Goal: Task Accomplishment & Management: Use online tool/utility

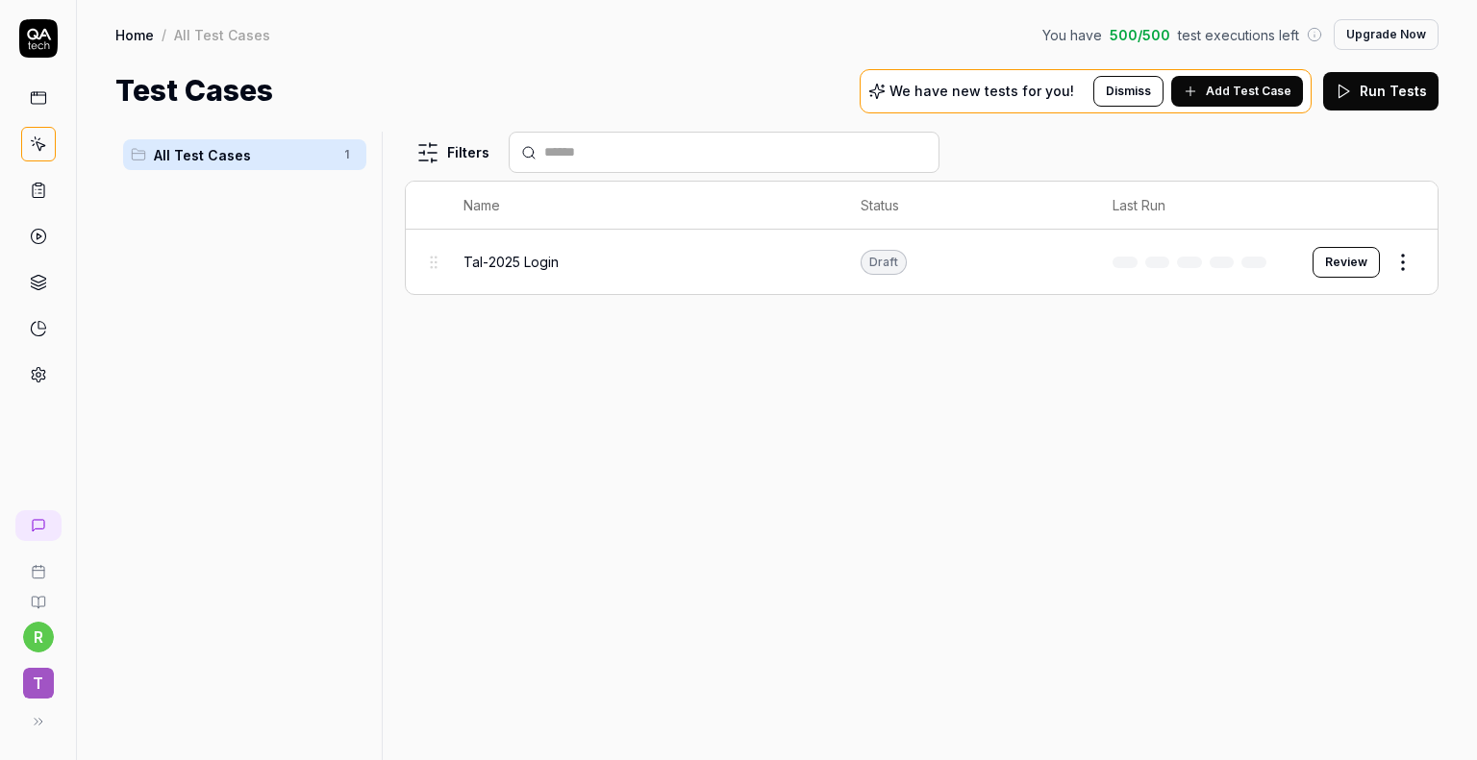
click at [570, 267] on div "Tal-2025 Login" at bounding box center [642, 262] width 359 height 20
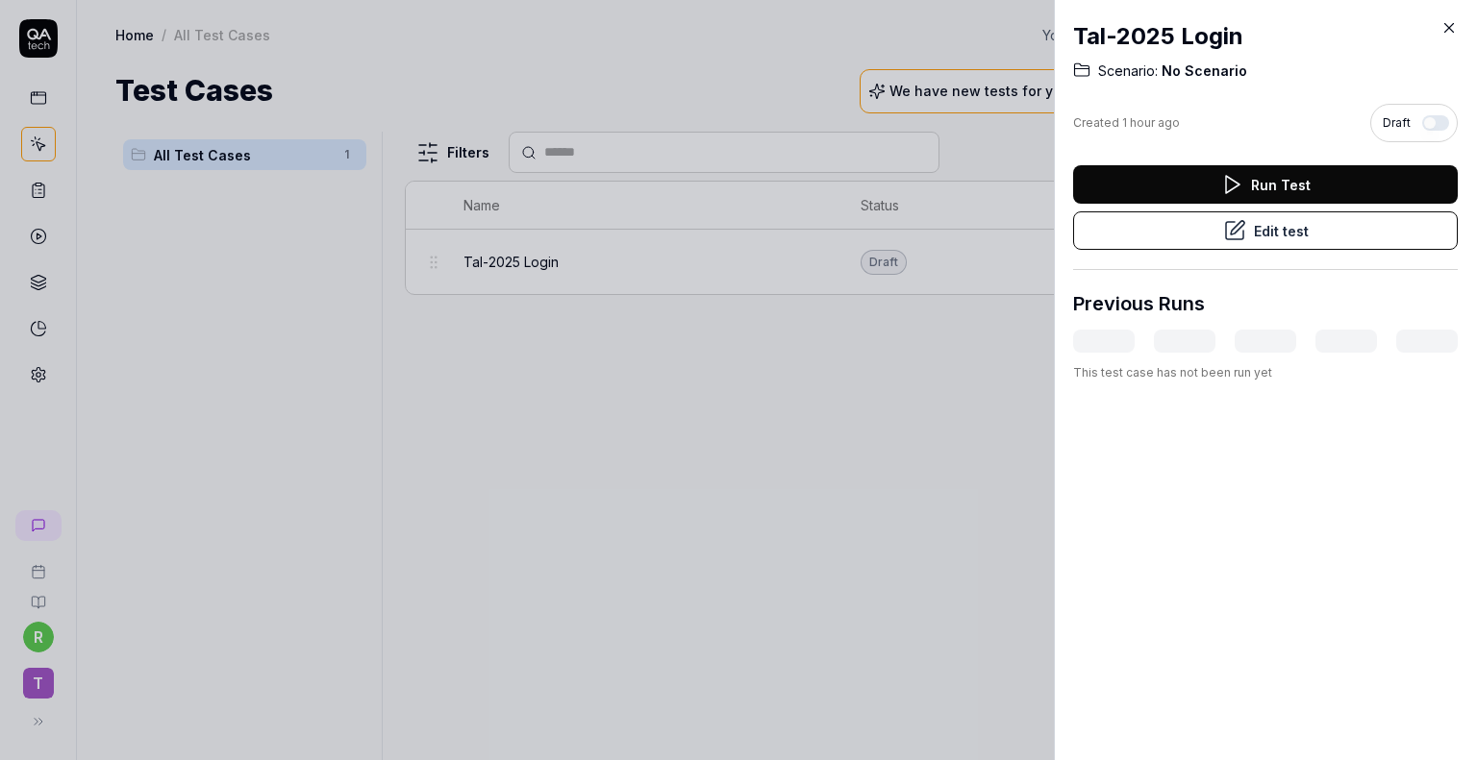
click at [1318, 234] on button "Edit test" at bounding box center [1265, 231] width 385 height 38
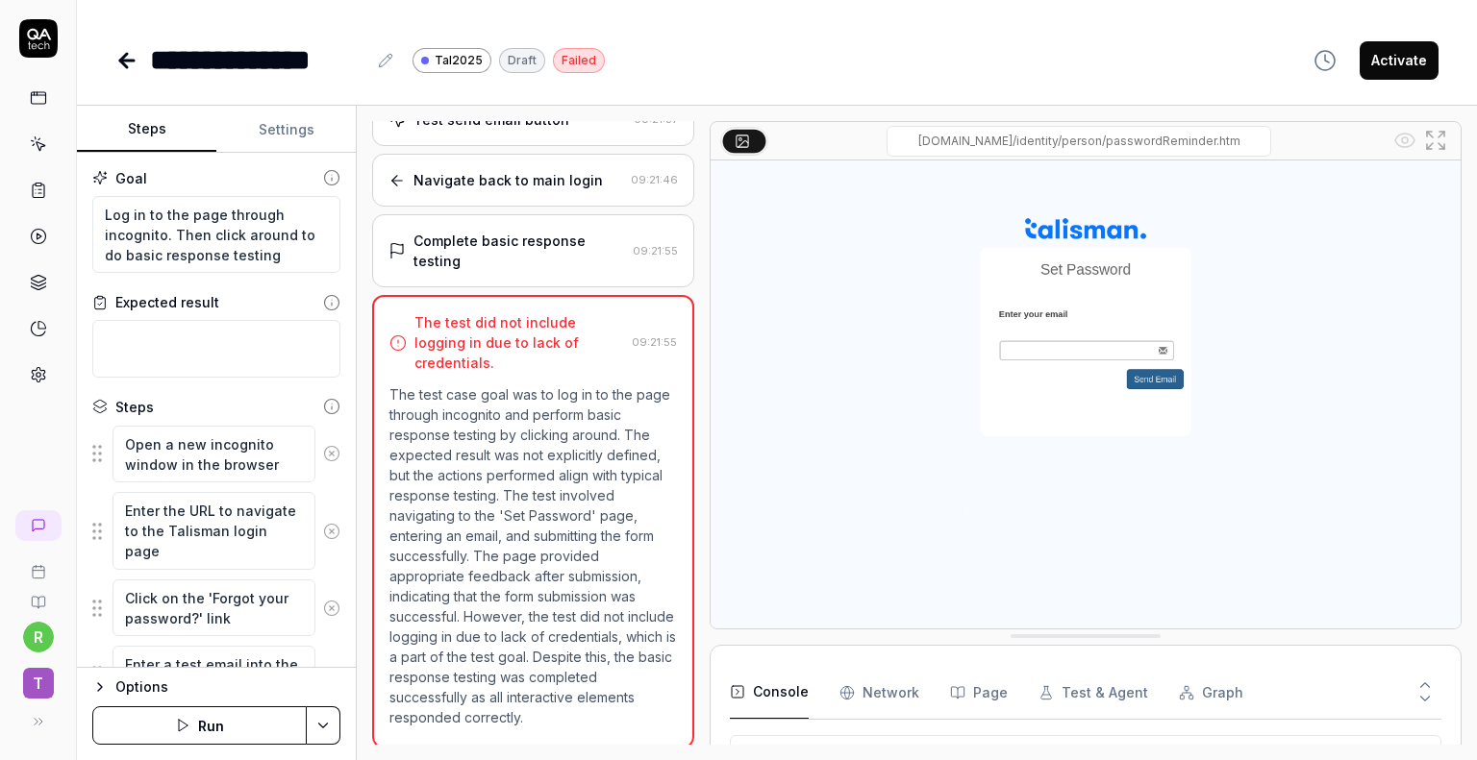
scroll to position [238, 0]
click at [218, 214] on textarea "Log in to the page through incognito. Then click around to do basic response te…" at bounding box center [216, 235] width 248 height 78
type textarea "*"
type textarea "Log in to the page through incognito. Then click around to do basic response te…"
paste textarea "[URL][DOMAIN_NAME]"
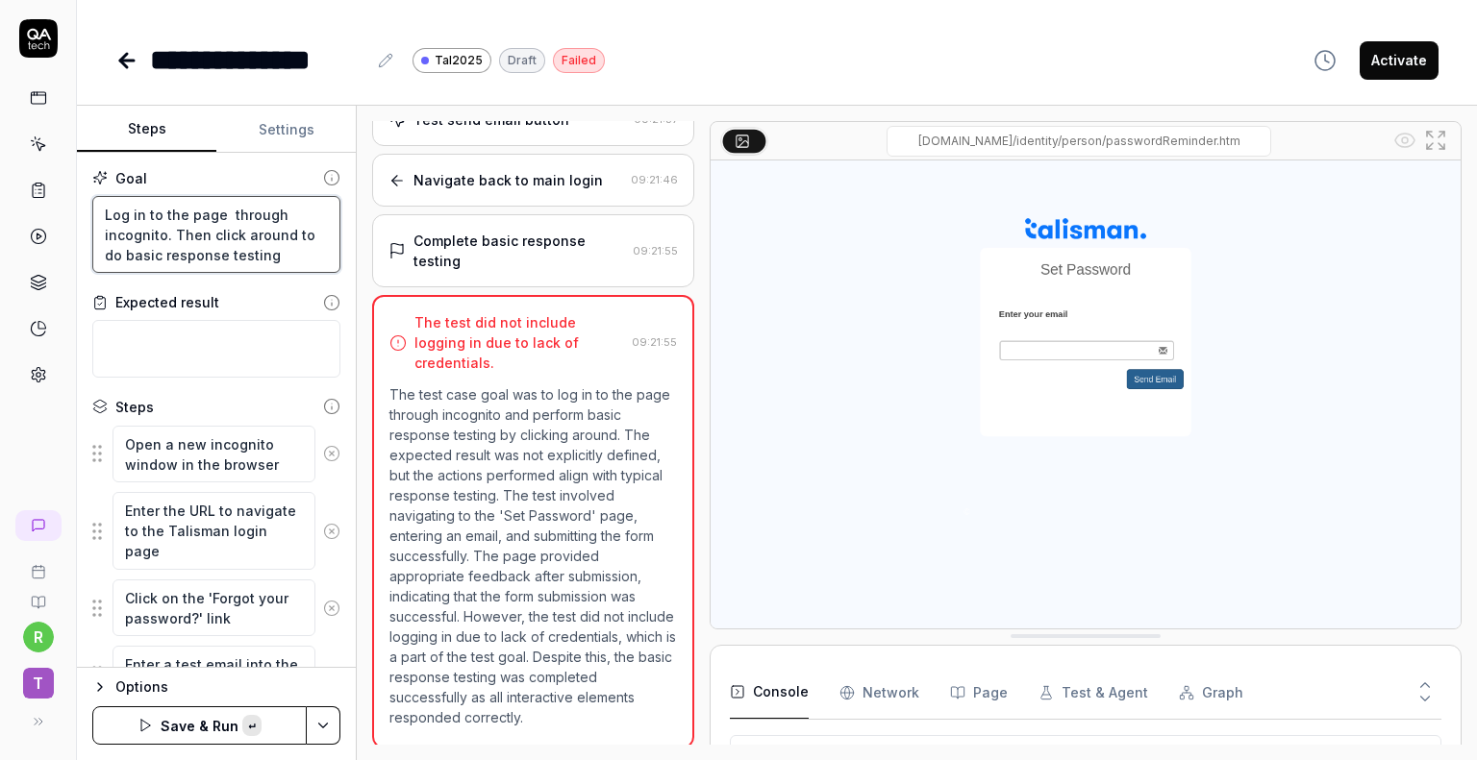
type textarea "*"
type textarea "Log in to the page [URL][DOMAIN_NAME] through incognito. Then click around to d…"
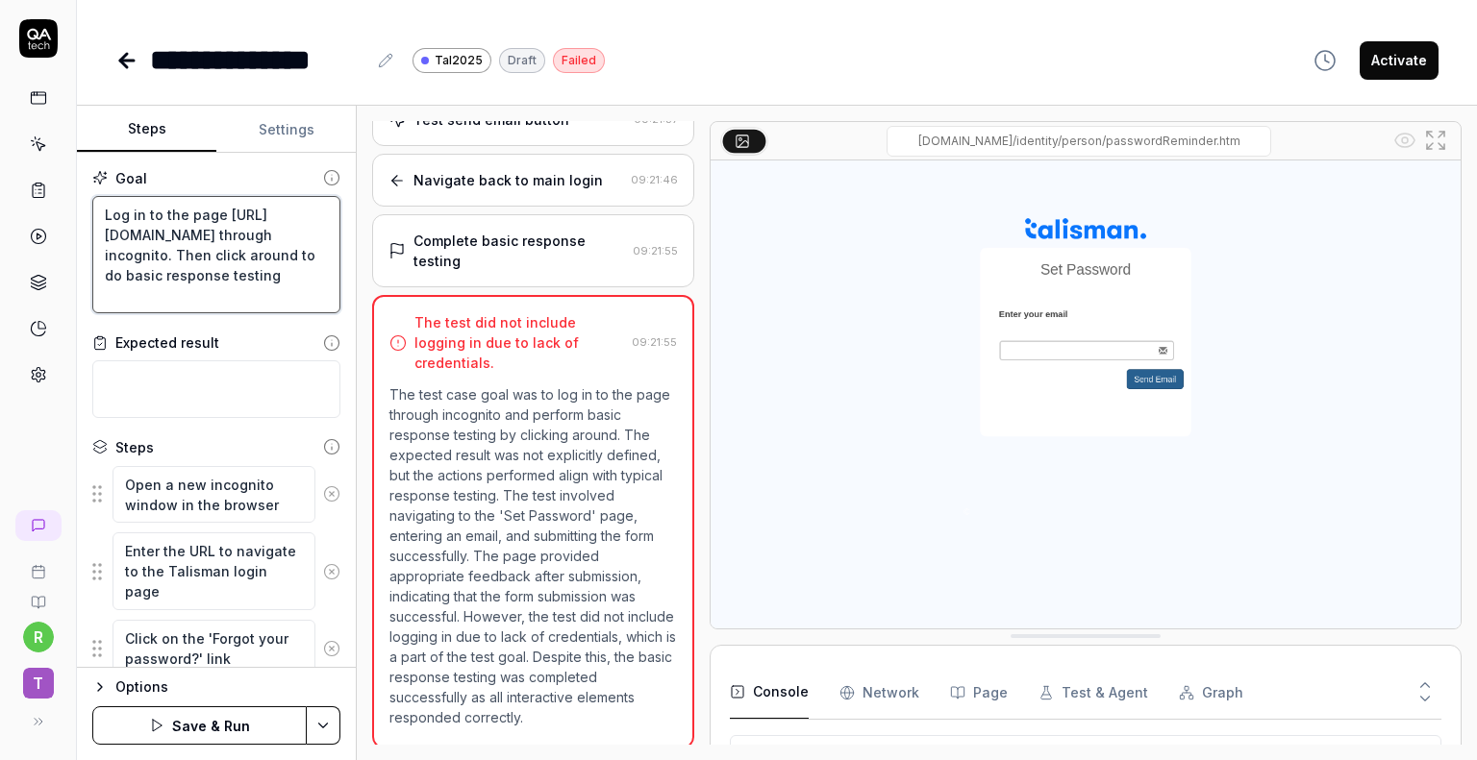
type textarea "*"
type textarea "Log in to the page [URL][DOMAIN_NAME] through incognito. Then click around to d…"
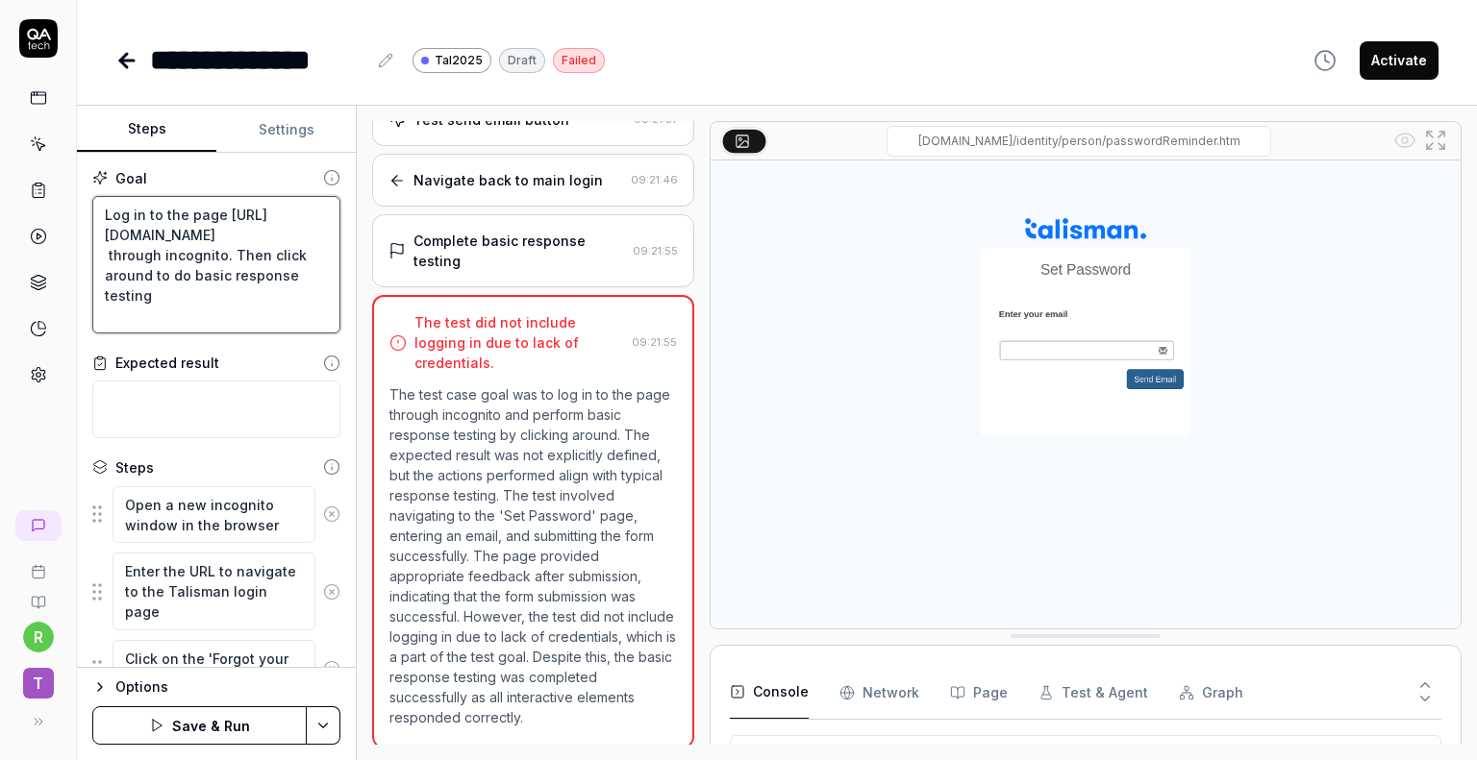
type textarea "*"
type textarea "Log in to the page [URL][DOMAIN_NAME] through incognito. Then click around to d…"
type textarea "*"
type textarea "Log in to the page [URL][DOMAIN_NAME] U through incognito. Then click around to…"
type textarea "*"
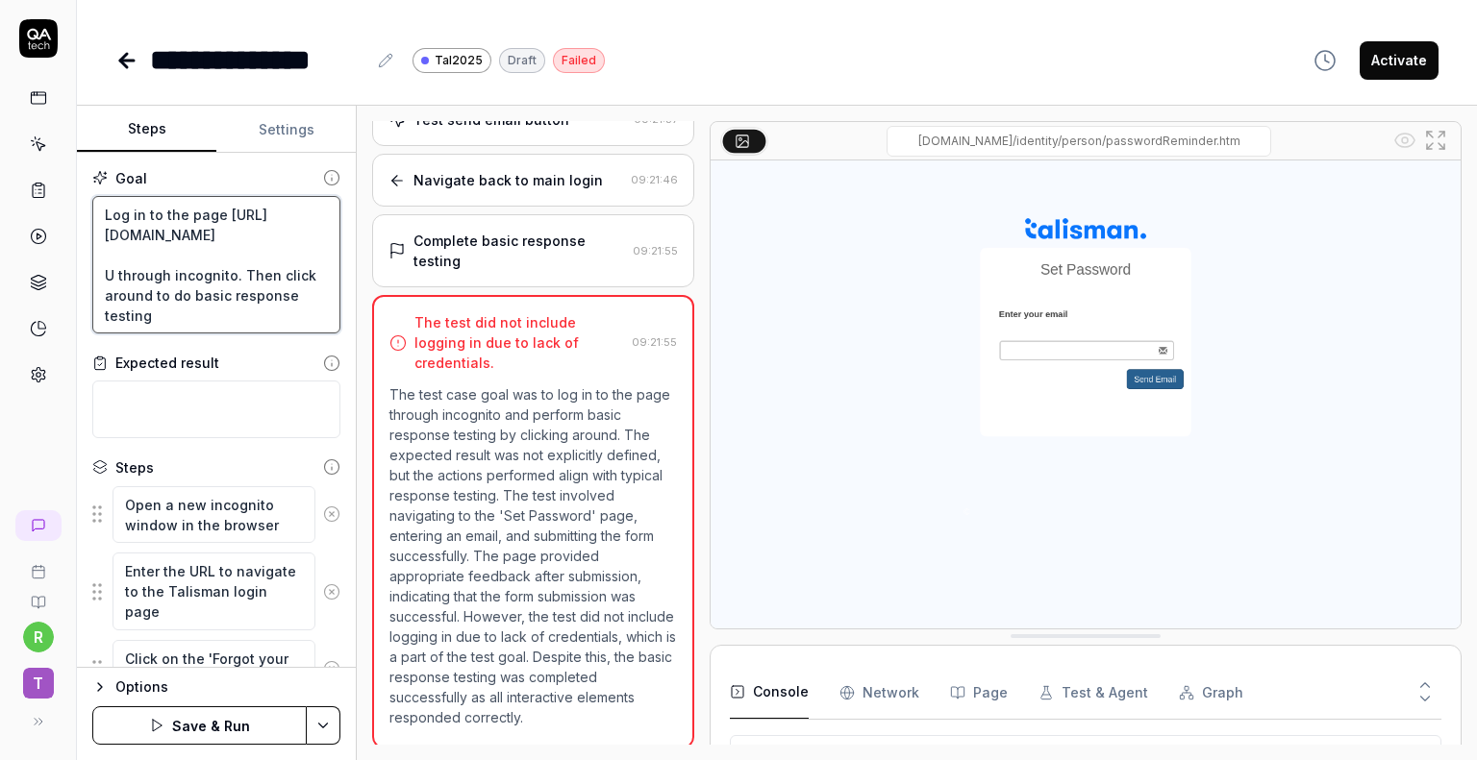
type textarea "Log in to the page [URL][DOMAIN_NAME] Us through incognito. Then click around t…"
type textarea "*"
type textarea "Log in to the page [URL][DOMAIN_NAME] Usi through incognito. Then click around …"
type textarea "*"
type textarea "Log in to the page [URL][DOMAIN_NAME] Usin through incognito. Then click around…"
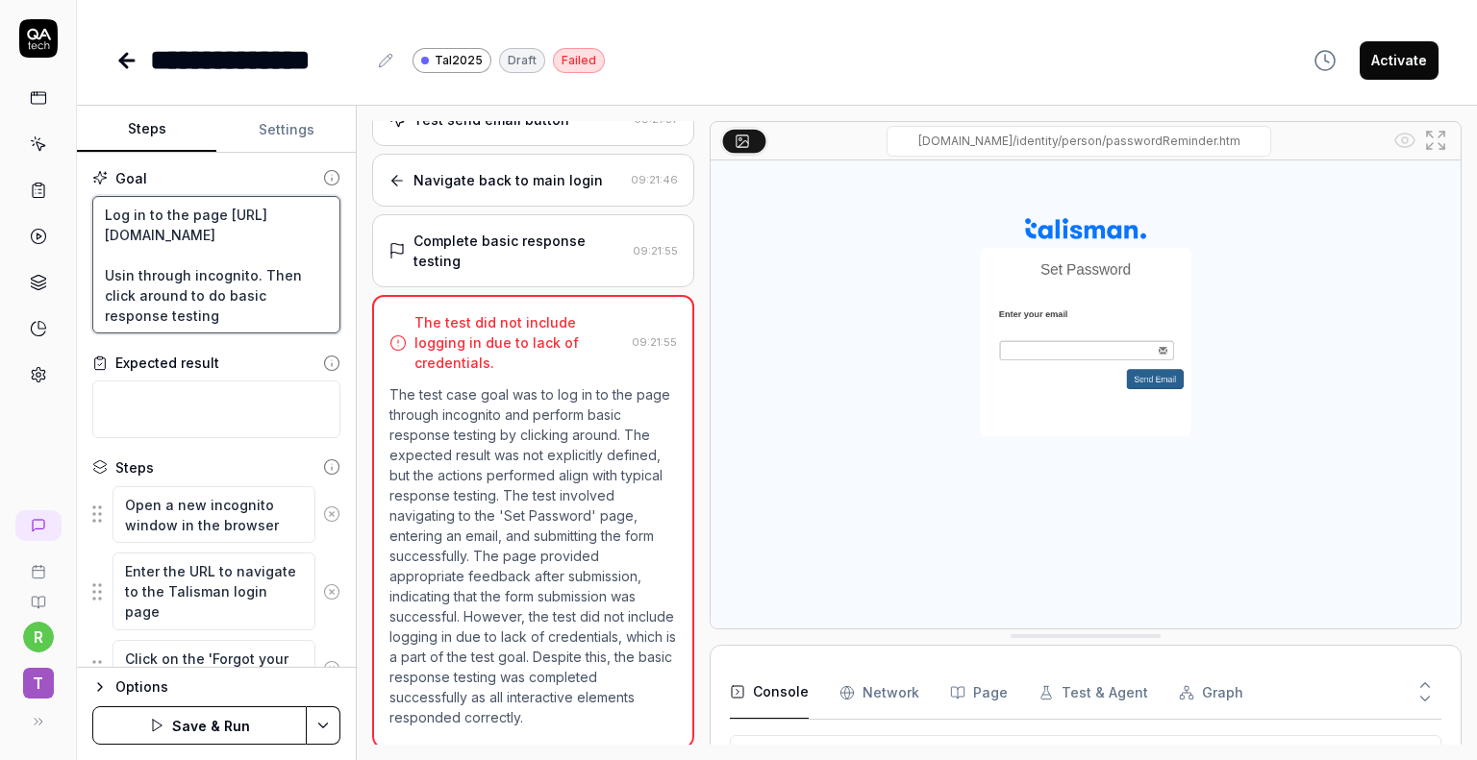
type textarea "*"
type textarea "Log in to the page [URL][DOMAIN_NAME] Using through incognito. Then click aroun…"
type textarea "*"
type textarea "Log in to the page [URL][DOMAIN_NAME] Using through incognito. Then click aroun…"
type textarea "*"
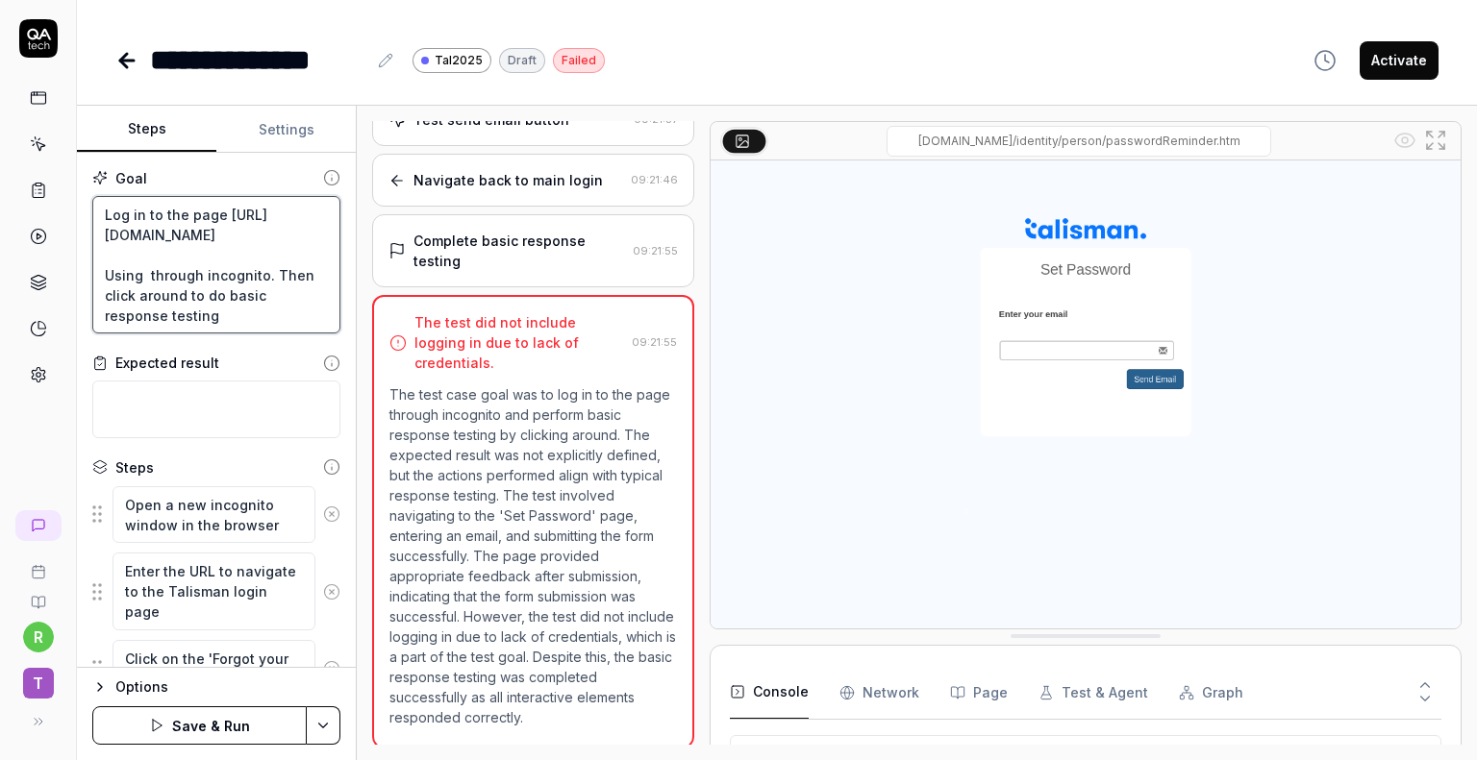
type textarea "Log in to the page [URL][DOMAIN_NAME] Using t through incognito. Then click aro…"
type textarea "*"
type textarea "Log in to the page [URL][DOMAIN_NAME] Using th through incognito. Then click ar…"
type textarea "*"
type textarea "Log in to the page [URL][DOMAIN_NAME] Using the through incognito. Then click a…"
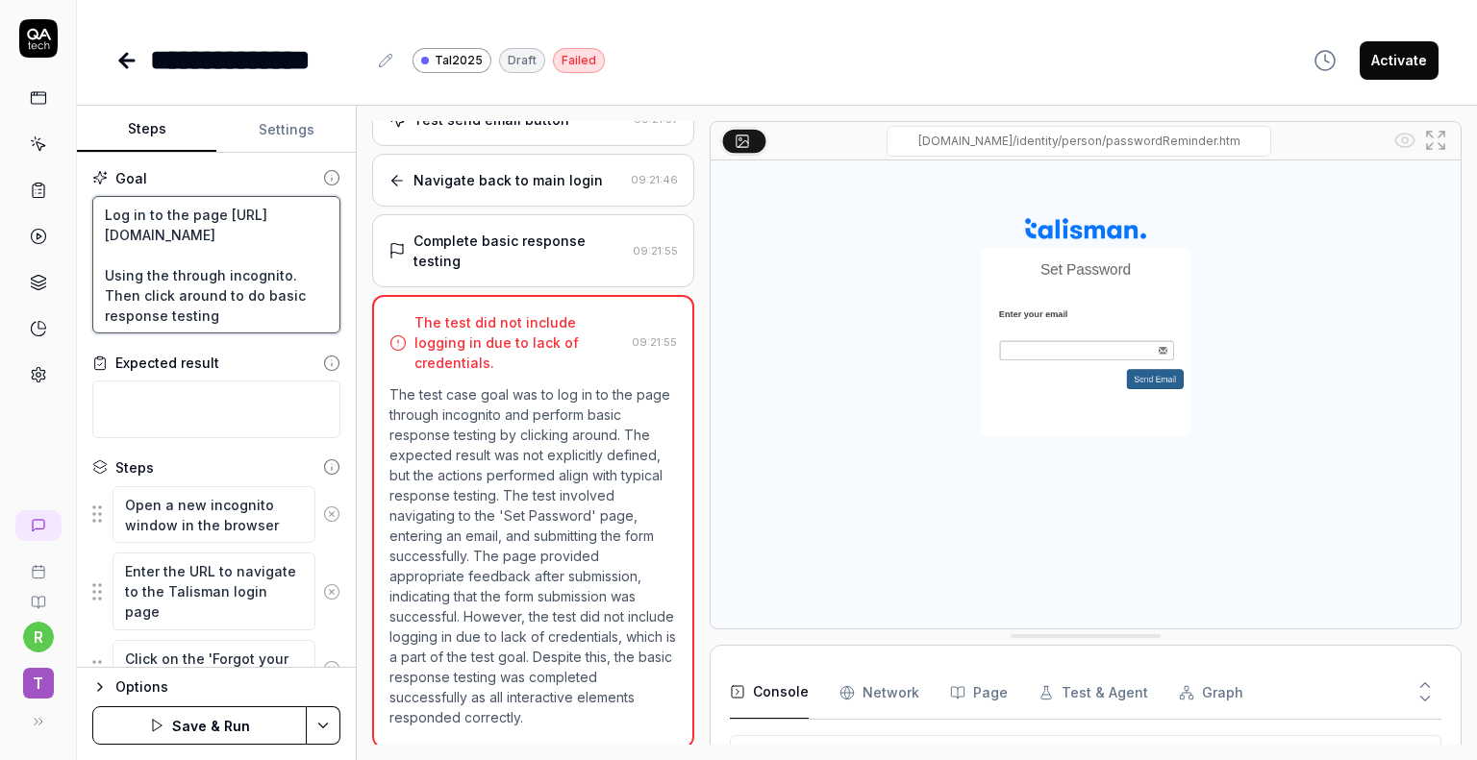
type textarea "*"
type textarea "Log in to the page [URL][DOMAIN_NAME] Using the through incognito. Then click a…"
type textarea "*"
type textarea "Log in to the page [URL][DOMAIN_NAME] Using the b through incognito. Then click…"
type textarea "*"
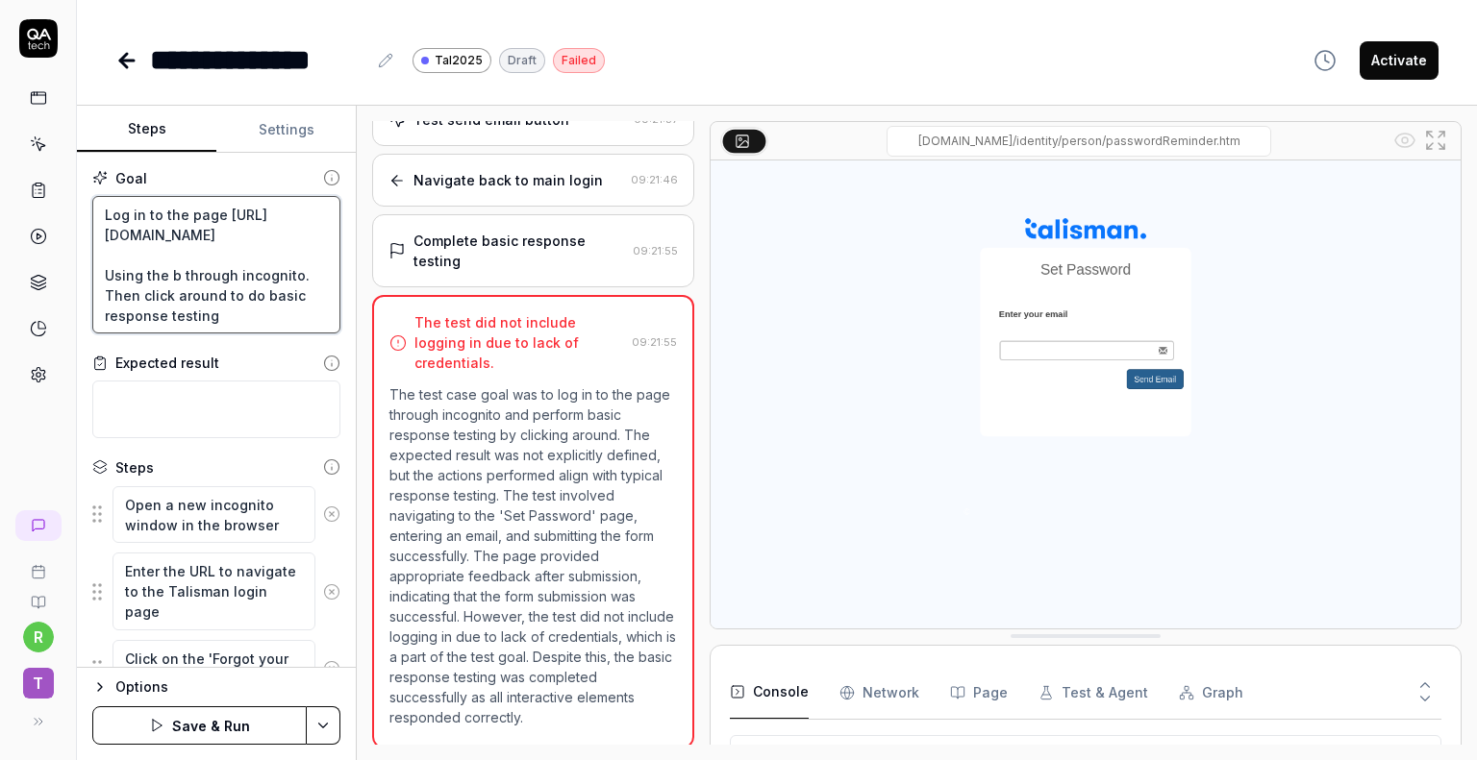
type textarea "Log in to the page [URL][DOMAIN_NAME] Using the be through incognito. Then clic…"
type textarea "*"
type textarea "Log in to the page [URL][DOMAIN_NAME] Using the bel through incognito. Then cli…"
type textarea "*"
type textarea "Log in to the page [URL][DOMAIN_NAME] Using the belo through incognito. Then cl…"
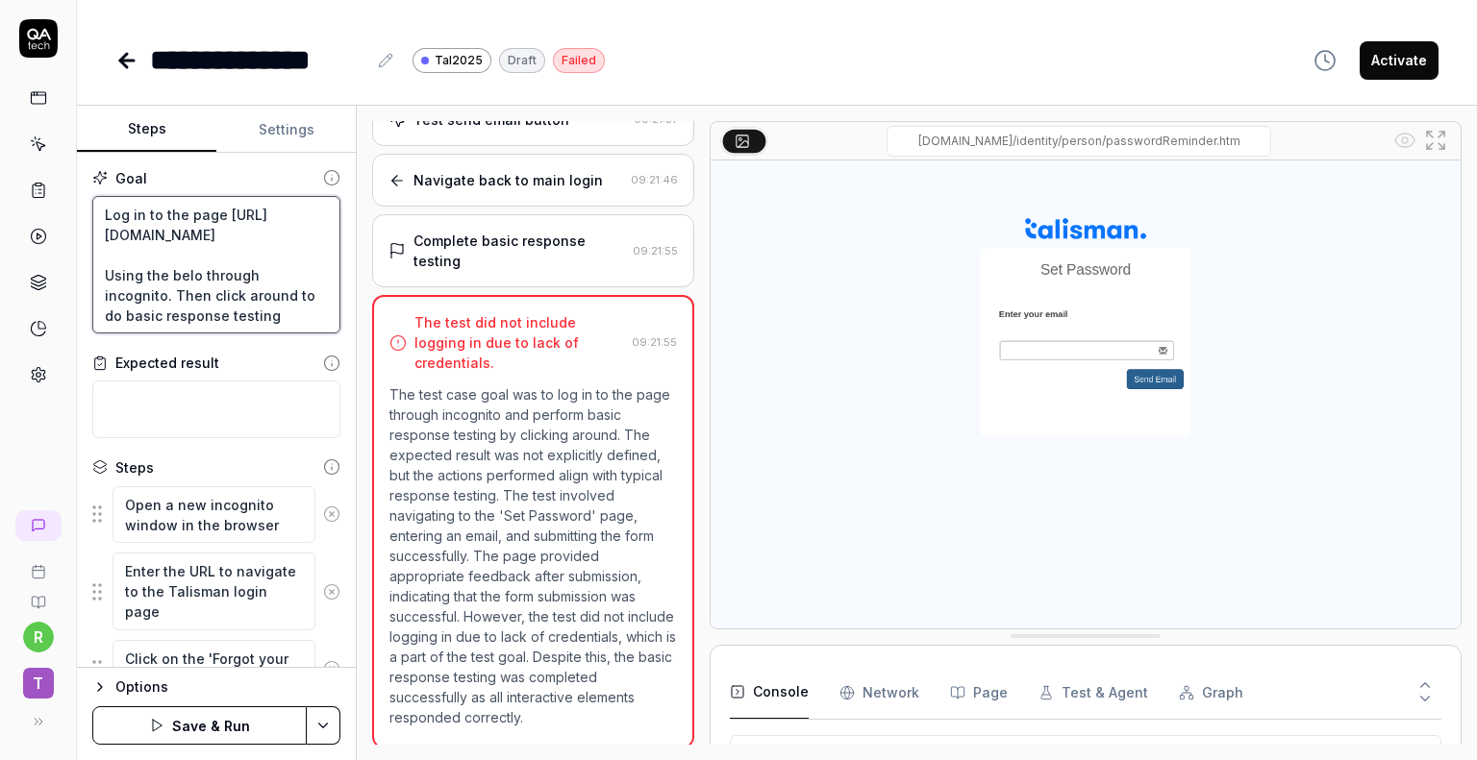
type textarea "*"
type textarea "Log in to the page [URL][DOMAIN_NAME] Using the below through incognito. Then c…"
type textarea "*"
type textarea "Log in to the page [URL][DOMAIN_NAME] Using the below through incognito. Then c…"
type textarea "*"
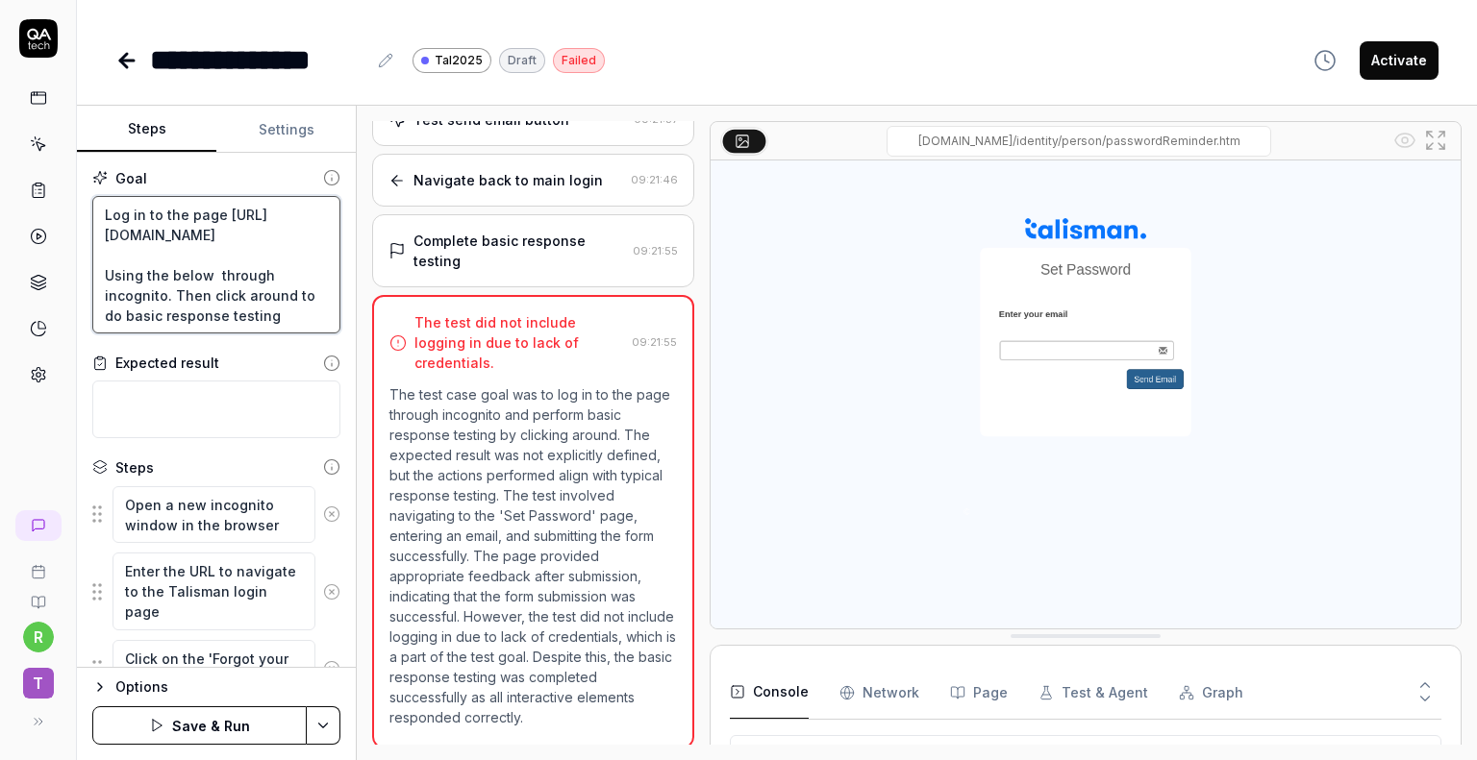
type textarea "Log in to the page [URL][DOMAIN_NAME] Using the below c through incognito. Then…"
type textarea "*"
type textarea "Log in to the page [URL][DOMAIN_NAME] Using the below cr through incognito. The…"
type textarea "*"
type textarea "Log in to the page [URL][DOMAIN_NAME] Using the below cre through incognito. Th…"
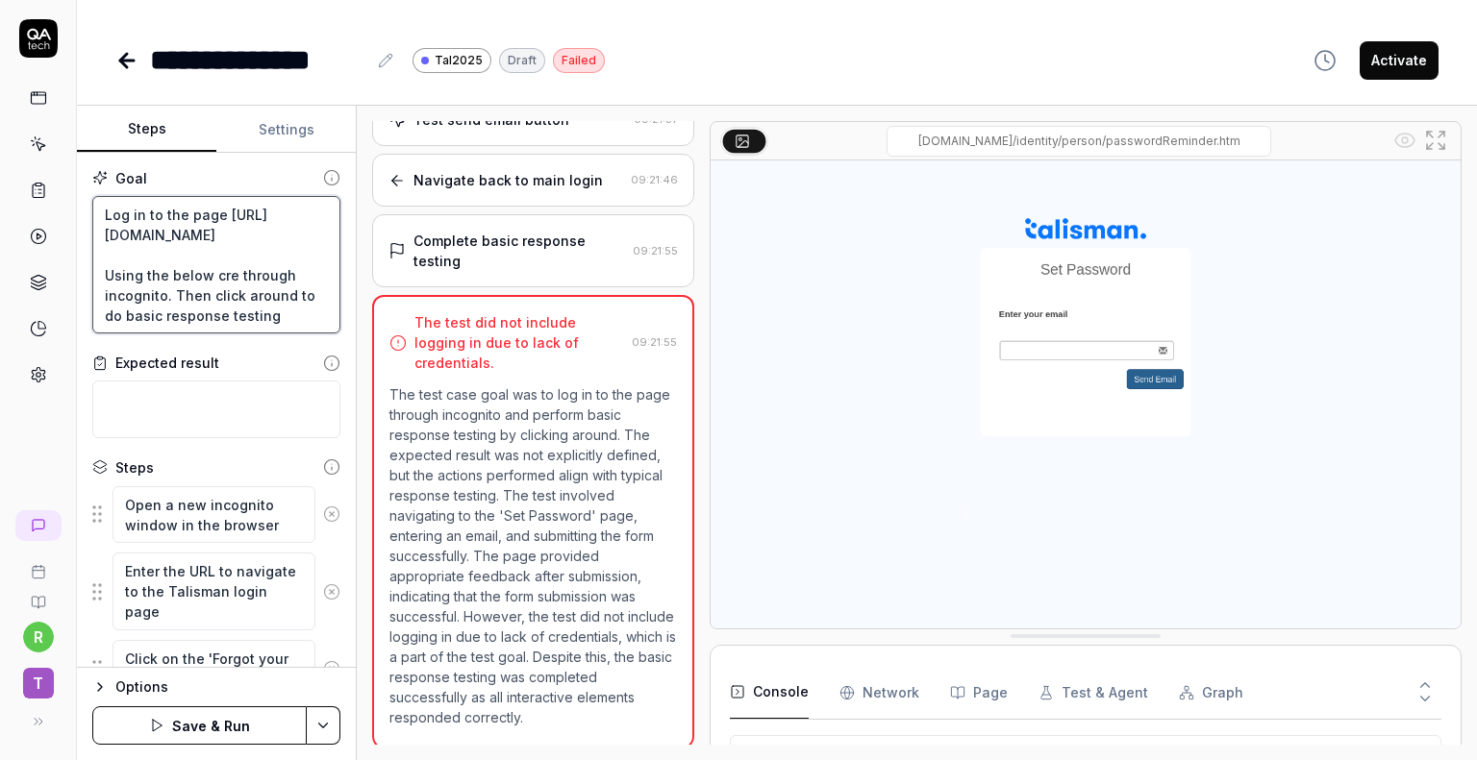
type textarea "*"
type textarea "Log in to the page [URL][DOMAIN_NAME] Using the below cred through incognito. T…"
type textarea "*"
type textarea "Log in to the page [URL][DOMAIN_NAME] Using the below crede through incognito. …"
type textarea "*"
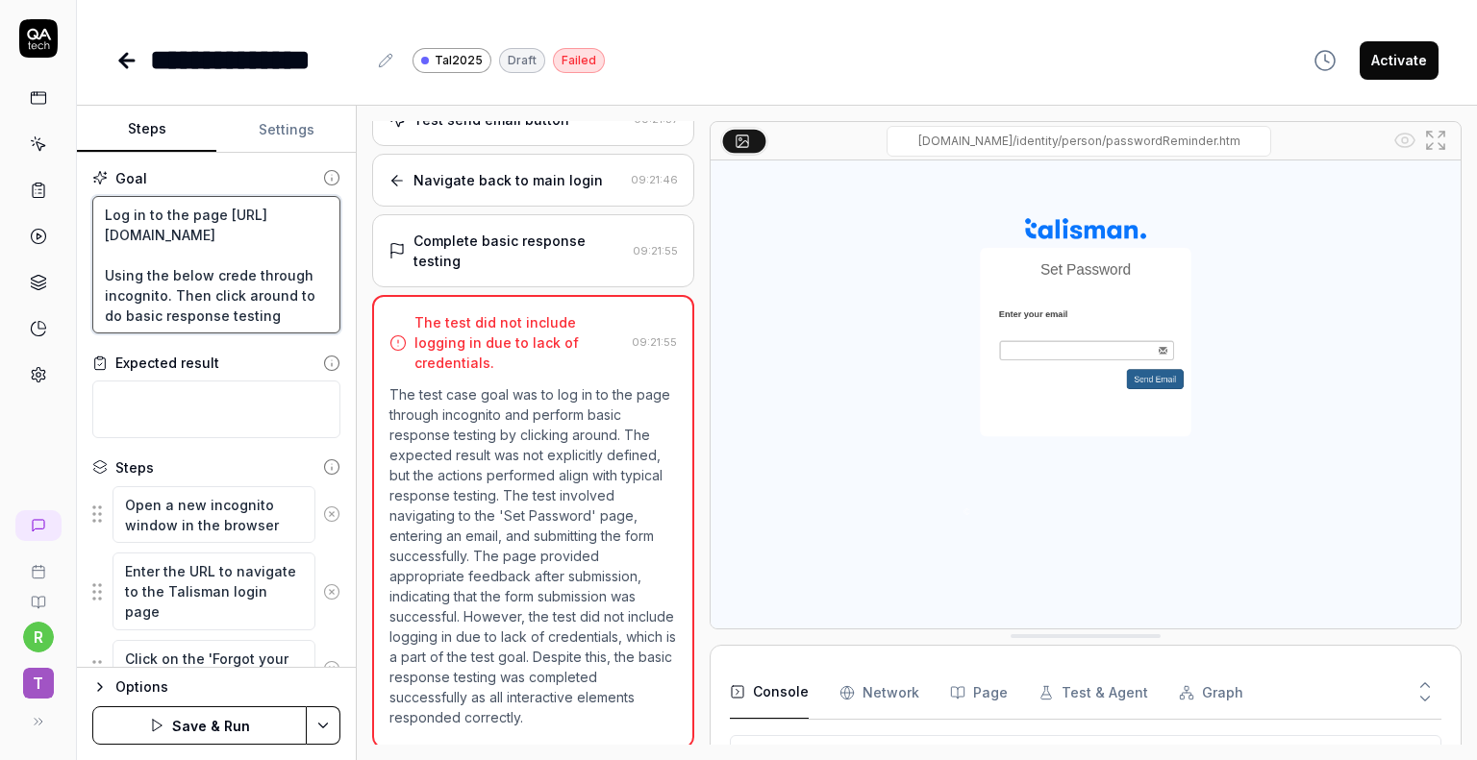
type textarea "Log in to the page [URL][DOMAIN_NAME] Using the below creden through incognito.…"
type textarea "*"
type textarea "Log in to the page [URL][DOMAIN_NAME] Using the below credent through incognito…"
type textarea "*"
type textarea "Log in to the page [URL][DOMAIN_NAME] Using the below credenti through incognit…"
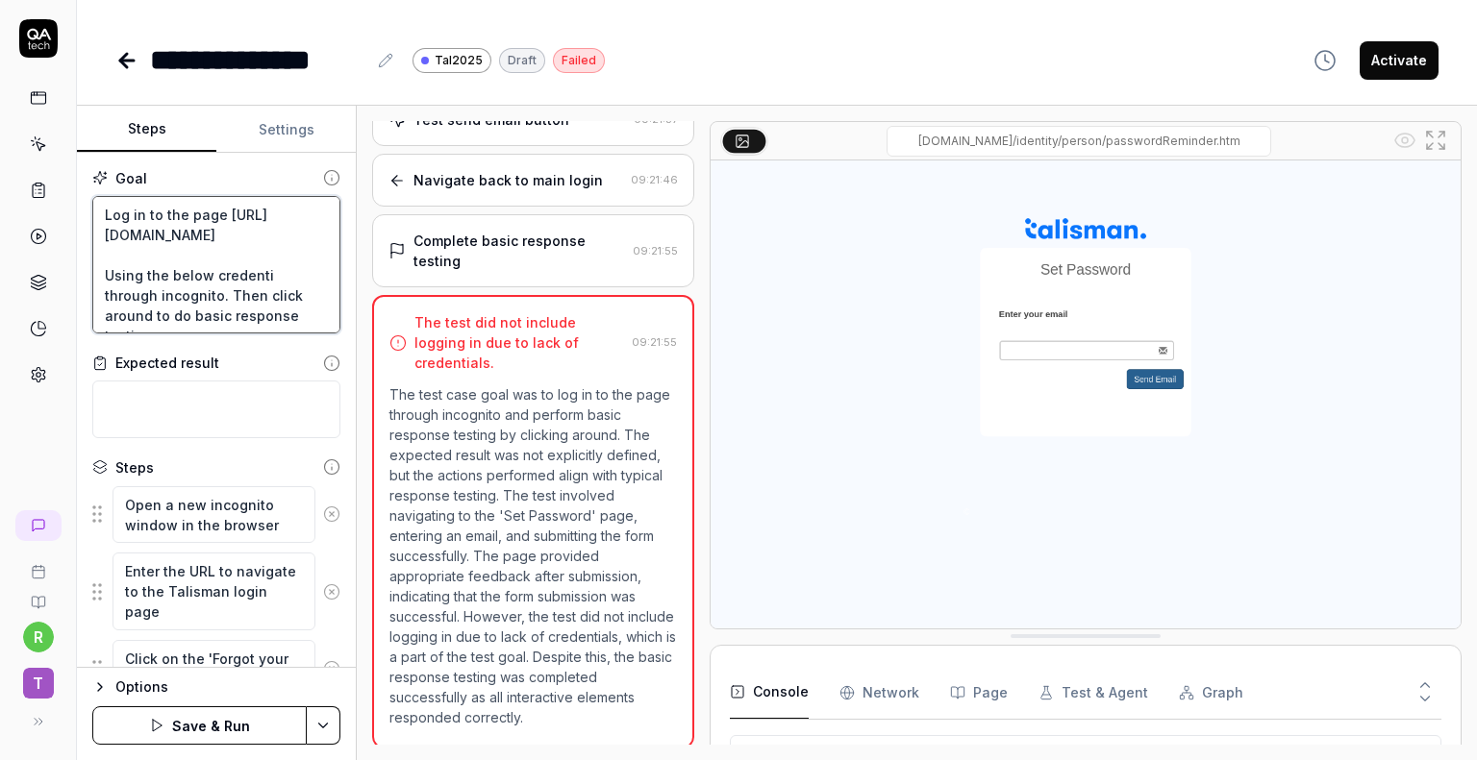
type textarea "*"
type textarea "Log in to the page [URL][DOMAIN_NAME] Using the below credentia through incogni…"
type textarea "*"
type textarea "Log in to the page [URL][DOMAIN_NAME] Using the below credential through incogn…"
type textarea "*"
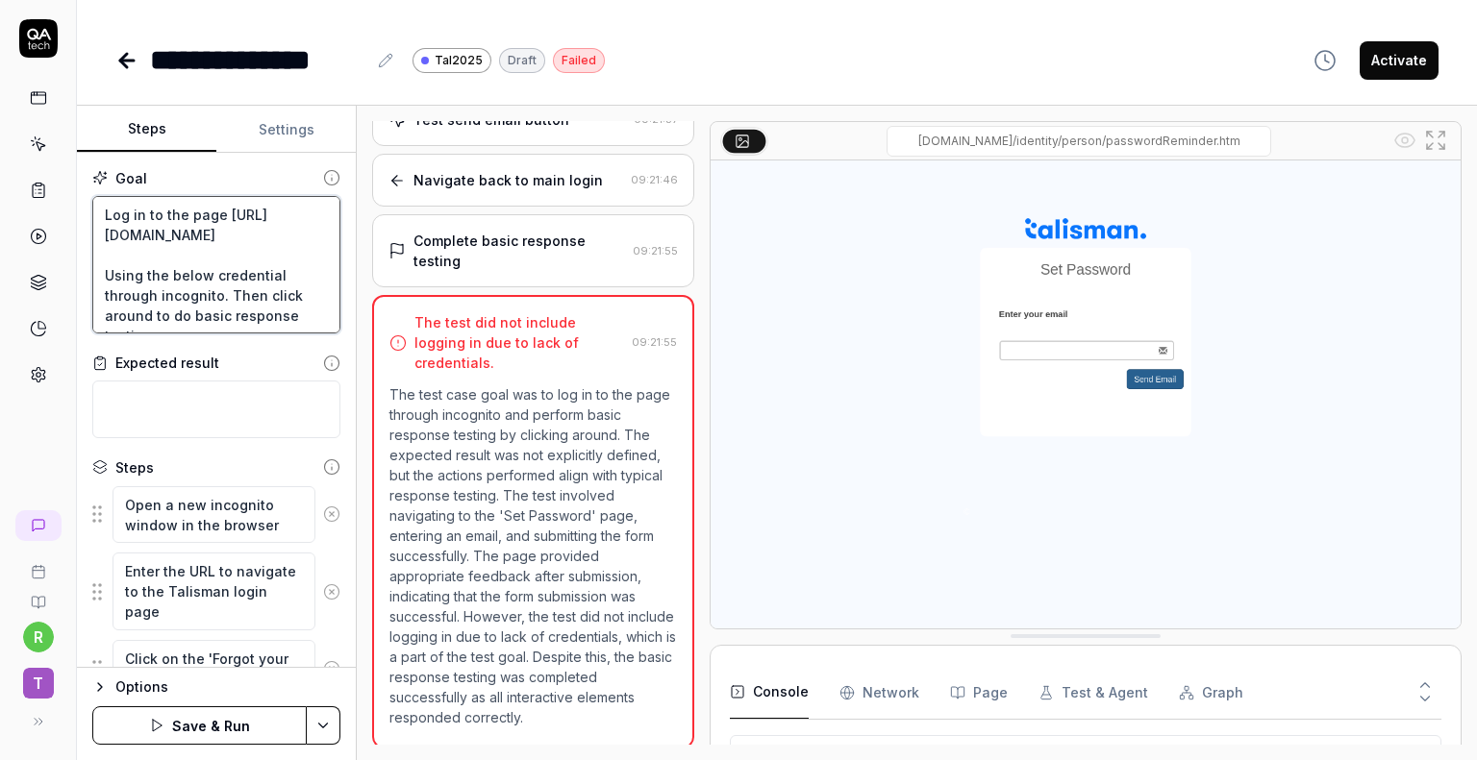
type textarea "Log in to the page [URL][DOMAIN_NAME] Using the below credentials through incog…"
type textarea "*"
type textarea "Log in to the page [URL][DOMAIN_NAME] Using the below credentials: through inco…"
type textarea "*"
type textarea "Log in to the page [URL][DOMAIN_NAME] Using the below credentials: through inco…"
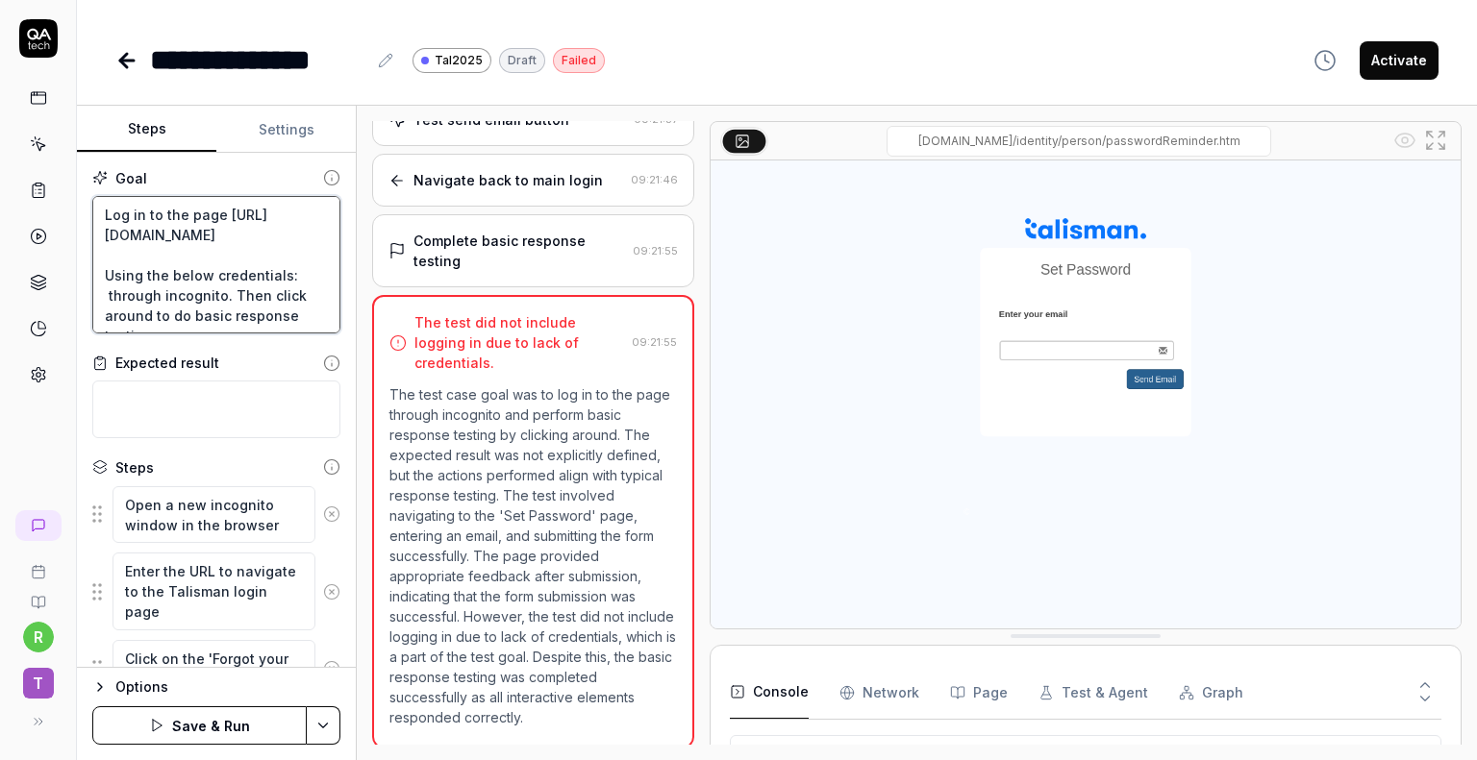
type textarea "*"
type textarea "Log in to the page [URL][DOMAIN_NAME] Using the below credentials: through inco…"
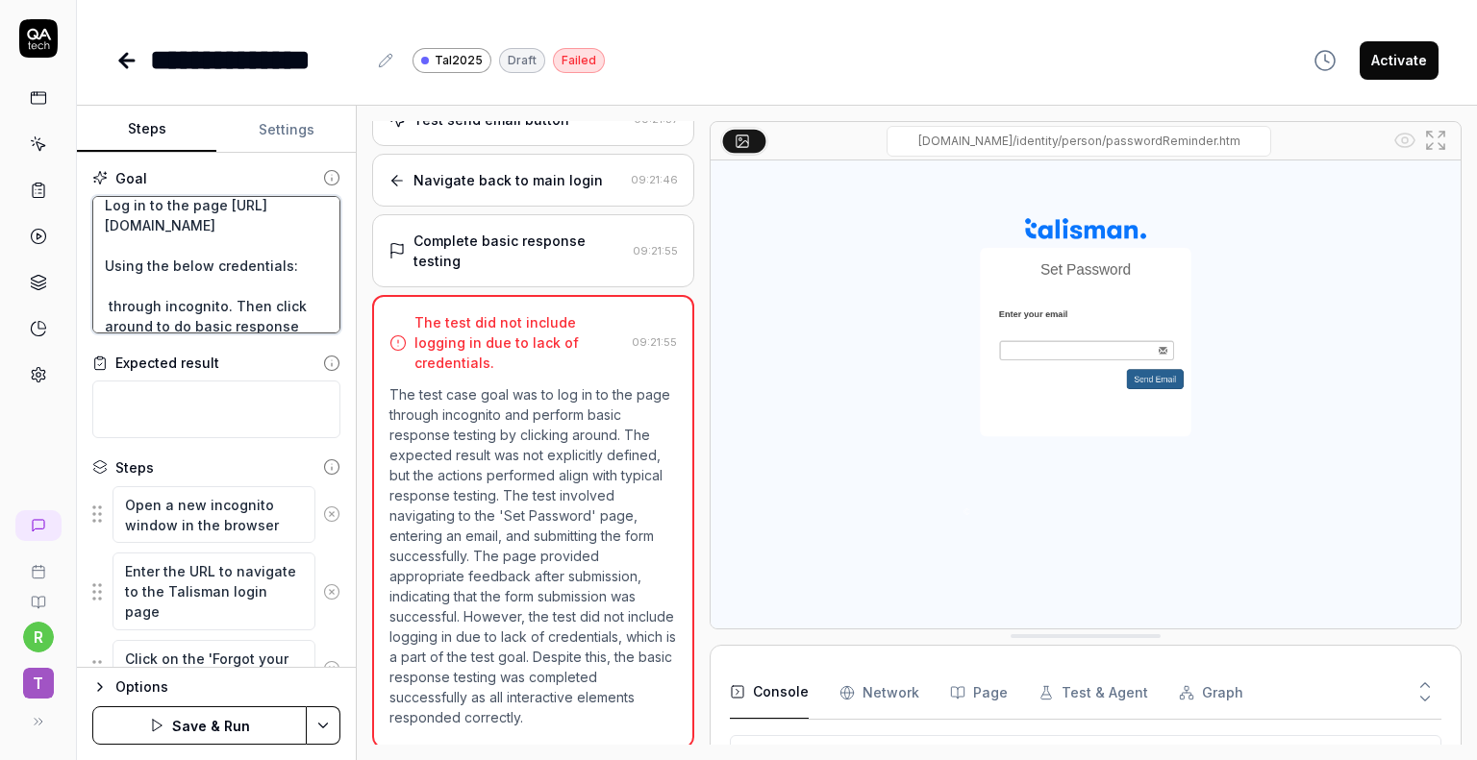
type textarea "*"
type textarea "Log in to the page [URL][DOMAIN_NAME] Using the below credentials: E through in…"
type textarea "*"
type textarea "Log in to the page [URL][DOMAIN_NAME] Using the below credentials: Em through i…"
type textarea "*"
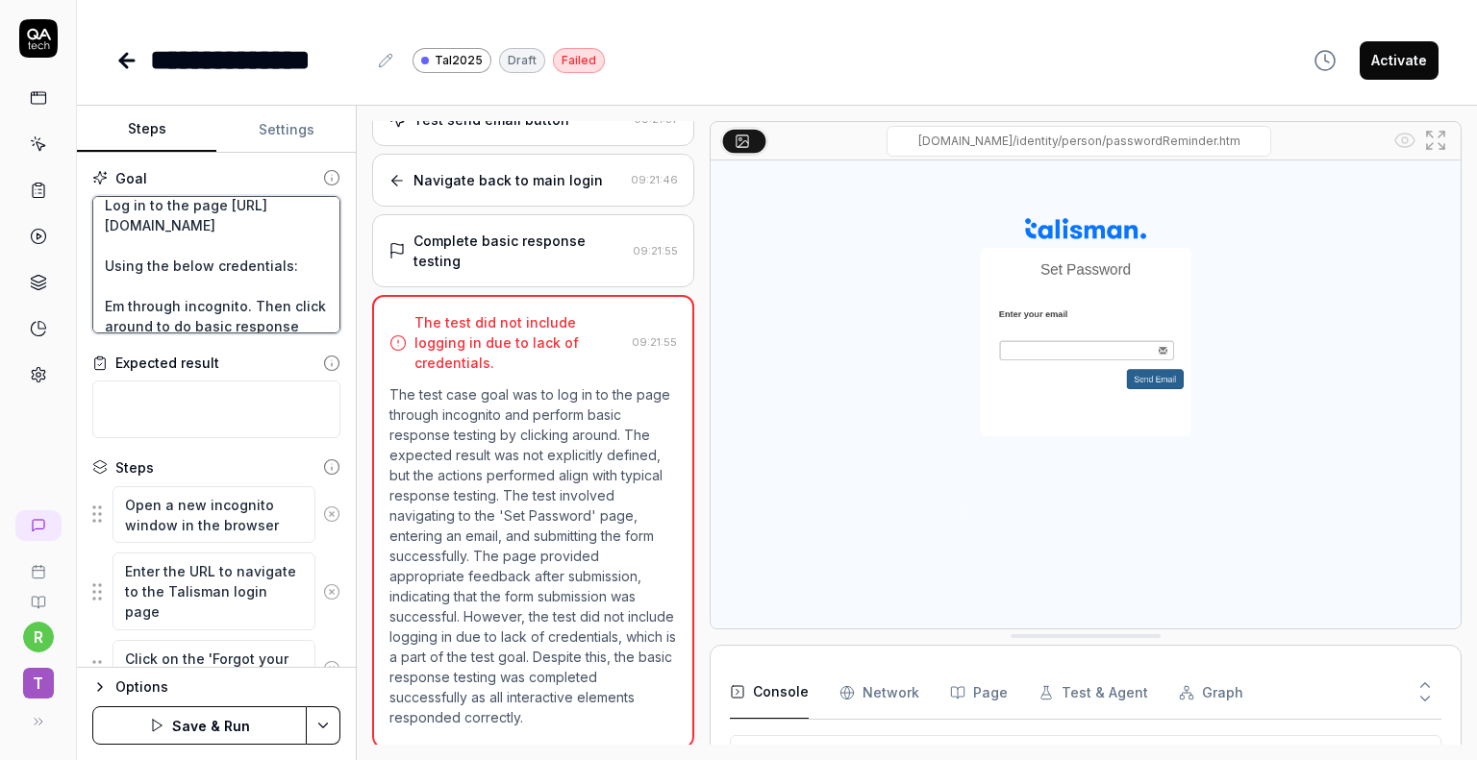
type textarea "Log in to the page [URL][DOMAIN_NAME] Using the below credentials: Ema through …"
type textarea "*"
type textarea "Log in to the page [URL][DOMAIN_NAME] Using the below credentials: Emai through…"
type textarea "*"
type textarea "Log in to the page [URL][DOMAIN_NAME] Using the below credentials: Email throug…"
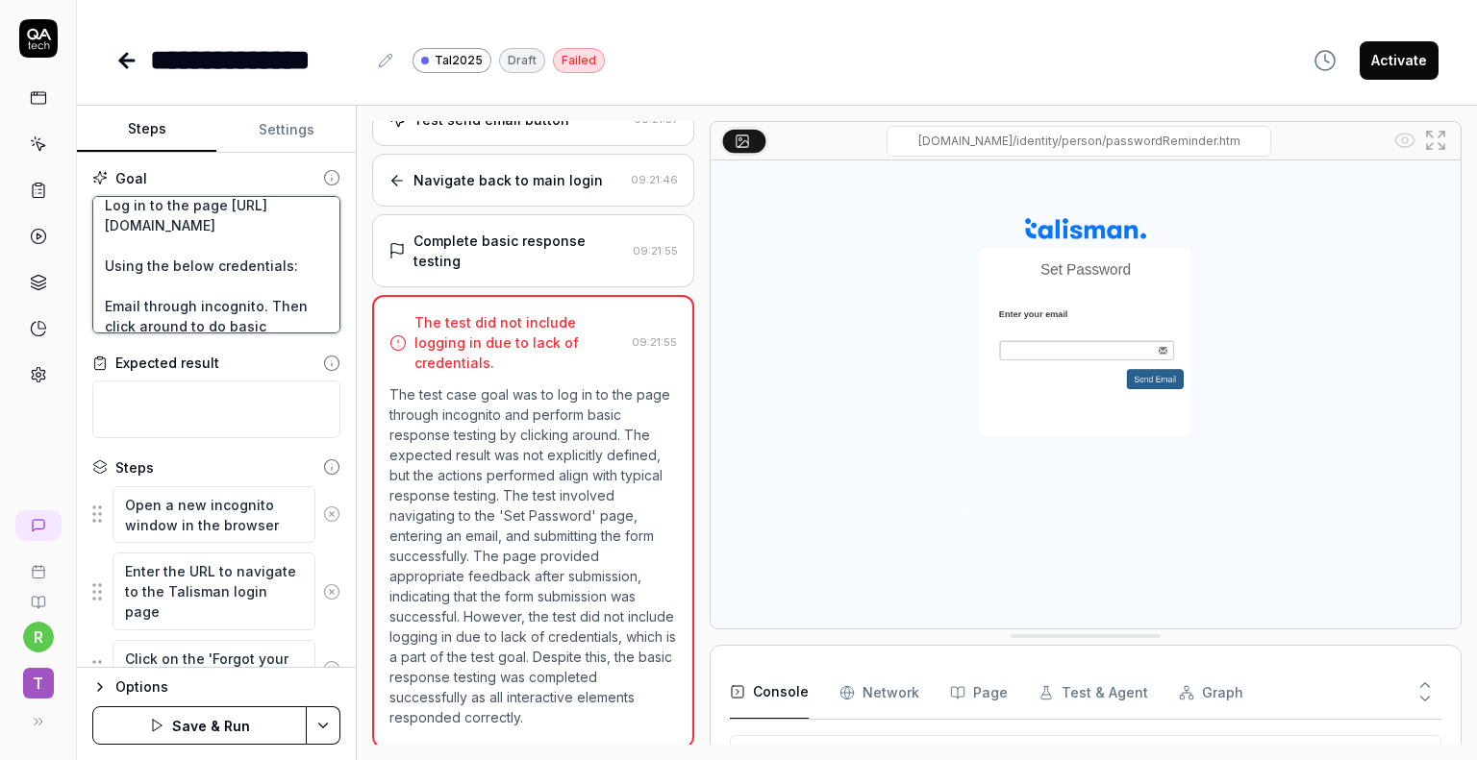
type textarea "*"
type textarea "Log in to the page [URL][DOMAIN_NAME] Using the below credentials: Email throug…"
type textarea "*"
type textarea "Log in to the page [URL][DOMAIN_NAME] Using the below credentials: Email - thro…"
type textarea "*"
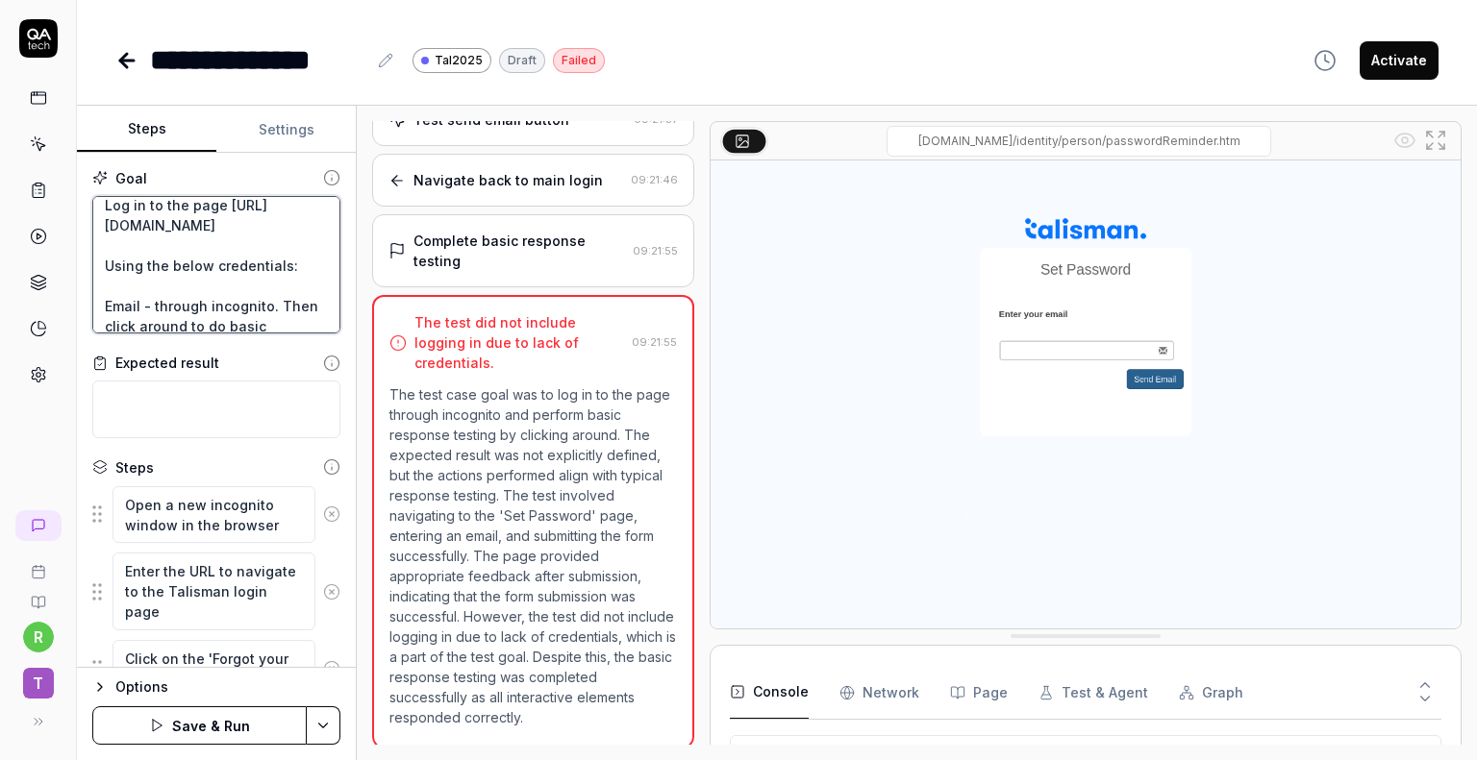
type textarea "Log in to the page [URL][DOMAIN_NAME] Using the below credentials: Email - thro…"
type textarea "*"
type textarea "Log in to the page [URL][DOMAIN_NAME] Using the below credentials: Email - r th…"
type textarea "*"
type textarea "Log in to the page [URL][DOMAIN_NAME] Using the below credentials: Email - ro t…"
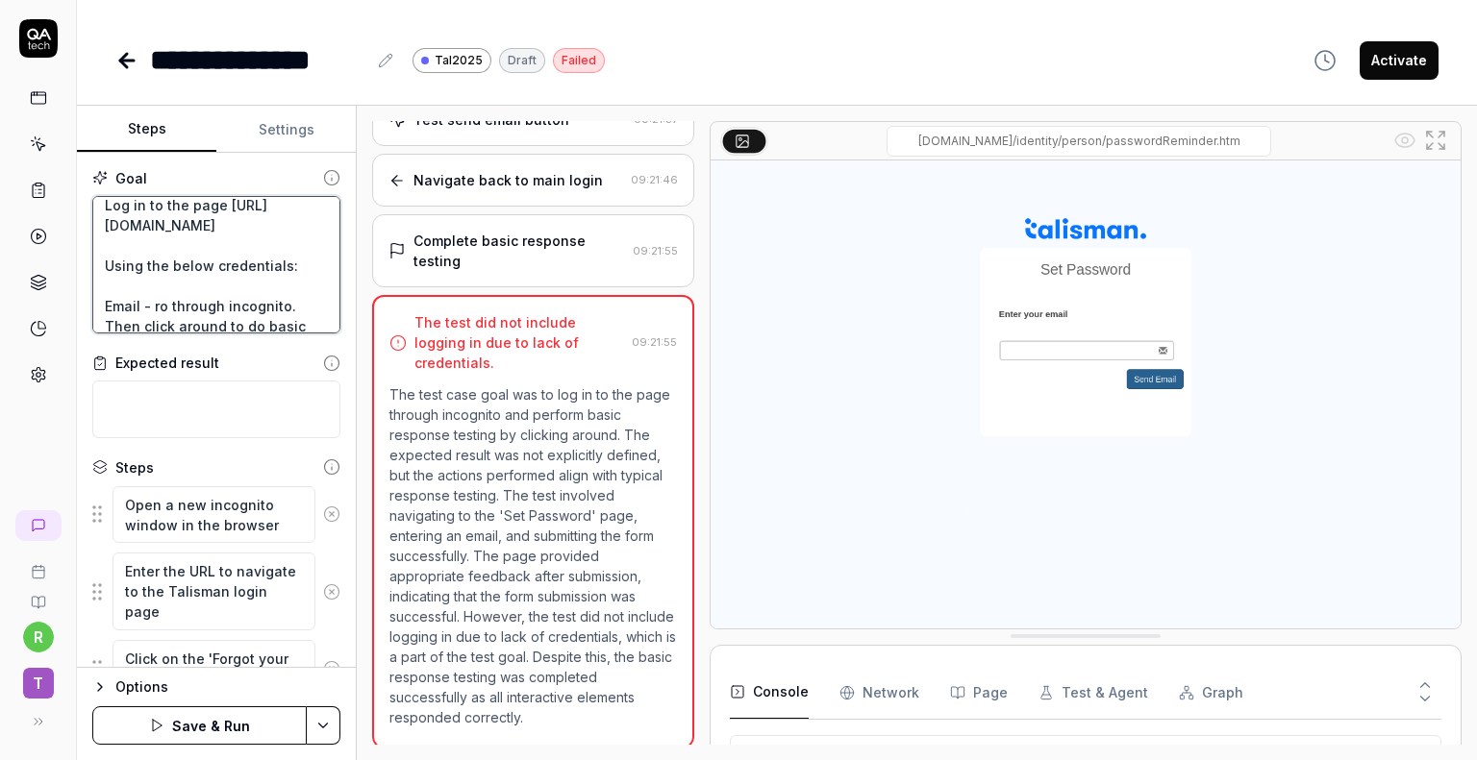
type textarea "*"
type textarea "Log in to the page [URL][DOMAIN_NAME] Using the below credentials: Email - rob …"
type textarea "*"
type textarea "Log in to the page [URL][DOMAIN_NAME] Using the below credentials: Email - [PER…"
type textarea "*"
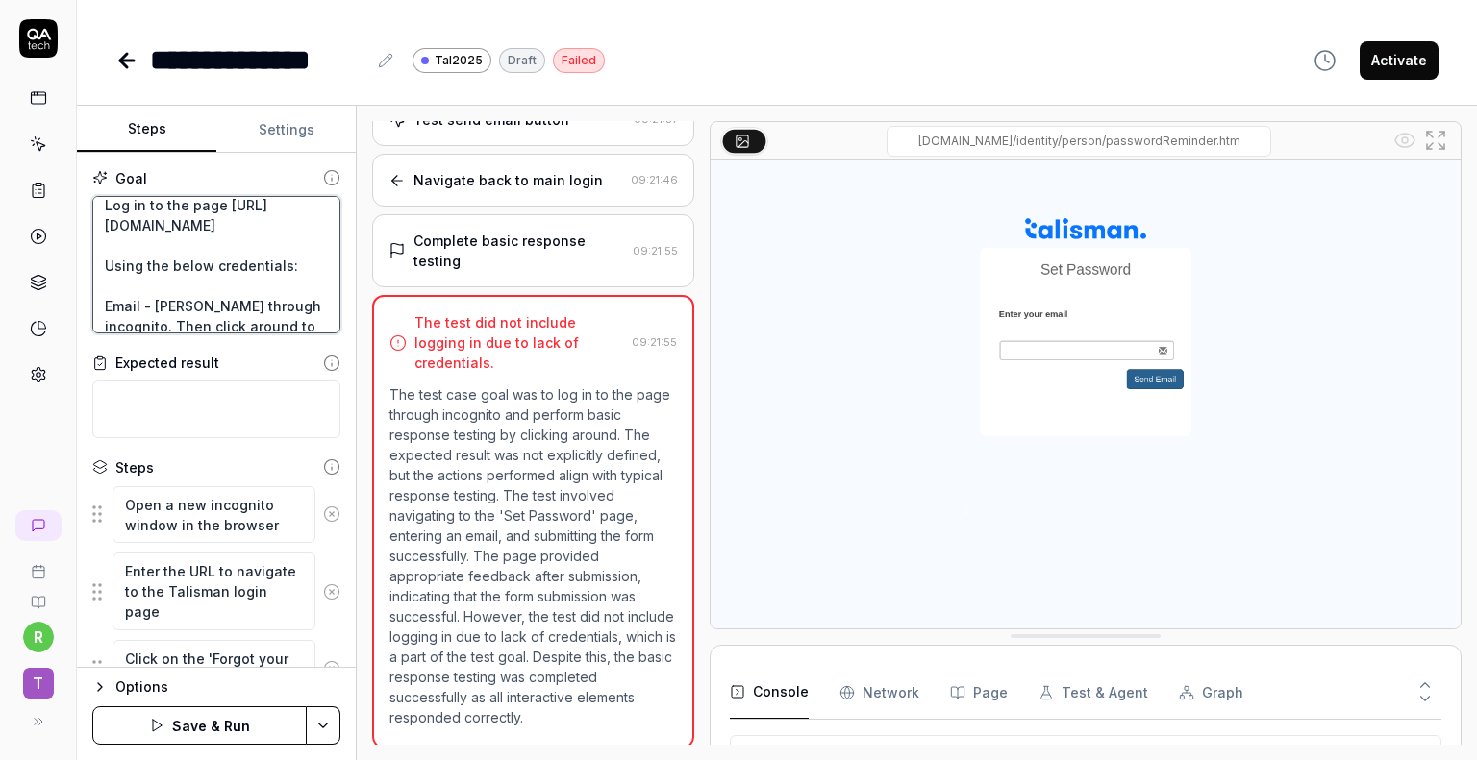
type textarea "Log in to the page [URL][DOMAIN_NAME] Using the below credentials: Email - [PER…"
type textarea "*"
type textarea "Log in to the page [URL][DOMAIN_NAME] Using the below credentials: Email - [PER…"
type textarea "*"
type textarea "Log in to the page [URL][DOMAIN_NAME] Using the below credentials: Email - [PER…"
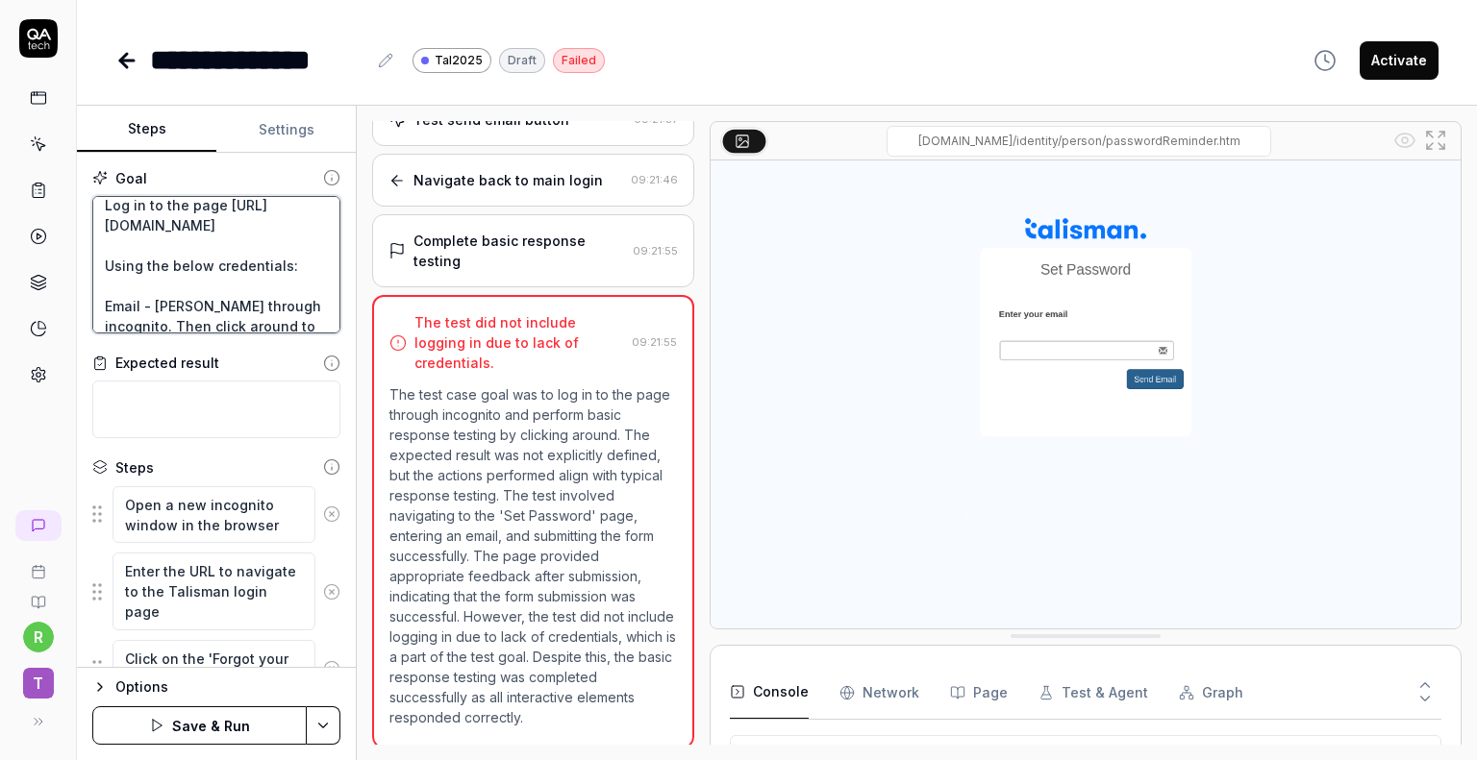
type textarea "*"
type textarea "Log in to the page [URL][DOMAIN_NAME] Using the below credentials: Email - roby…"
type textarea "*"
type textarea "Log in to the page [URL][DOMAIN_NAME] Using the below credentials: Email - roby…"
type textarea "*"
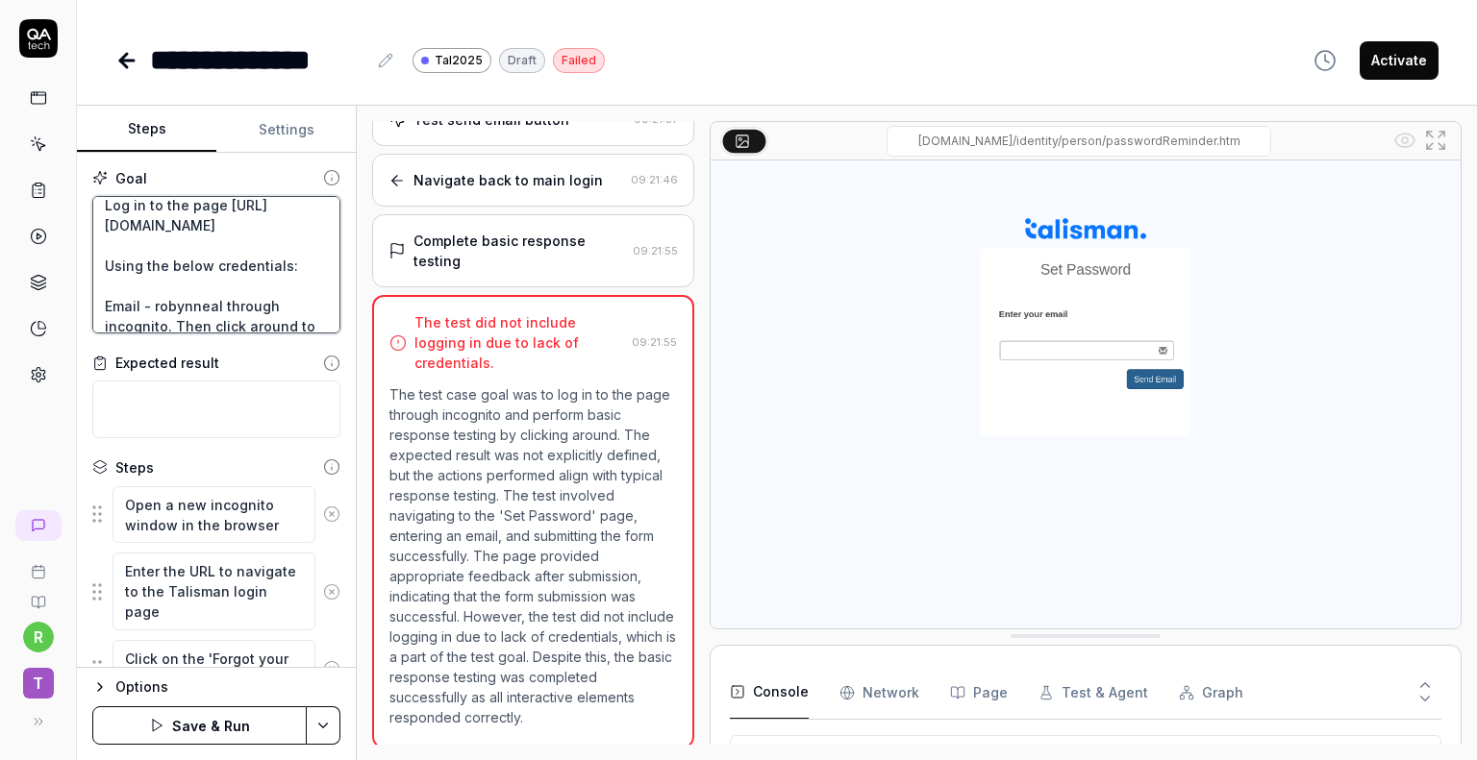
type textarea "Log in to the page [URL][DOMAIN_NAME] Using the below credentials: Email - roby…"
type textarea "*"
type textarea "Log in to the page [URL][DOMAIN_NAME] Using the below credentials: Email - roby…"
type textarea "*"
type textarea "Log in to the page [URL][DOMAIN_NAME] Using the below credentials: Email - roby…"
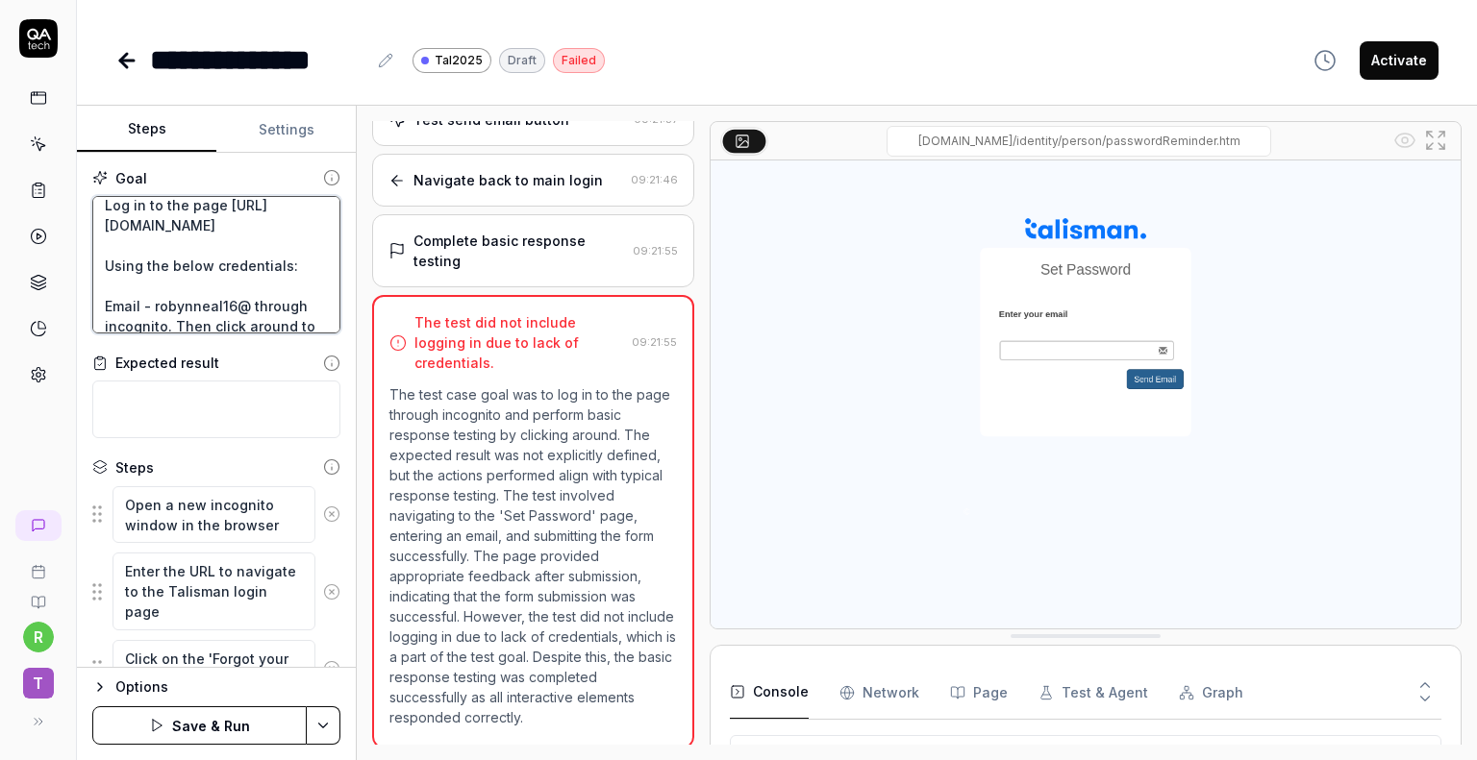
type textarea "*"
type textarea "Log in to the page [URL][DOMAIN_NAME] Using the below credentials: Email - roby…"
type textarea "*"
type textarea "Log in to the page [URL][DOMAIN_NAME] Using the below credentials: Email - roby…"
type textarea "*"
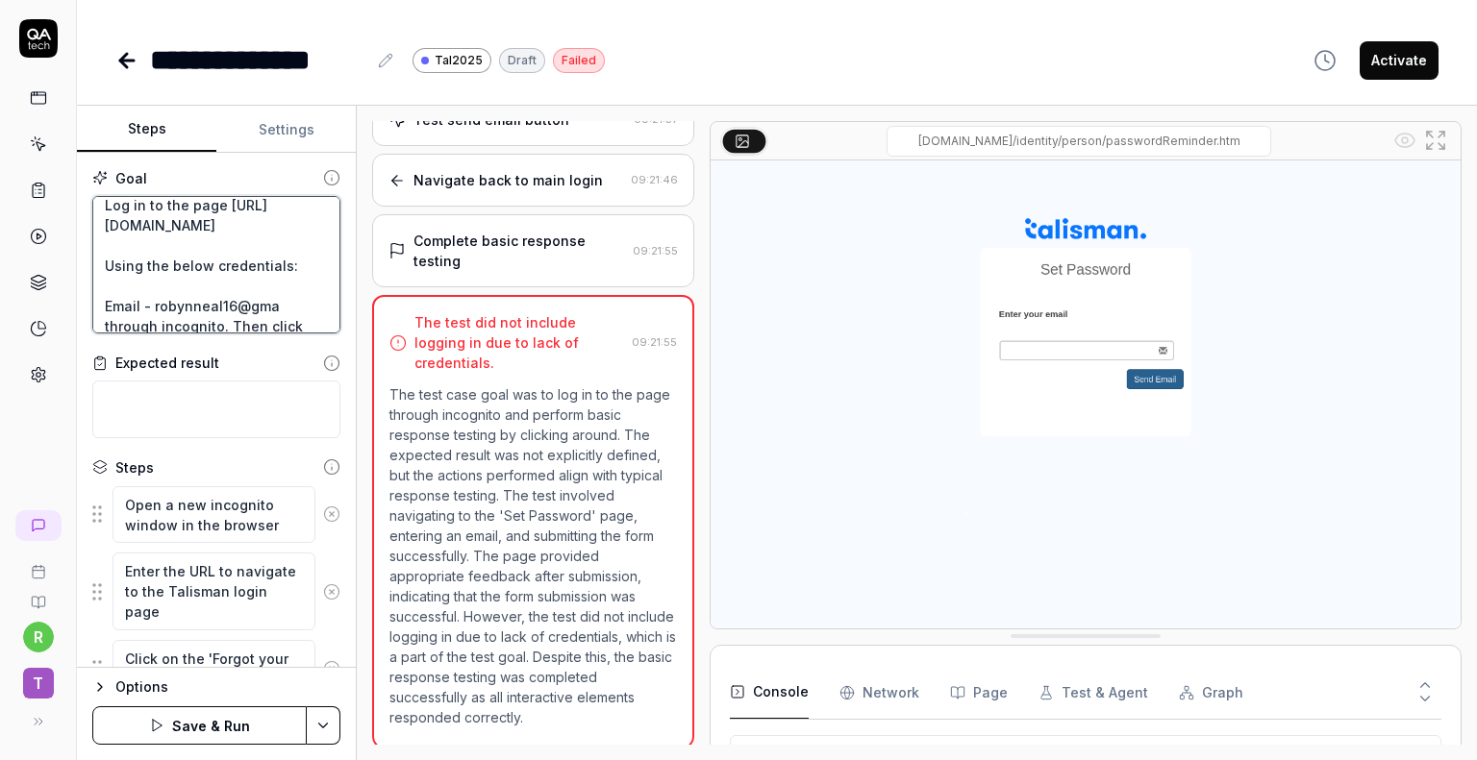
type textarea "Log in to the page [URL][DOMAIN_NAME] Using the below credentials: Email - roby…"
type textarea "*"
type textarea "Log in to the page [URL][DOMAIN_NAME] Using the below credentials: Email - [EMA…"
type textarea "*"
type textarea "Log in to the page [URL][DOMAIN_NAME] Using the below credentials: Email - [EMA…"
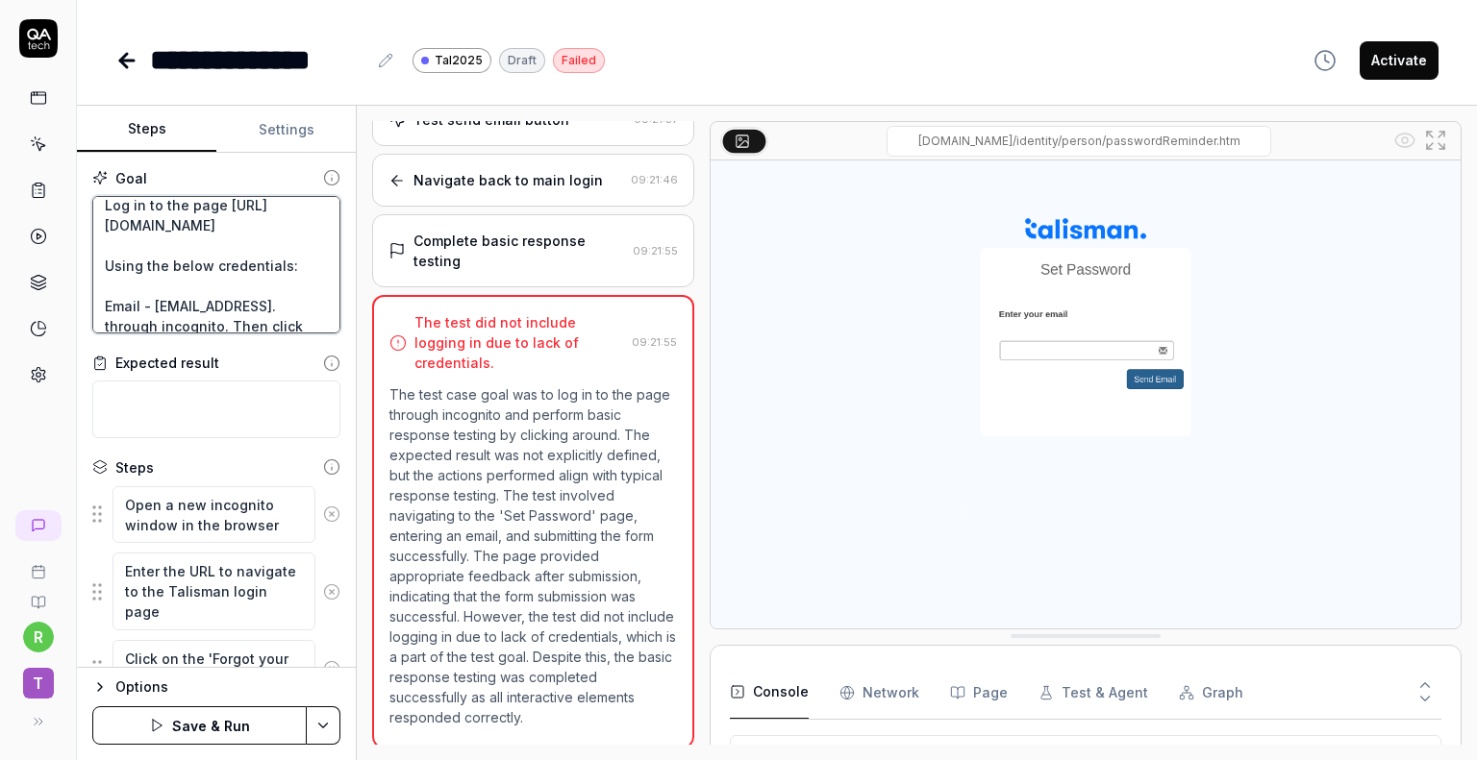
type textarea "*"
type textarea "Log in to the page [URL][DOMAIN_NAME] Using the below credentials: Email - roby…"
type textarea "*"
type textarea "Log in to the page [URL][DOMAIN_NAME] Using the below credentials: Email - [EMA…"
type textarea "*"
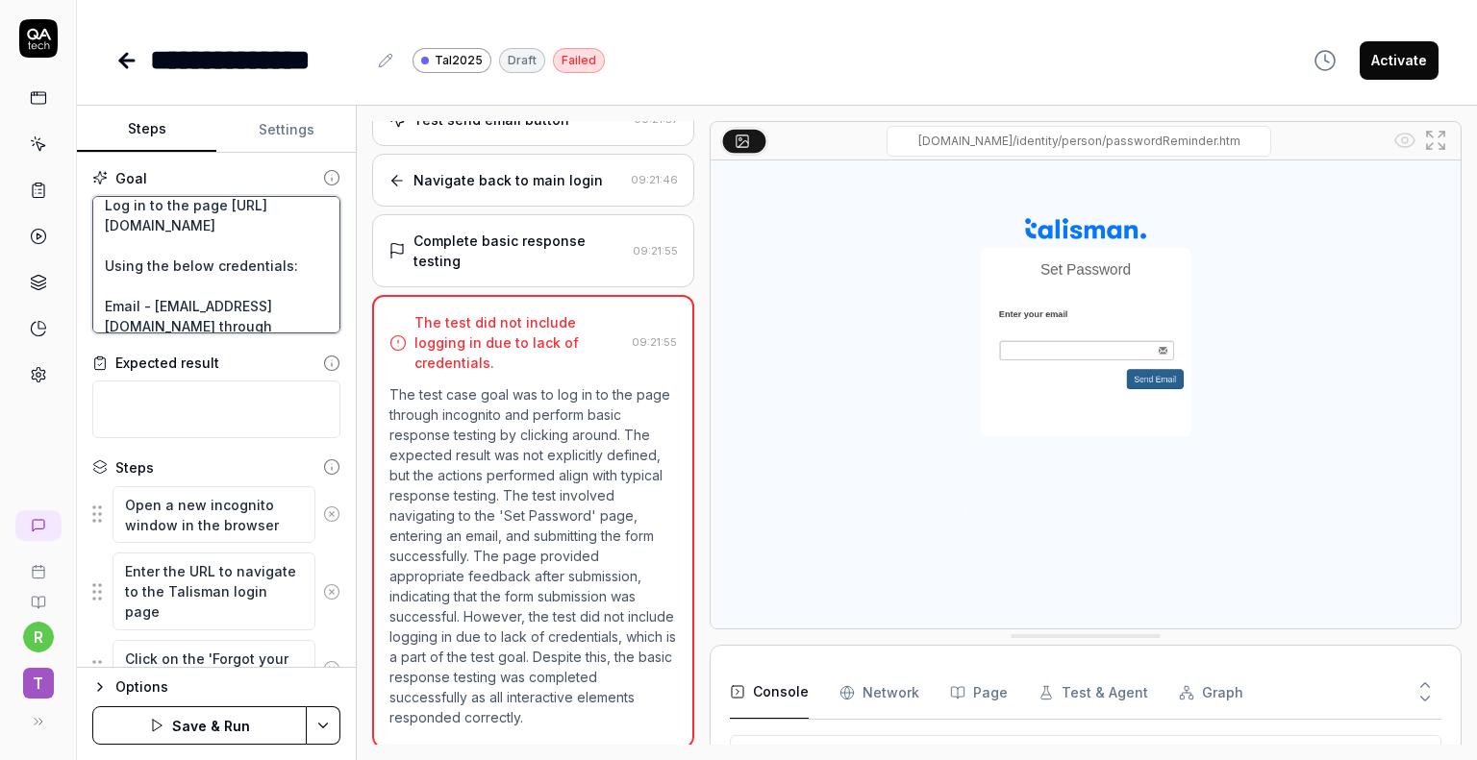
type textarea "Log in to the page [URL][DOMAIN_NAME] Using the below credentials: Email - [EMA…"
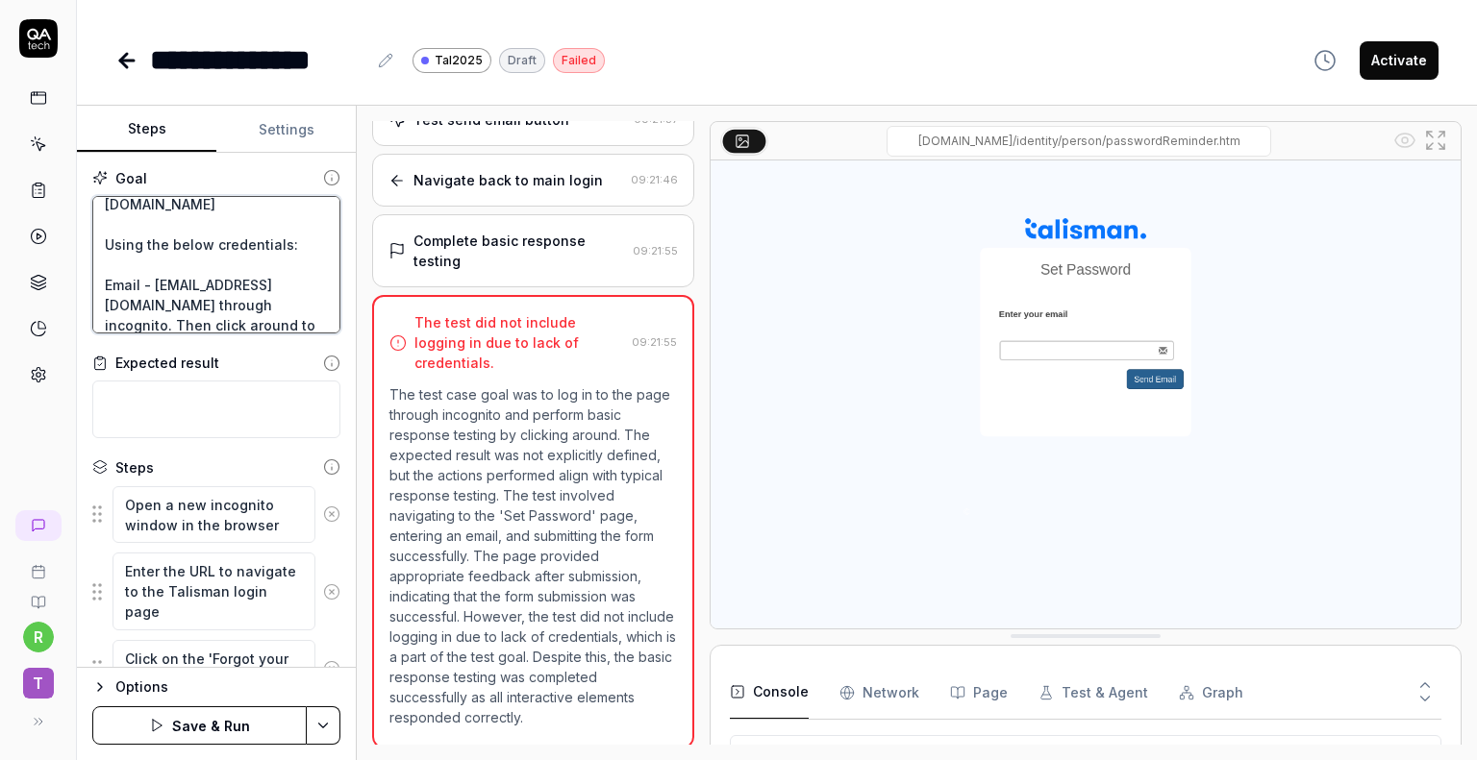
type textarea "*"
type textarea "Log in to the page [URL][DOMAIN_NAME] Using the below credentials: Email - [EMA…"
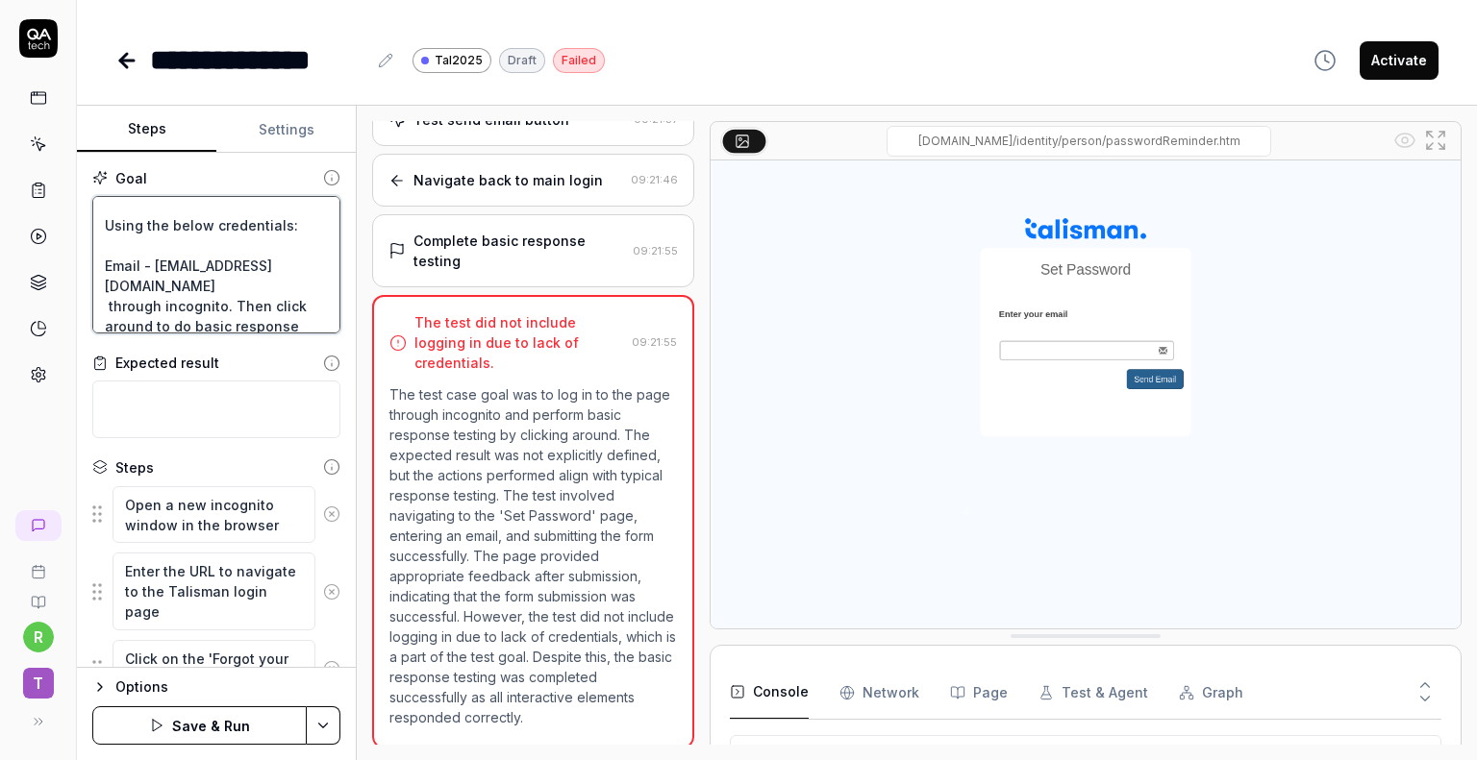
type textarea "*"
type textarea "Log in to the page [URL][DOMAIN_NAME] Using the below credentials: Email - [EMA…"
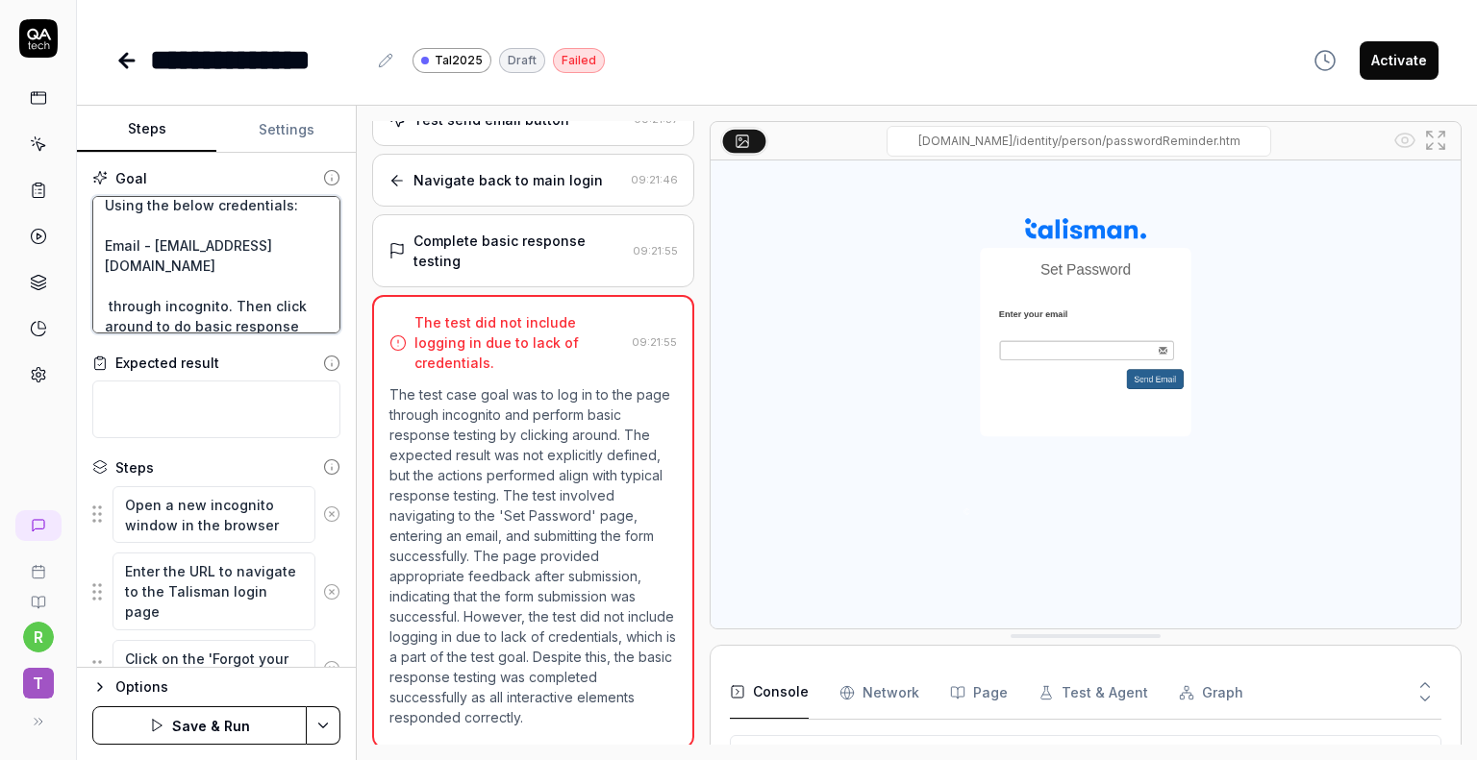
type textarea "*"
type textarea "Log in to the page [URL][DOMAIN_NAME] Using the below credentials: Email - [EMA…"
type textarea "*"
type textarea "Log in to the page [URL][DOMAIN_NAME] Using the below credentials: Email - [EMA…"
type textarea "*"
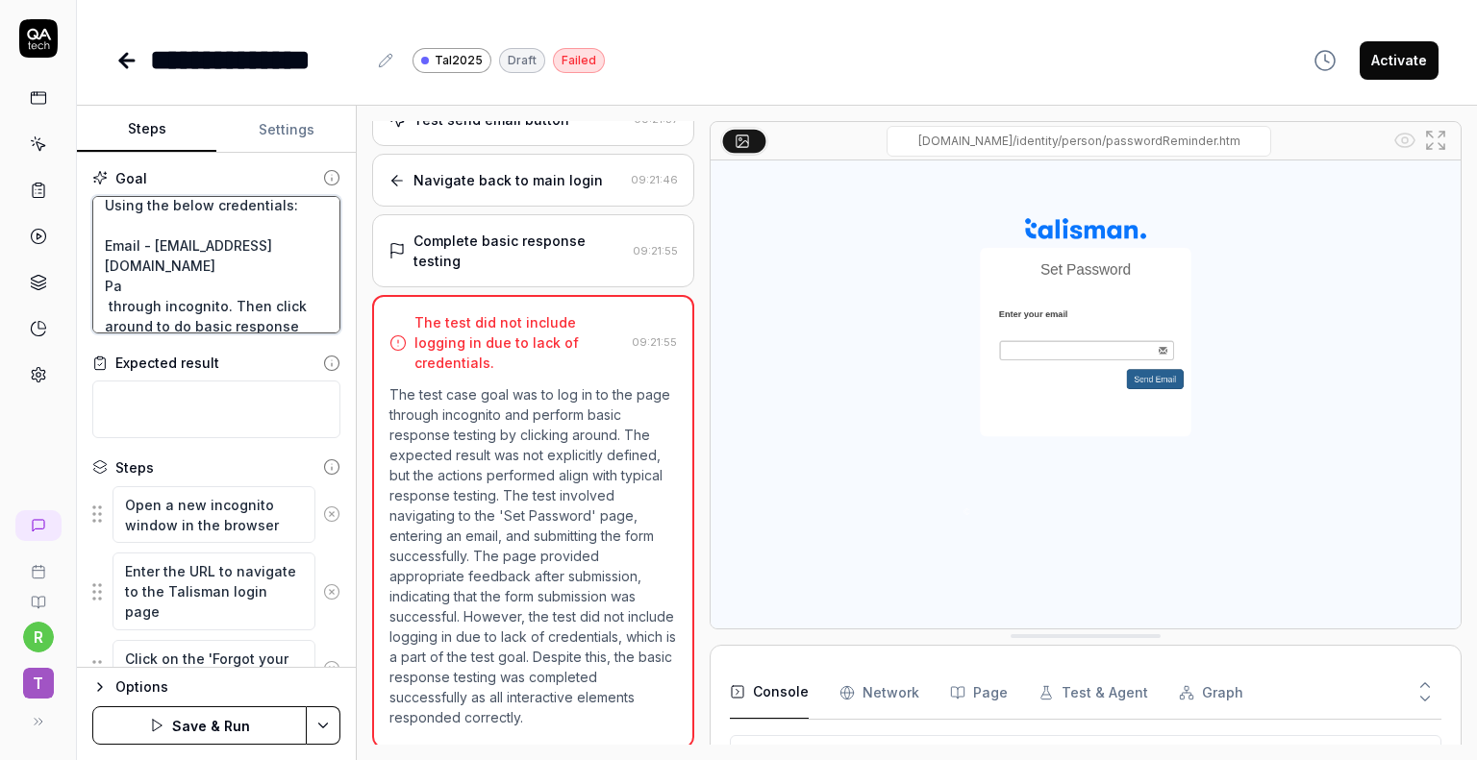
type textarea "Log in to the page [URL][DOMAIN_NAME] Using the below credentials: Email - [EMA…"
type textarea "*"
type textarea "Log in to the page [URL][DOMAIN_NAME] Using the below credentials: Email - [EMA…"
type textarea "*"
type textarea "Log in to the page [URL][DOMAIN_NAME] Using the below credentials: Email - [EMA…"
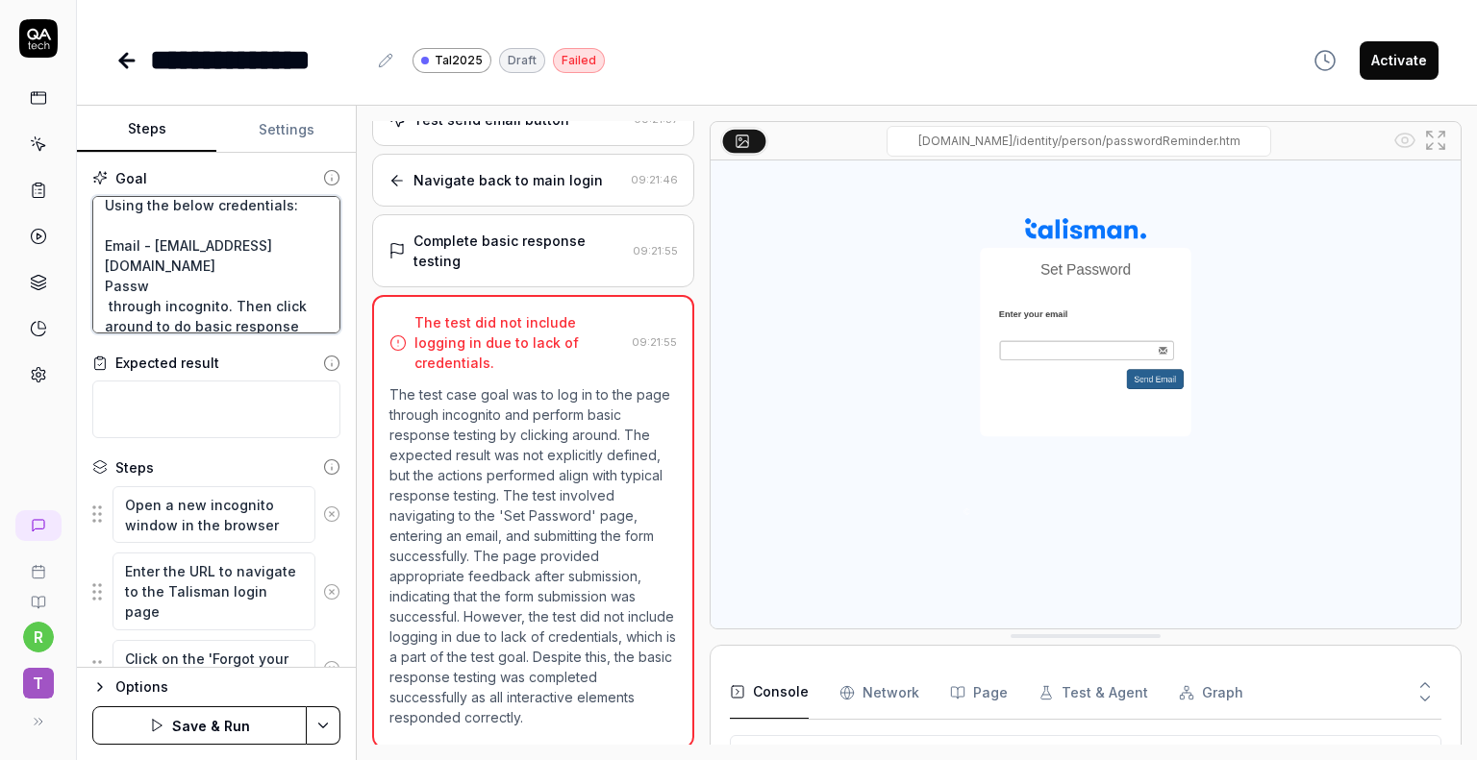
type textarea "*"
type textarea "Log in to the page [URL][DOMAIN_NAME] Using the below credentials: Email - [EMA…"
type textarea "*"
type textarea "Log in to the page [URL][DOMAIN_NAME] Using the below credentials: Email - [EMA…"
type textarea "*"
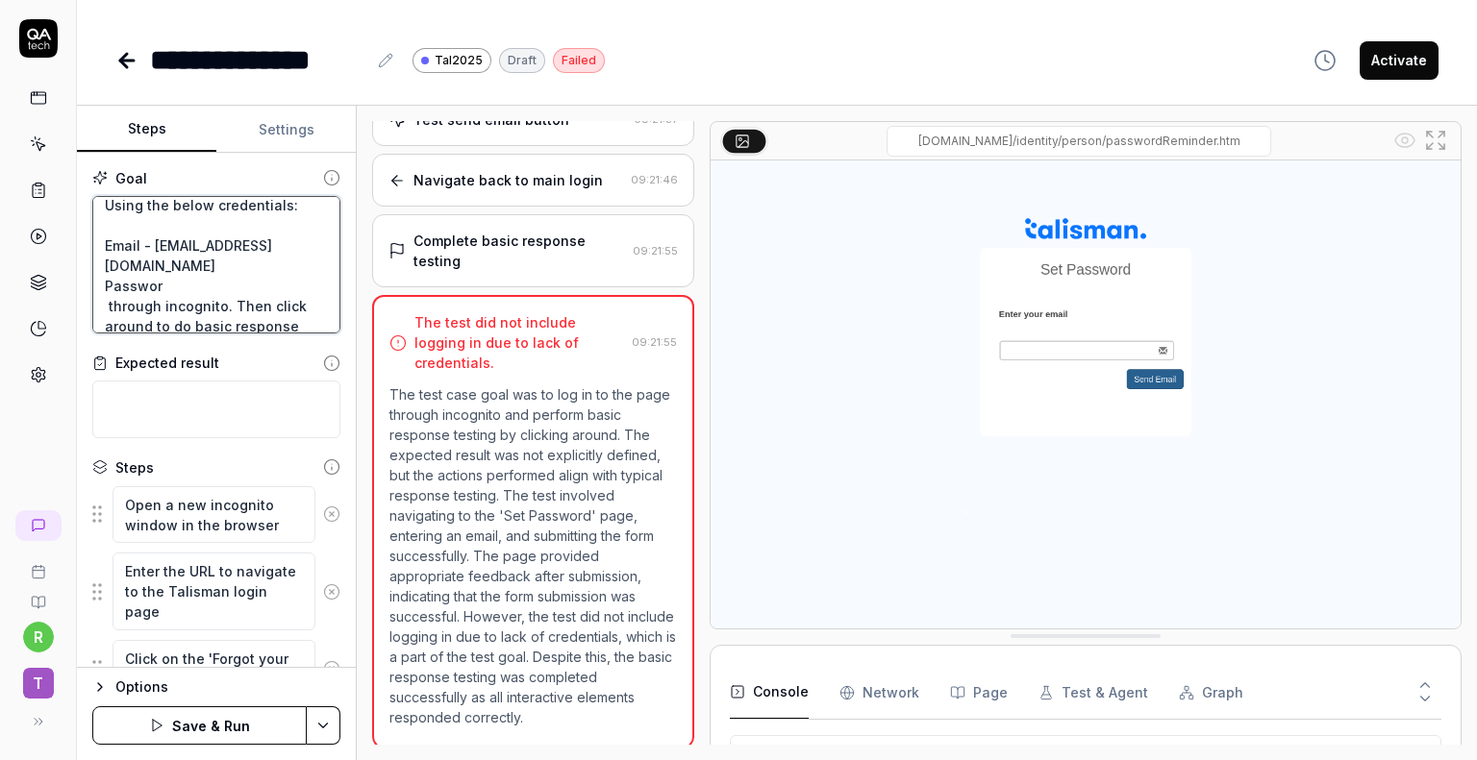
type textarea "Log in to the page [URL][DOMAIN_NAME] Using the below credentials: Email - [EMA…"
type textarea "*"
type textarea "Log in to the page [URL][DOMAIN_NAME] Using the below credentials: Email - [EMA…"
type textarea "*"
type textarea "Log in to the page [URL][DOMAIN_NAME] Using the below credentials: Email - [EMA…"
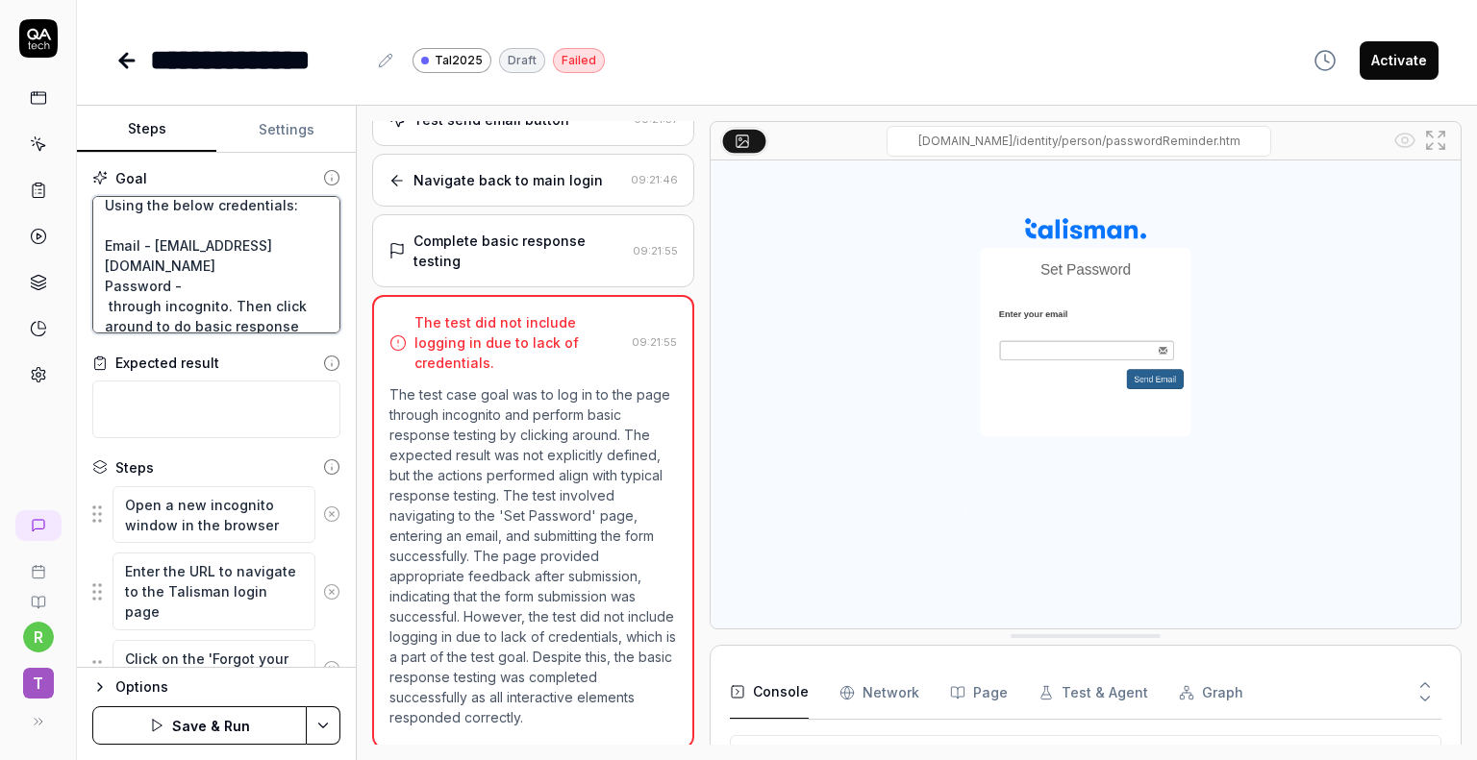
type textarea "*"
type textarea "Log in to the page [URL][DOMAIN_NAME] Using the below credentials: Email - [EMA…"
type textarea "*"
type textarea "Log in to the page [URL][DOMAIN_NAME] Using the below credentials: Email - [EMA…"
type textarea "*"
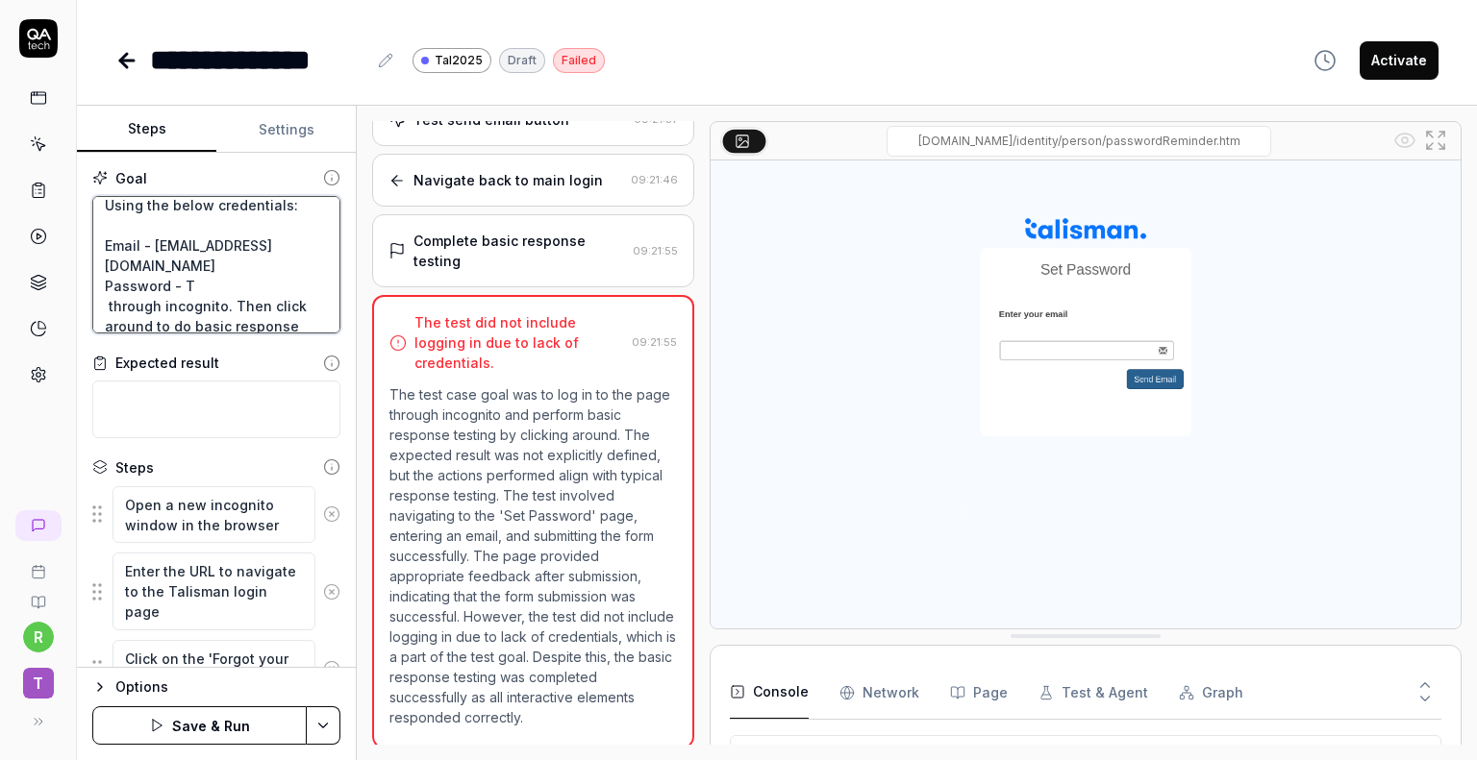
type textarea "Log in to the page [URL][DOMAIN_NAME] Using the below credentials: Email - [EMA…"
type textarea "*"
type textarea "Log in to the page [URL][DOMAIN_NAME] Using the below credentials: Email - [EMA…"
type textarea "*"
type textarea "Log in to the page [URL][DOMAIN_NAME] Using the below credentials: Email - [EMA…"
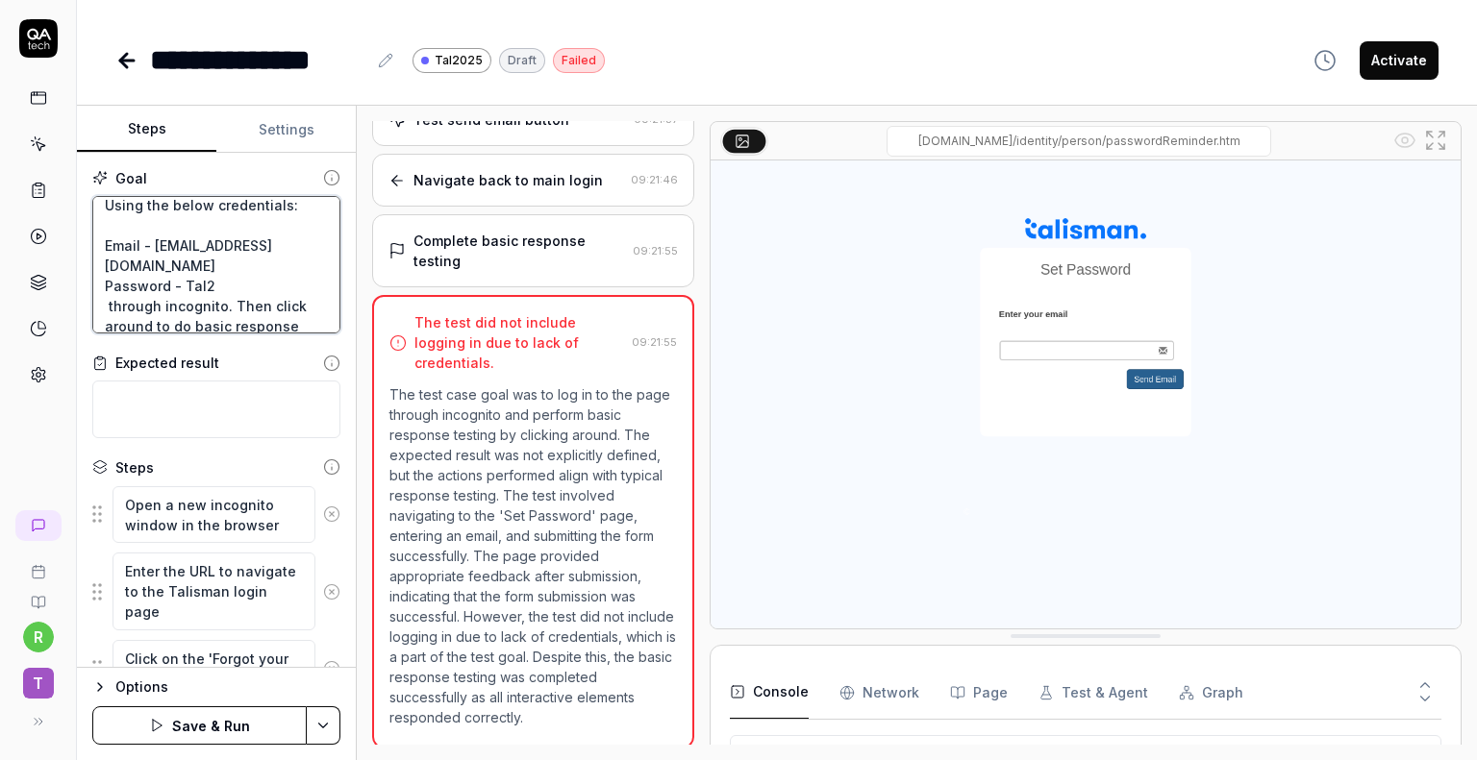
type textarea "*"
type textarea "Log in to the page [URL][DOMAIN_NAME] Using the below credentials: Email - [EMA…"
type textarea "*"
type textarea "Log in to the page [URL][DOMAIN_NAME] Using the below credentials: Email - [EMA…"
type textarea "*"
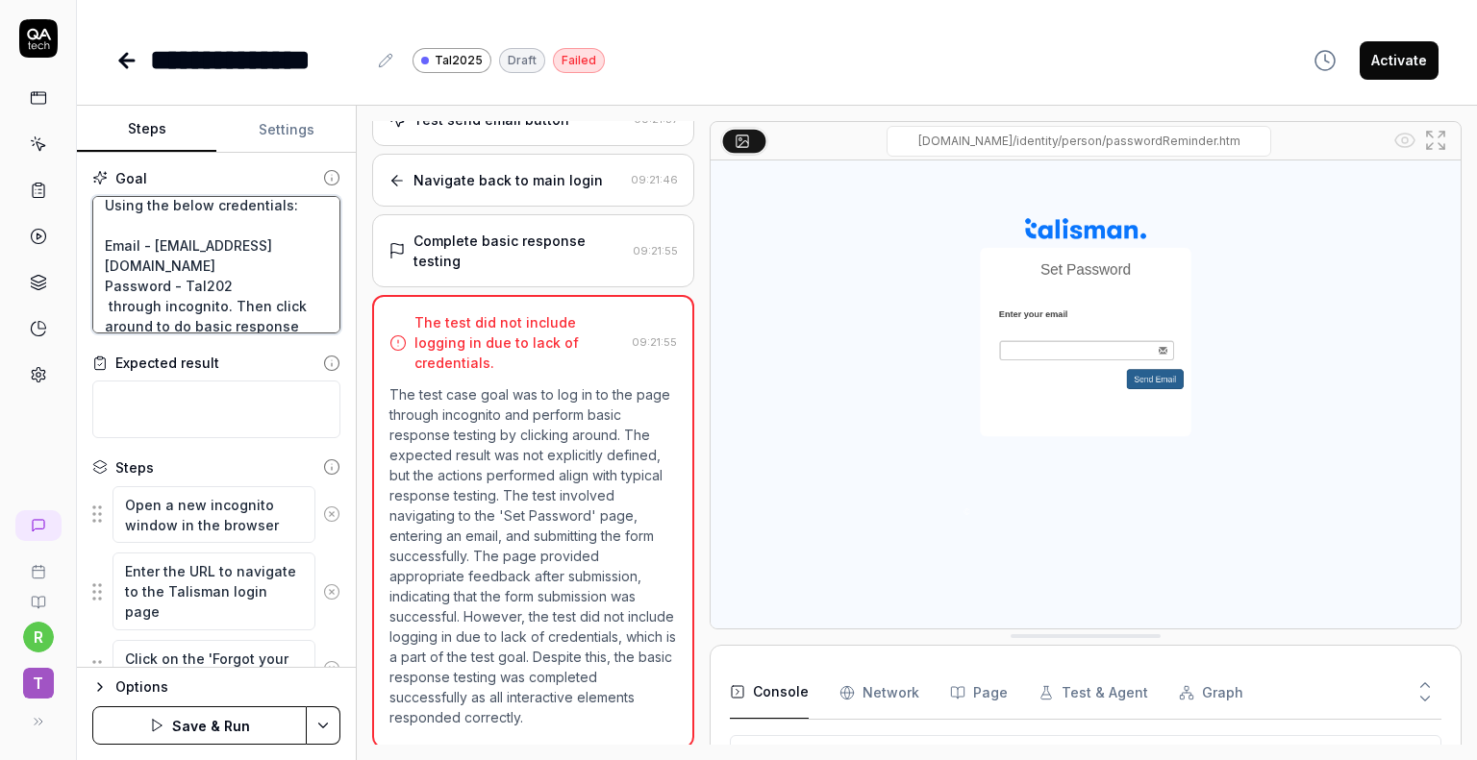
type textarea "Log in to the page [URL][DOMAIN_NAME] Using the below credentials: Email - [EMA…"
type textarea "*"
type textarea "Log in to the page [URL][DOMAIN_NAME] Using the below credentials: Email - [EMA…"
type textarea "*"
type textarea "Log in to the page [URL][DOMAIN_NAME] Using the below credentials: Email - [EMA…"
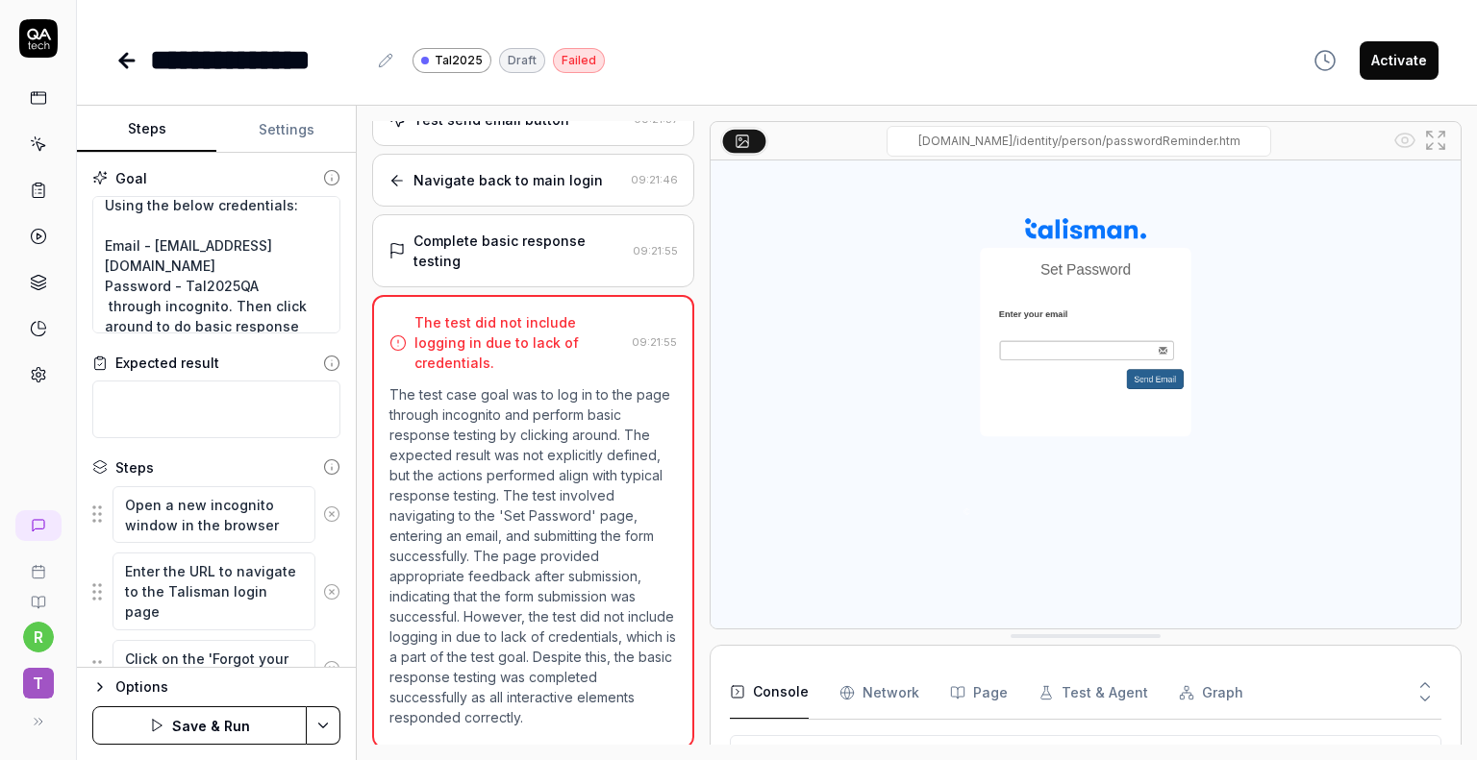
drag, startPoint x: 365, startPoint y: 653, endPoint x: 371, endPoint y: 637, distance: 16.4
click at [365, 653] on div "Open browser 09:21:10 Tal2025 Dev [URL][DOMAIN_NAME] Test forgot password link …" at bounding box center [917, 433] width 1120 height 655
click at [188, 303] on textarea "Log in to the page [URL][DOMAIN_NAME] Using the below credentials: Email - [EMA…" at bounding box center [216, 265] width 248 height 138
type textarea "*"
type textarea "Log in to the page [URL][DOMAIN_NAME] Using the below credentials: Email - [EMA…"
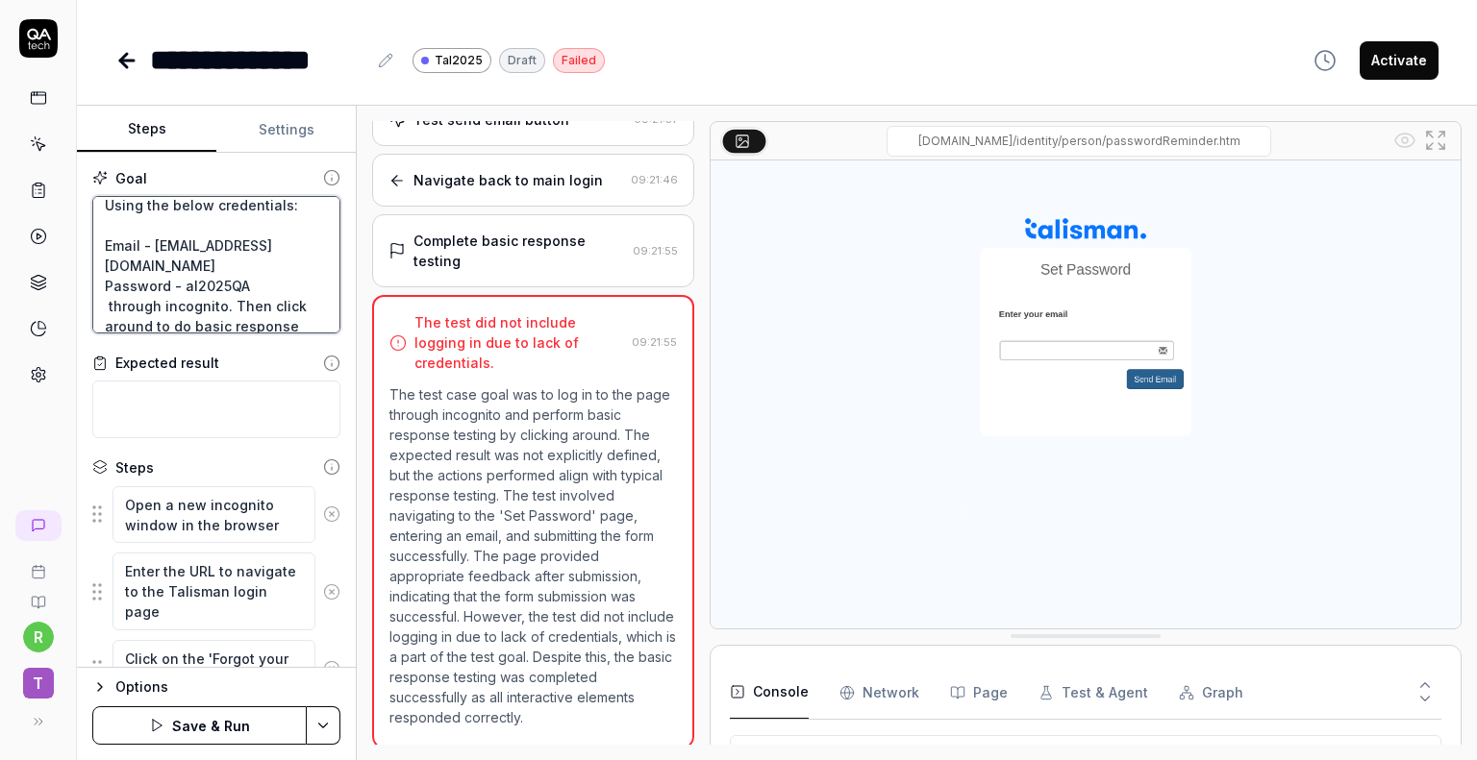
type textarea "*"
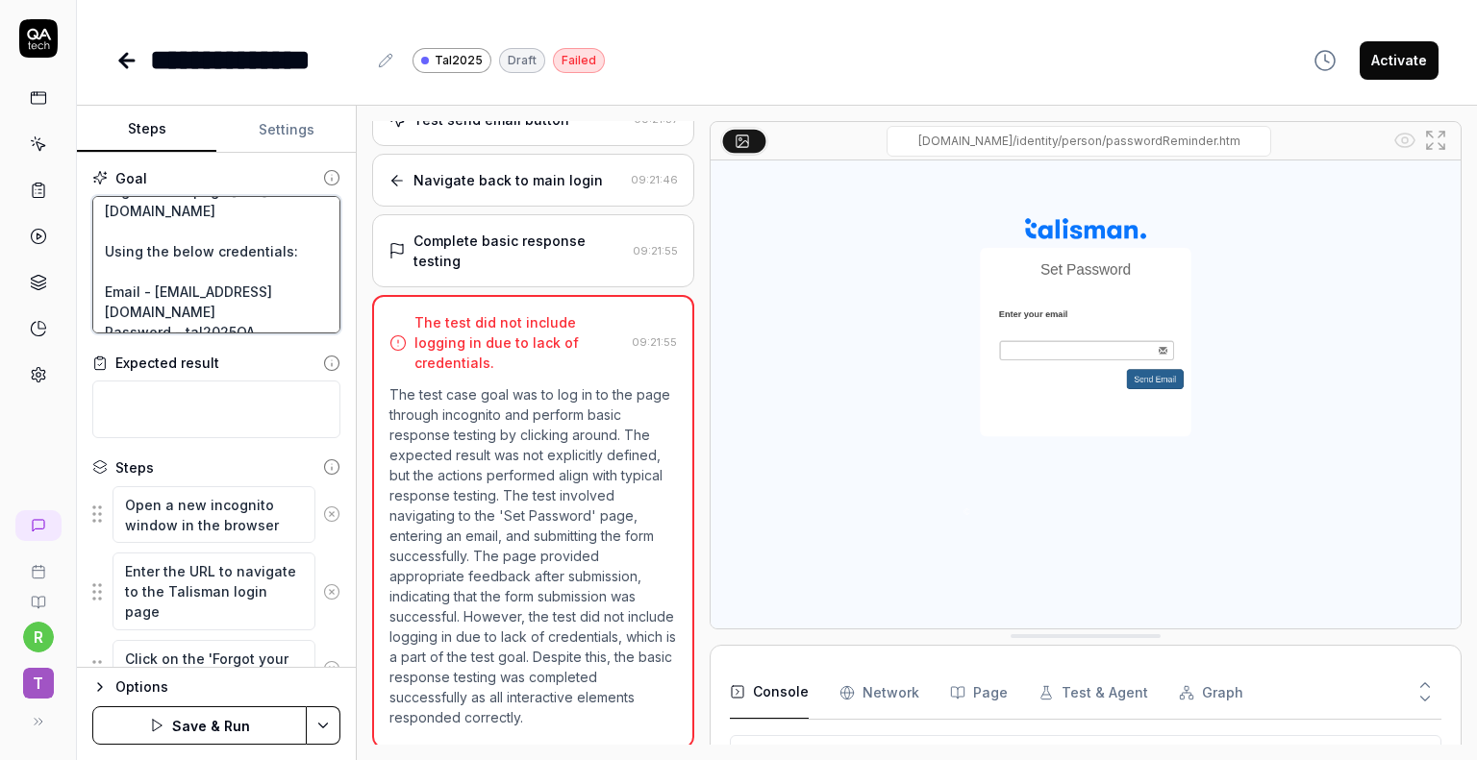
scroll to position [120, 0]
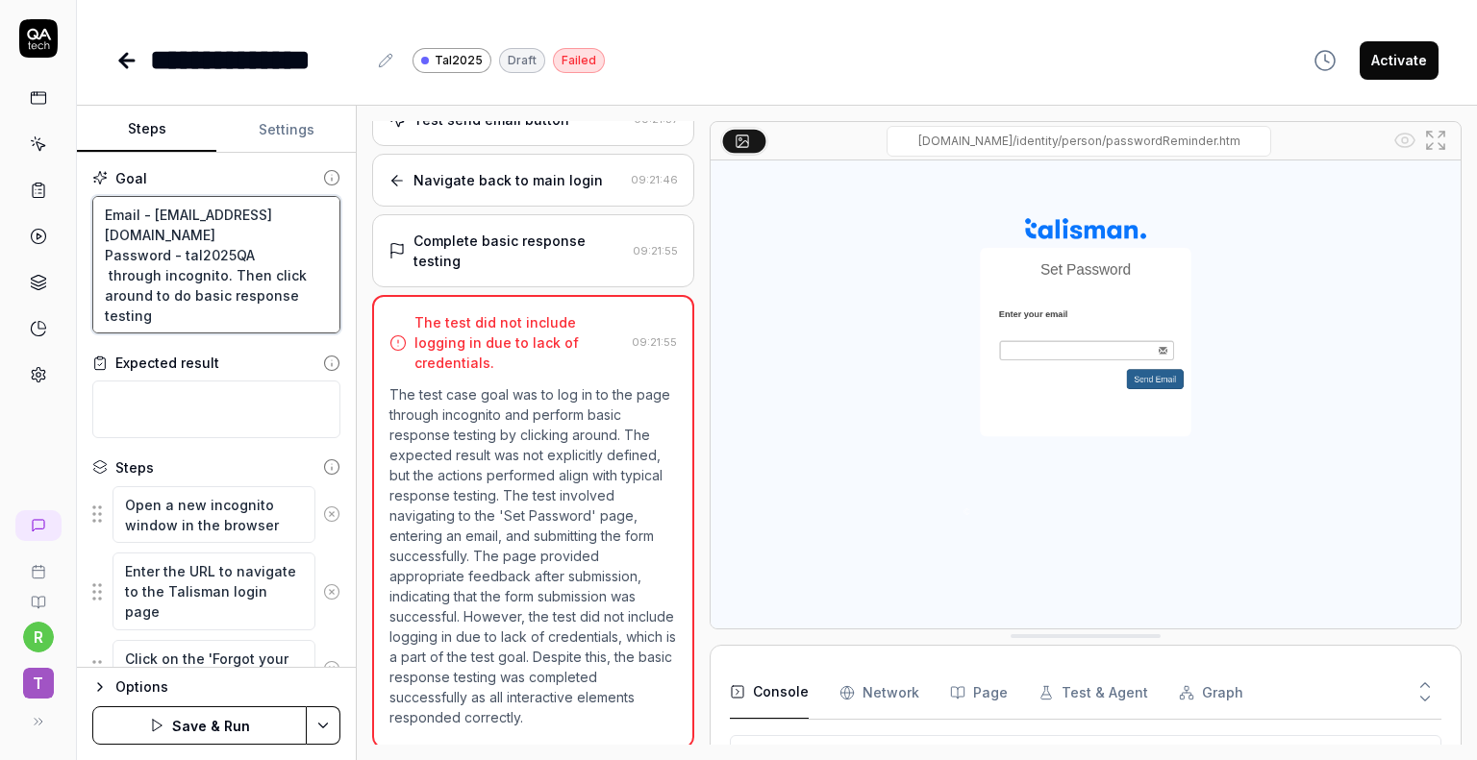
click at [198, 316] on textarea "Log in to the page [URL][DOMAIN_NAME] Using the below credentials: Email - [EMA…" at bounding box center [216, 265] width 248 height 138
type textarea "Log in to the page [URL][DOMAIN_NAME] Using the below credentials: Email - [EMA…"
click at [193, 716] on button "Save & Run" at bounding box center [199, 726] width 214 height 38
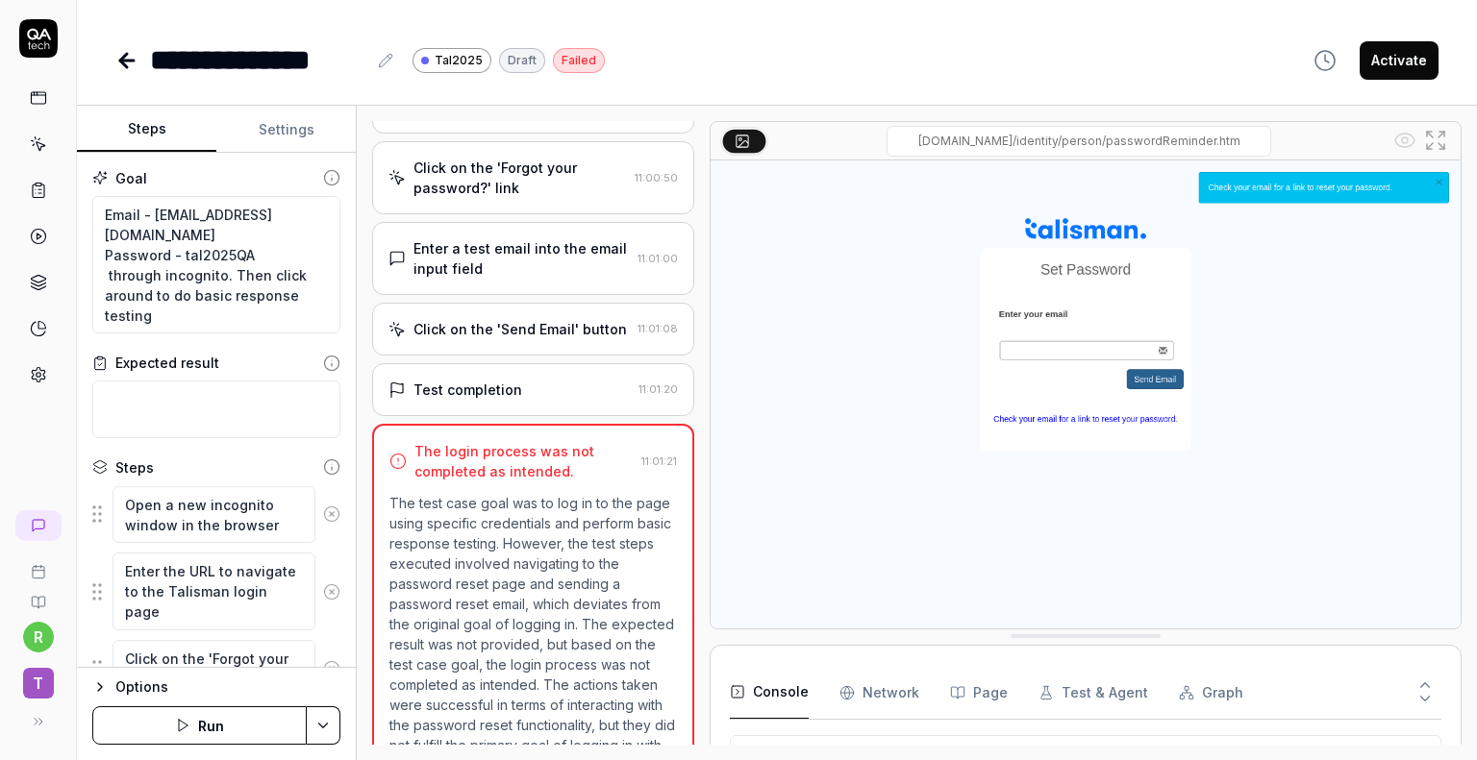
scroll to position [158, 0]
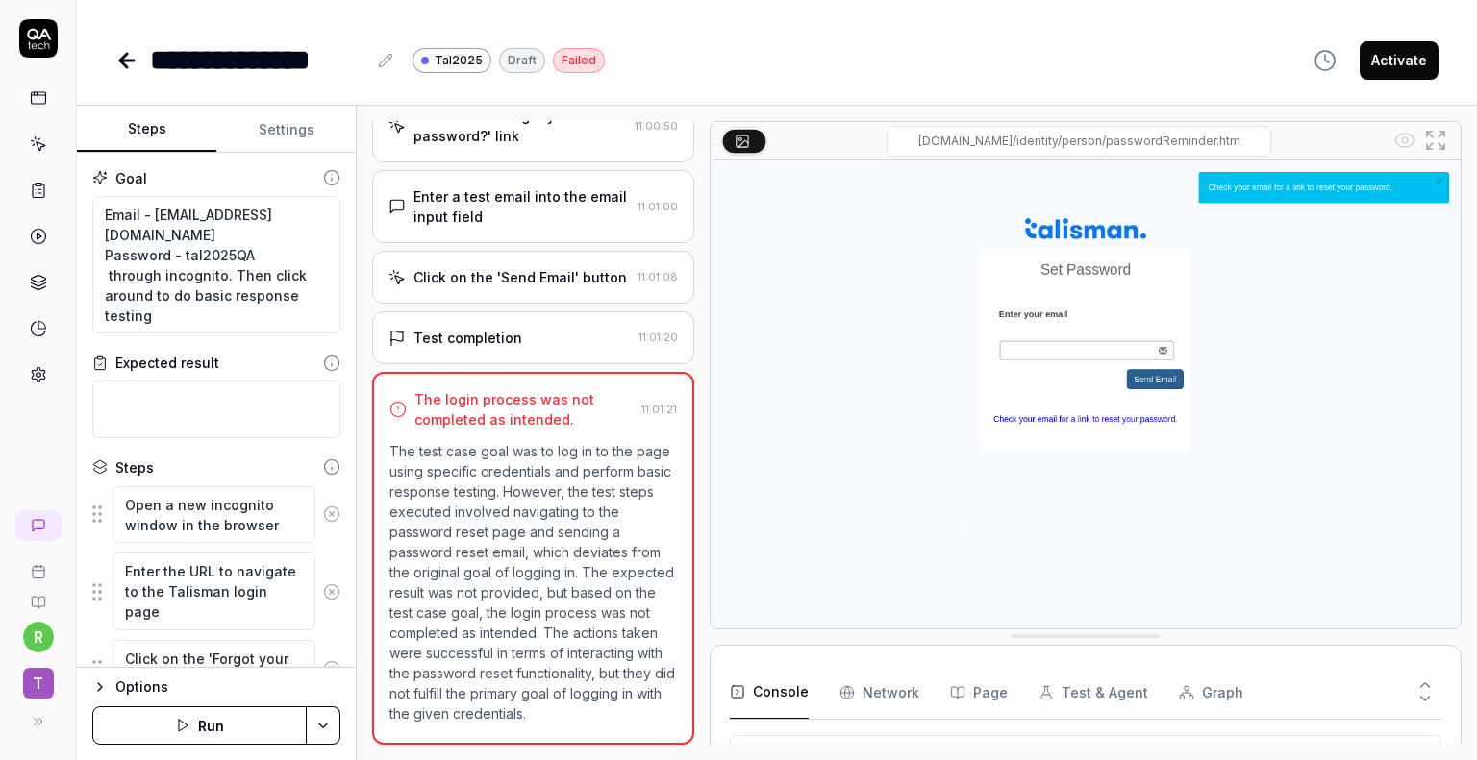
click at [572, 418] on div "The login process was not completed as intended. 11:01:21 The test case goal wa…" at bounding box center [533, 558] width 322 height 373
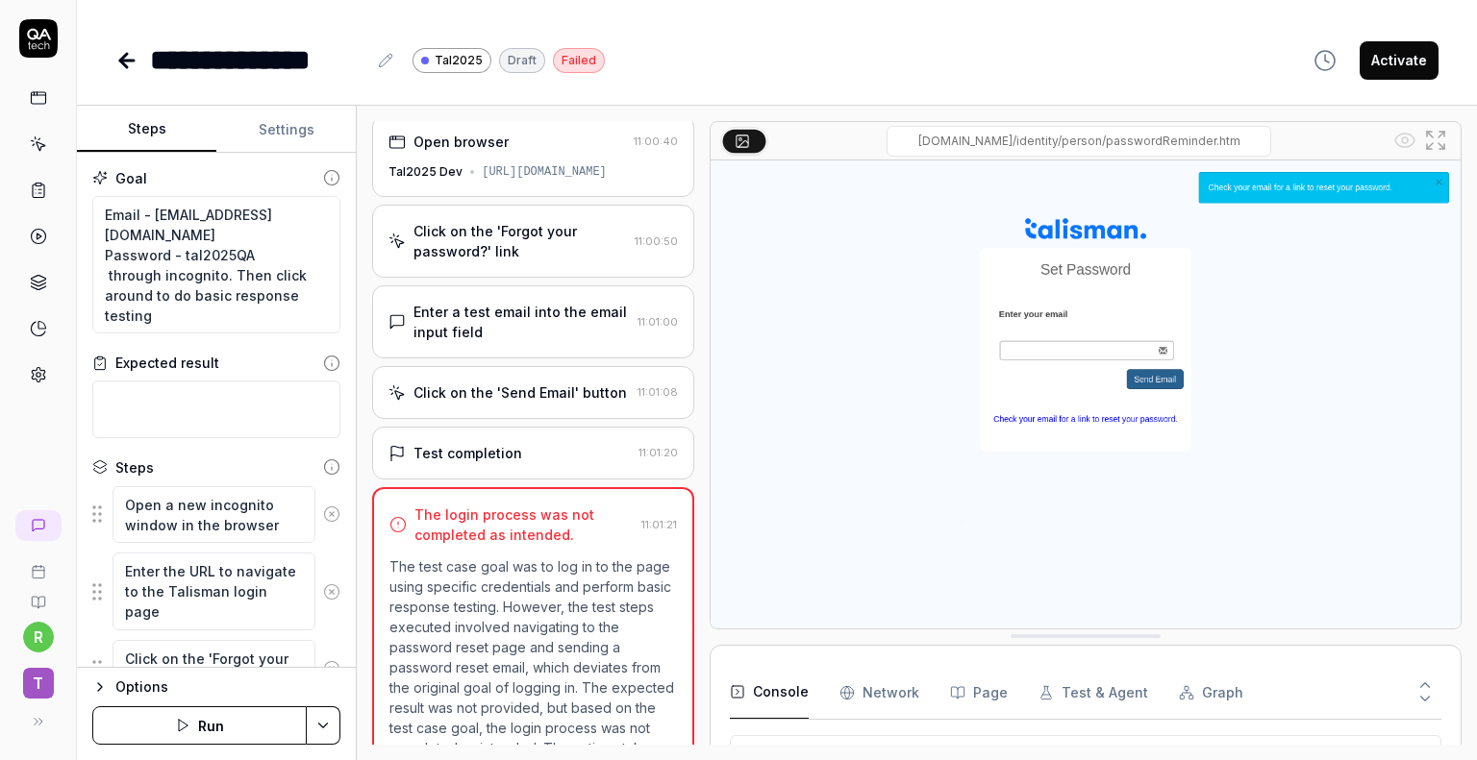
scroll to position [0, 0]
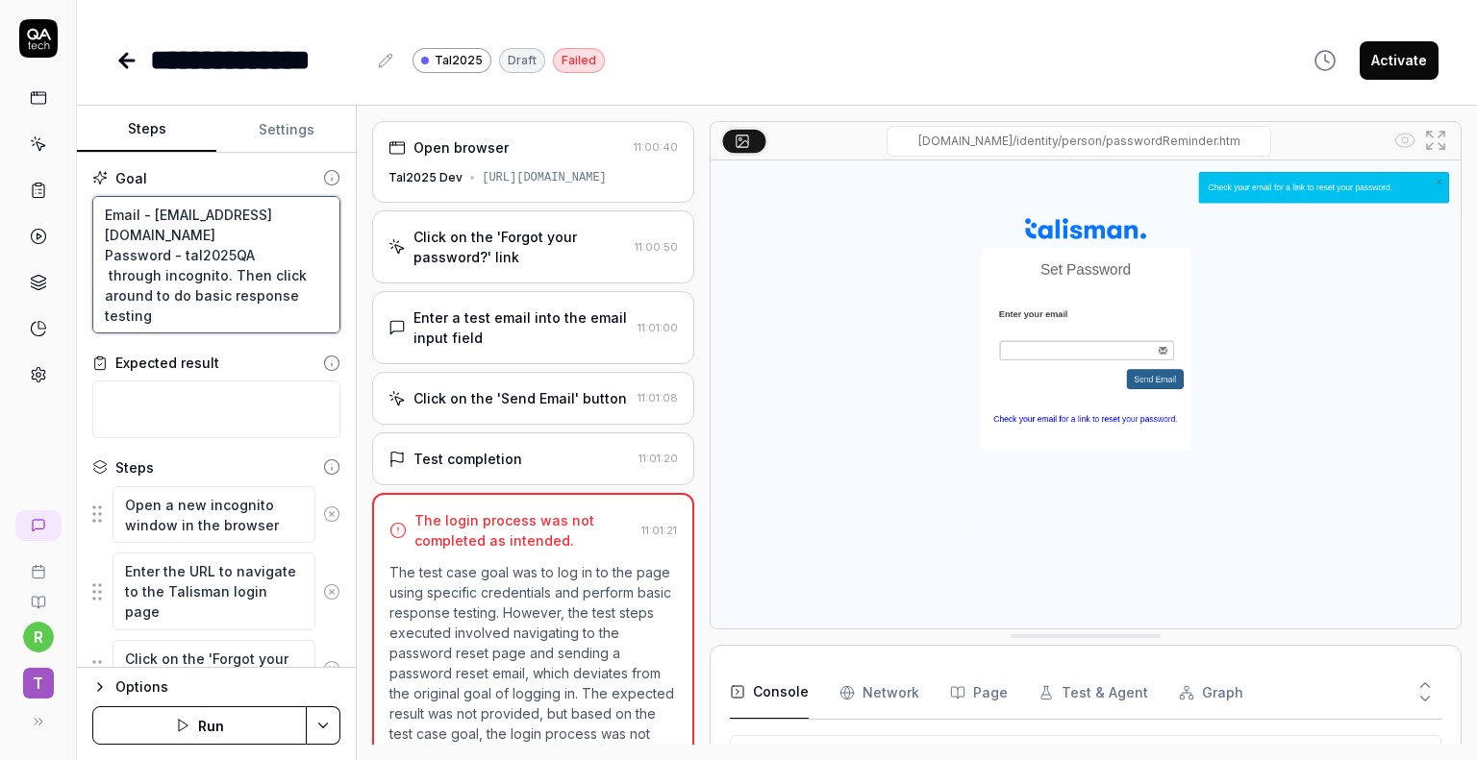
click at [150, 210] on textarea "Log in to the page [URL][DOMAIN_NAME] Using the below credentials: Email - [EMA…" at bounding box center [216, 265] width 248 height 138
click at [162, 220] on textarea "Log in to the page [URL][DOMAIN_NAME] Using the below credentials: Email - [EMA…" at bounding box center [216, 265] width 248 height 138
drag, startPoint x: 222, startPoint y: 217, endPoint x: 77, endPoint y: 211, distance: 145.3
click at [77, 211] on div "Goal Log in to the page [URL][DOMAIN_NAME] Using the below credentials: Email -…" at bounding box center [216, 410] width 279 height 515
type textarea "*"
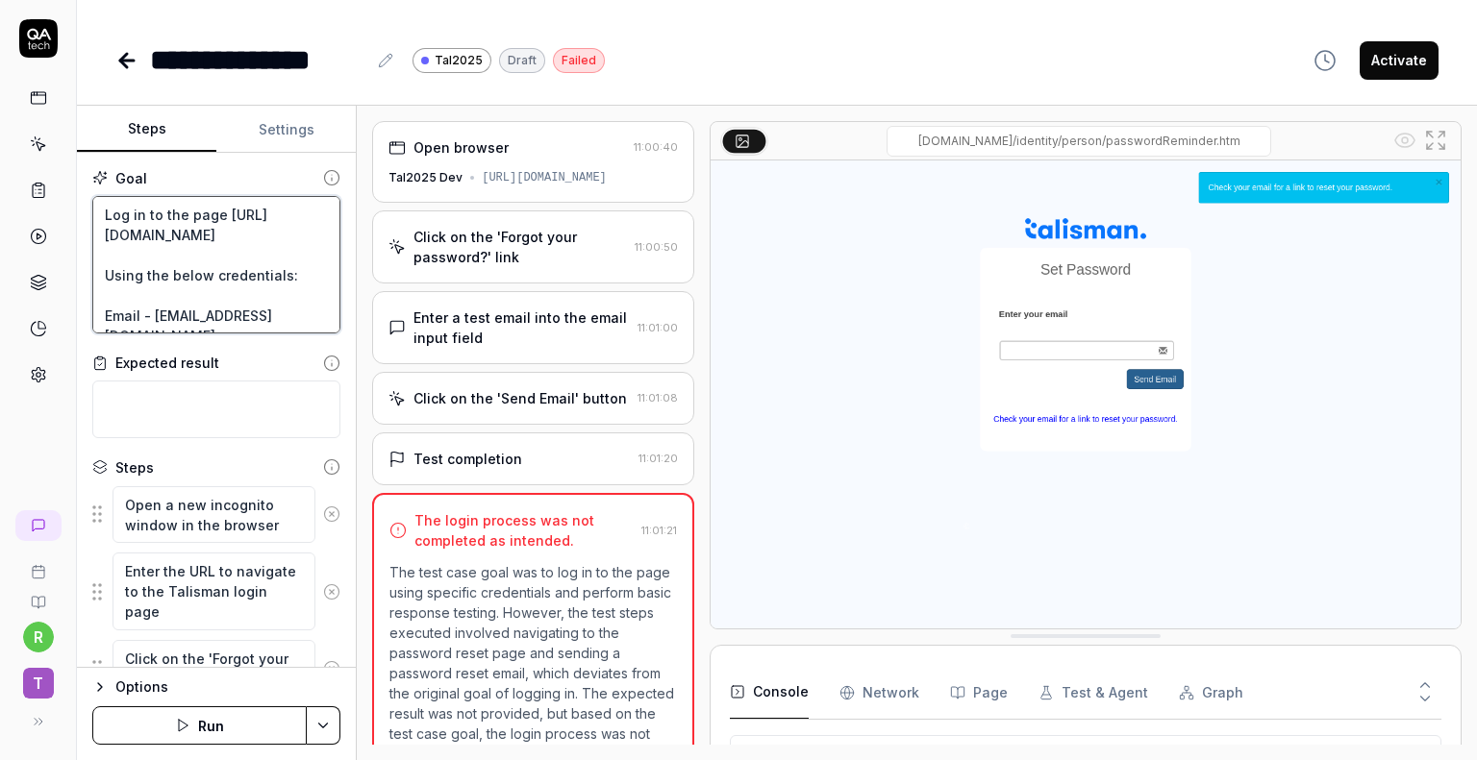
type textarea "Ghttps://[DOMAIN_NAME]/tal/live/tal2025/app/ Using the below credentials: Email…"
type textarea "*"
type textarea "Gohttps://[DOMAIN_NAME]/tal/live/tal2025/app/ Using the below credentials: Emai…"
type textarea "*"
type textarea "Go [URL][DOMAIN_NAME] Using the below credentials: Email - [EMAIL_ADDRESS][DOMA…"
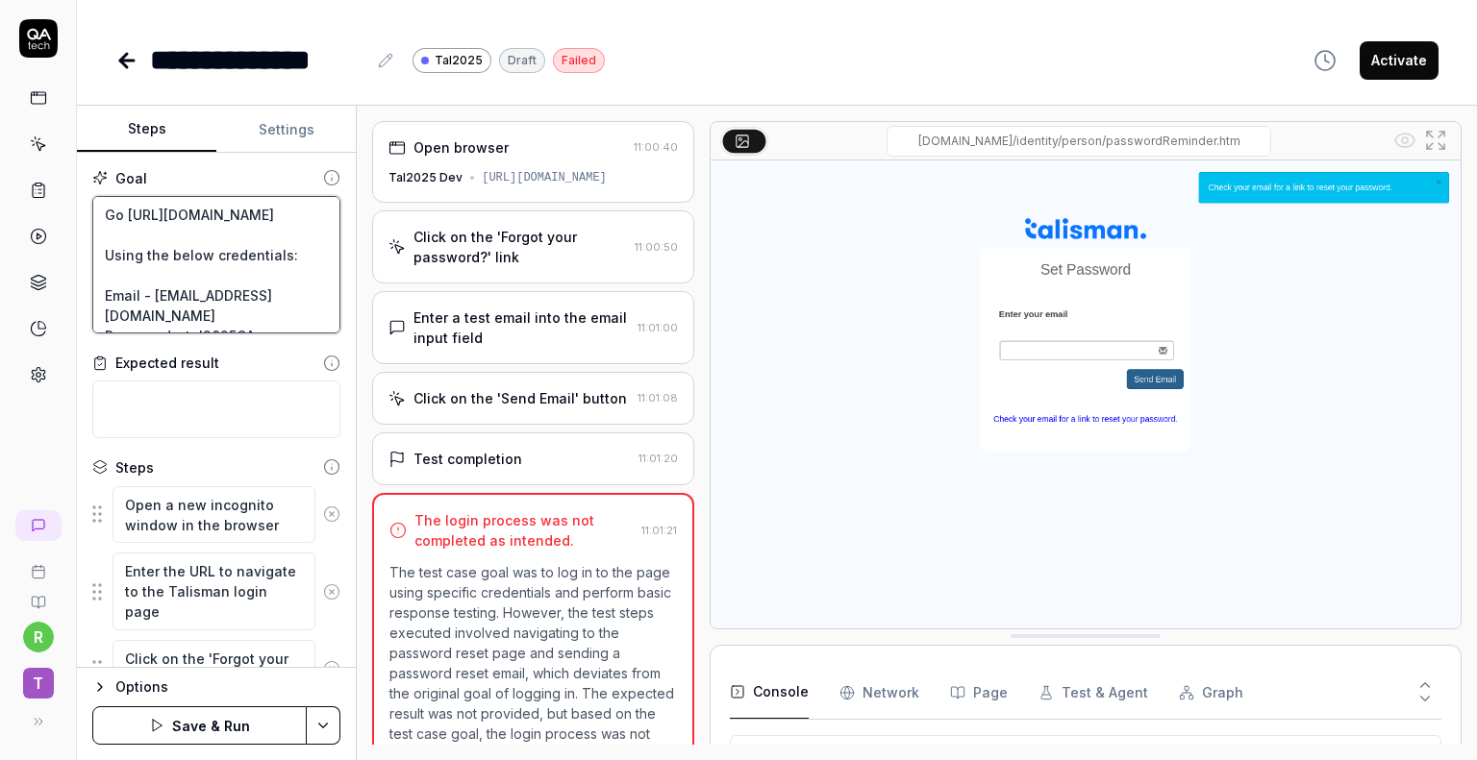
type textarea "*"
type textarea "Go thttps://[DOMAIN_NAME]/tal/live/tal2025/app/ Using the below credentials: Em…"
type textarea "*"
type textarea "Go tohttps://[DOMAIN_NAME]/tal/live/tal2025/app/ Using the below credentials: E…"
type textarea "*"
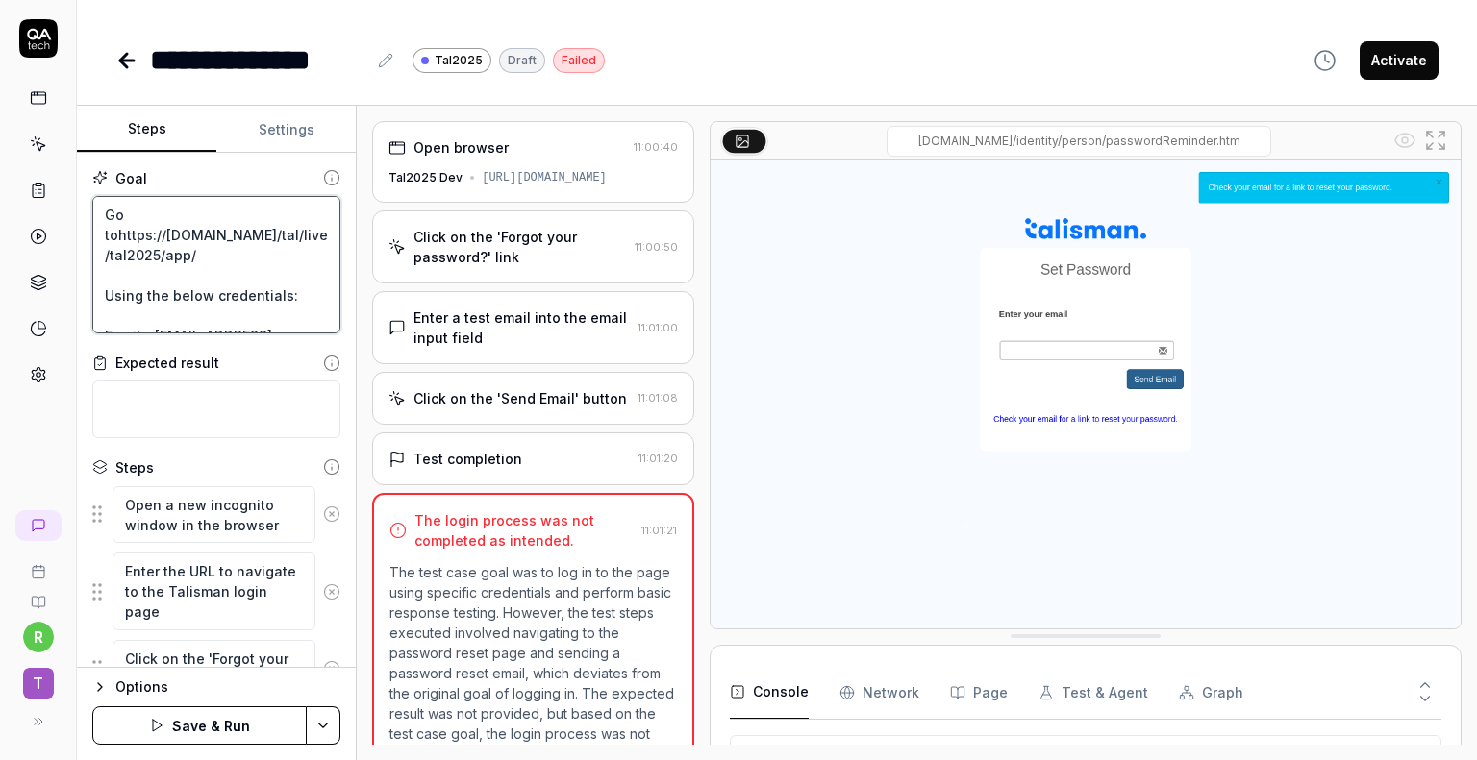
type textarea "Go to [URL][DOMAIN_NAME] Using the below credentials: Email - [EMAIL_ADDRESS][D…"
type textarea "*"
type textarea "Go to thttps://[DOMAIN_NAME]/tal/live/tal2025/app/ Using the below credentials:…"
type textarea "*"
type textarea "Go to thhttps://[DOMAIN_NAME]/tal/live/tal2025/app/ Using the below credentials…"
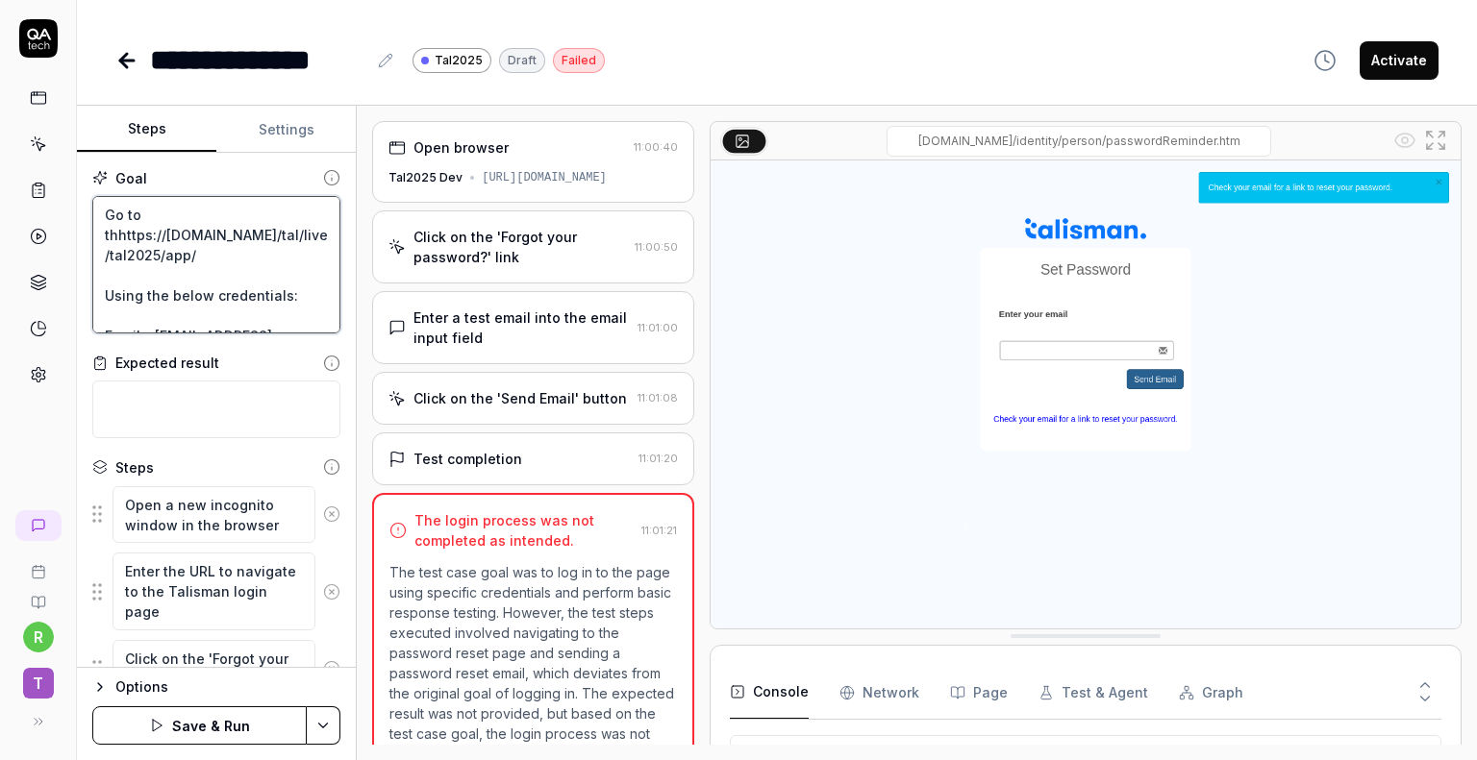
type textarea "*"
type textarea "Go to thehttps://[DOMAIN_NAME]/tal/live/tal2025/app/ Using the below credential…"
type textarea "*"
type textarea "Go to the [URL][DOMAIN_NAME] Using the below credentials: Email - [EMAIL_ADDRES…"
type textarea "*"
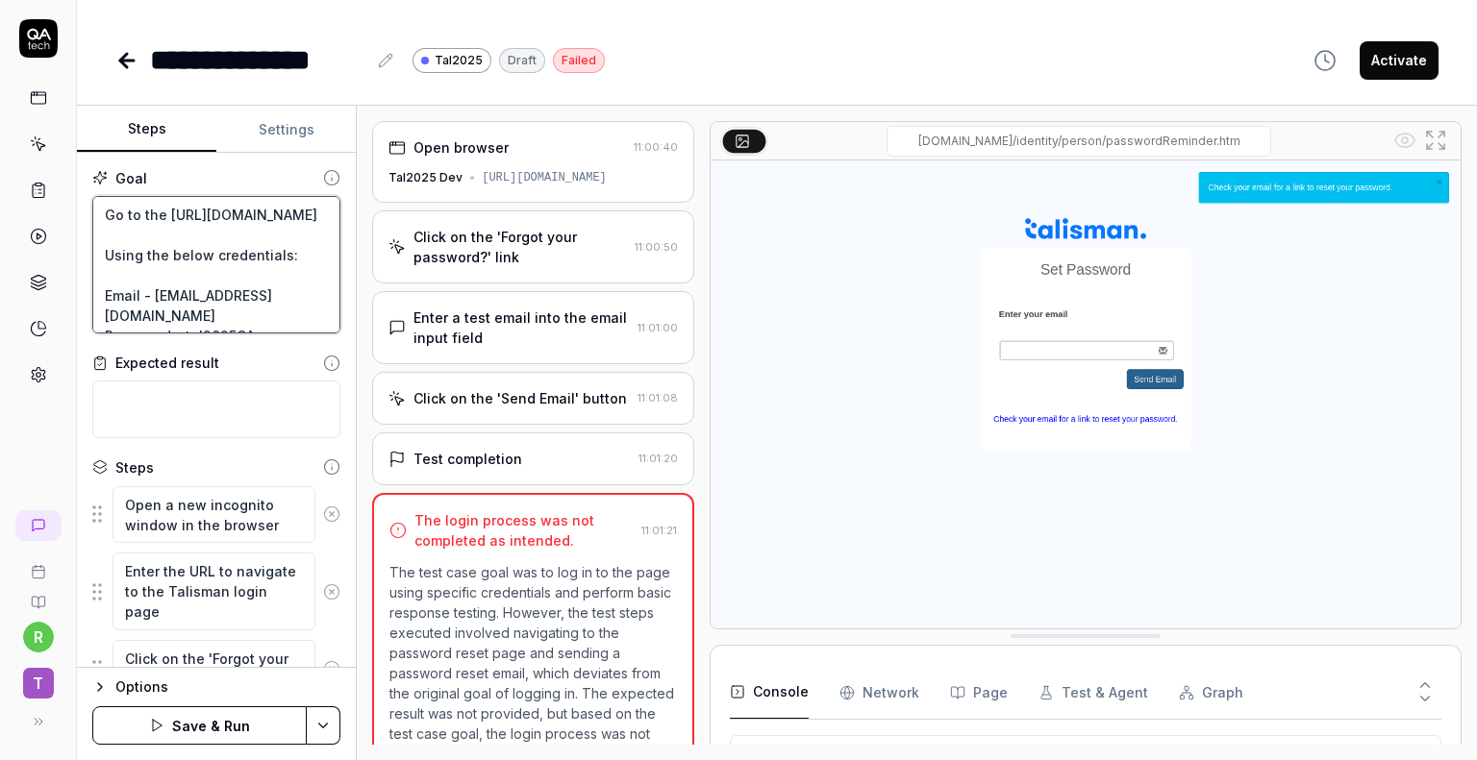
type textarea "Go to the phttps://[DOMAIN_NAME]/tal/live/tal2025/app/ Using the below credenti…"
type textarea "*"
type textarea "Go to the pahttps://[DOMAIN_NAME]/tal/live/tal2025/app/ Using the below credent…"
type textarea "*"
type textarea "Go to the paghttps://[DOMAIN_NAME]/tal/live/tal2025/app/ Using the below creden…"
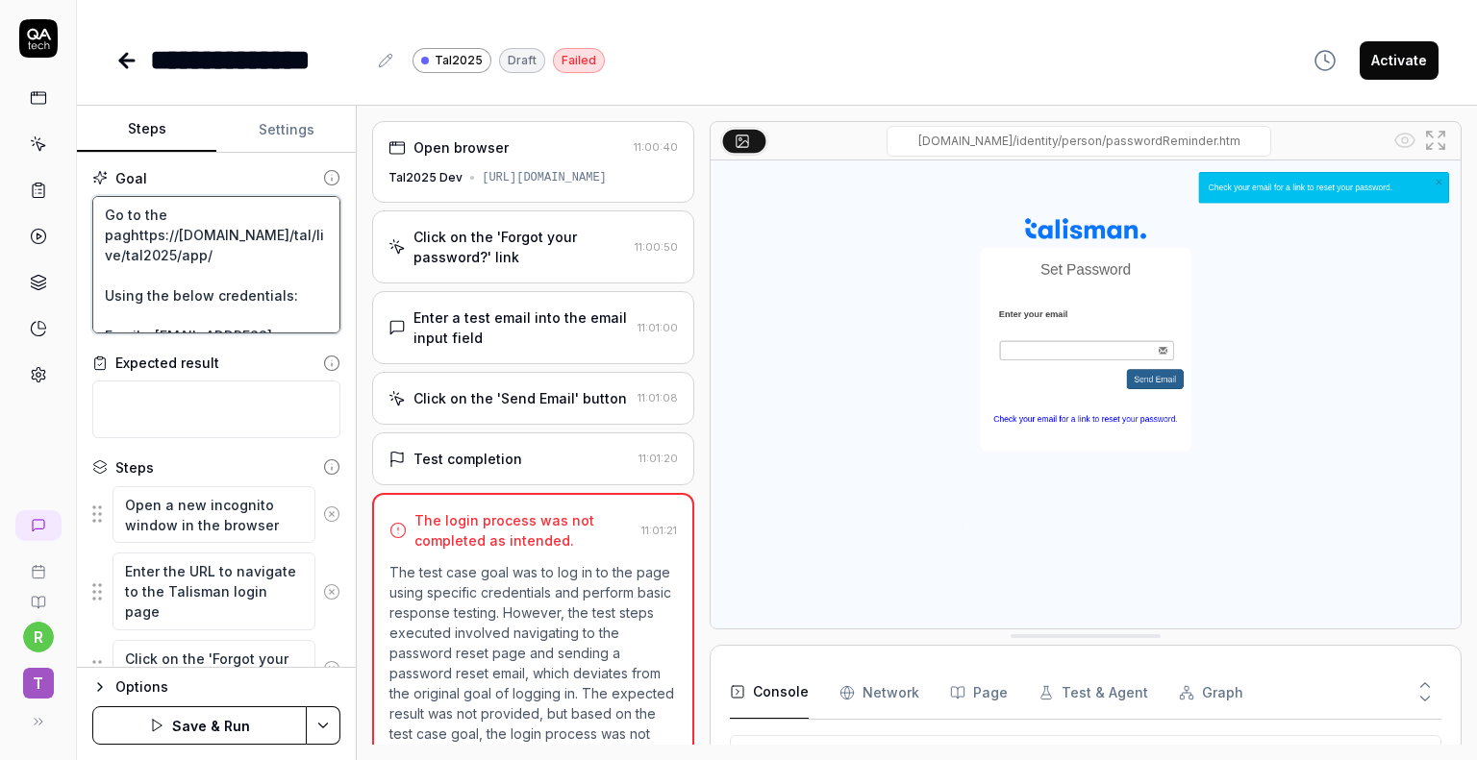
type textarea "*"
type textarea "Go to the pagehttps://[DOMAIN_NAME]/tal/live/tal2025/app/ Using the below crede…"
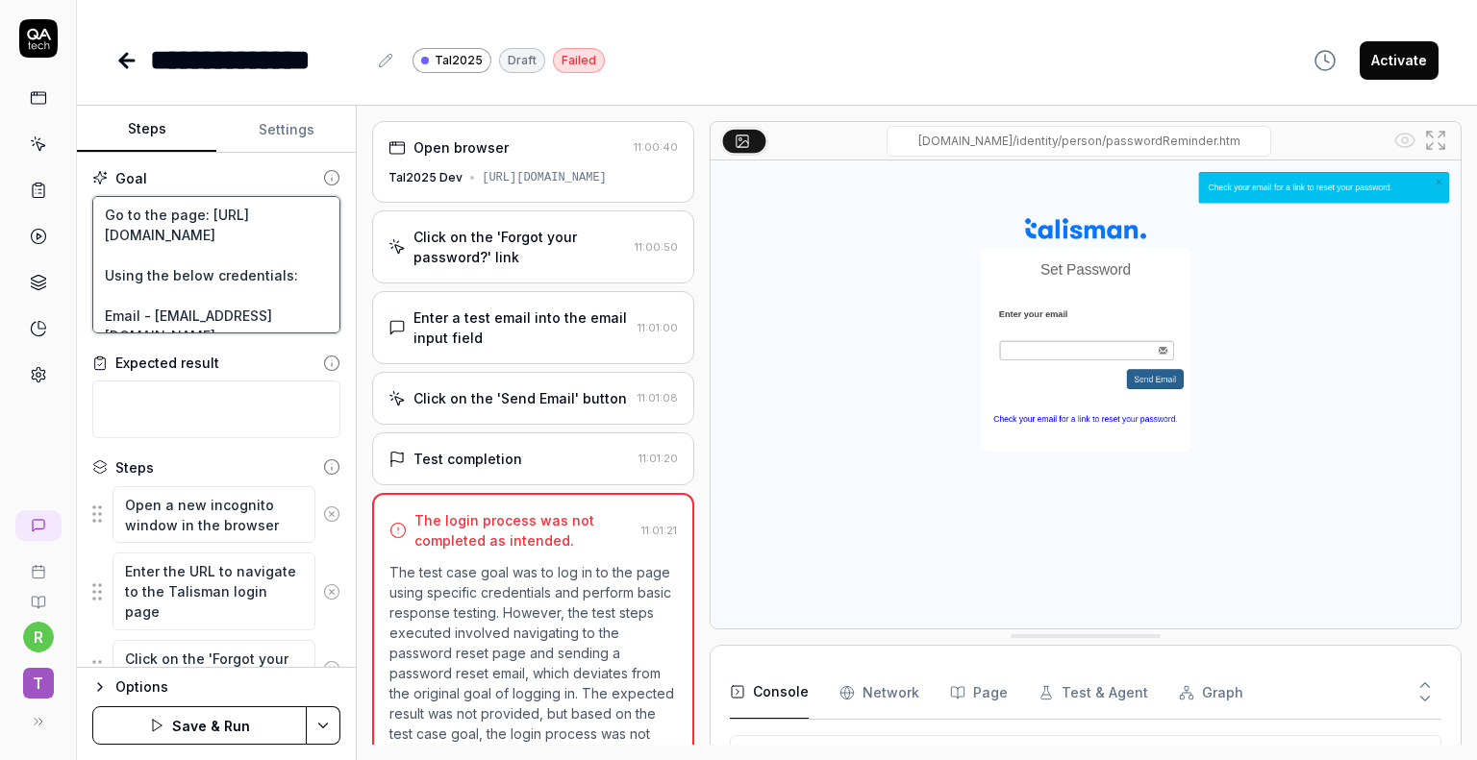
scroll to position [96, 0]
click at [141, 199] on textarea "Go to the page: [URL][DOMAIN_NAME] Using the below credentials: Email - [EMAIL_…" at bounding box center [216, 265] width 248 height 138
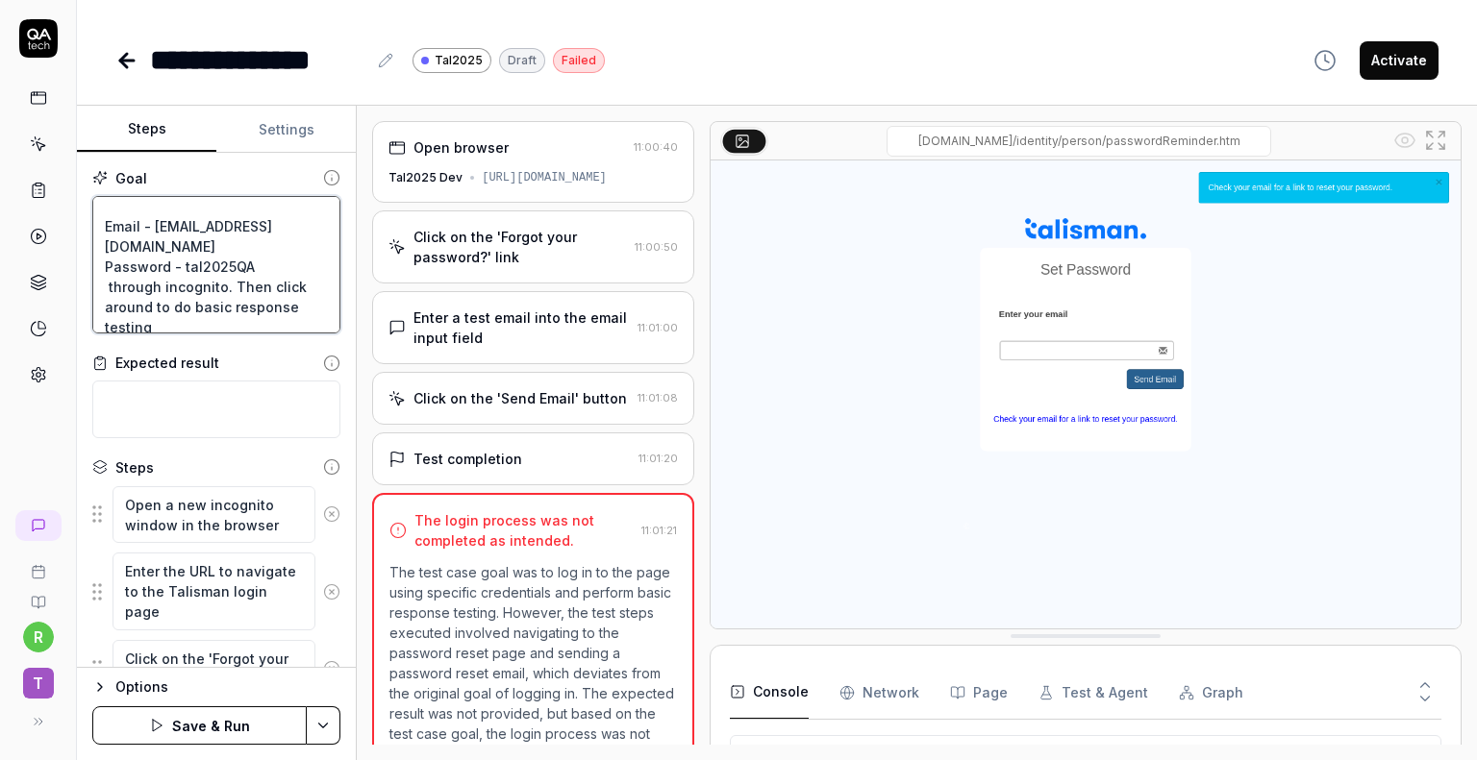
drag, startPoint x: 269, startPoint y: 208, endPoint x: 281, endPoint y: 211, distance: 11.9
click at [272, 209] on textarea "Go to the page: [URL][DOMAIN_NAME] Use the below credentials: Email - [EMAIL_AD…" at bounding box center [216, 265] width 248 height 138
click at [130, 244] on textarea "Go to the page: [URL][DOMAIN_NAME] Use the below credentials to login: Email - …" at bounding box center [216, 265] width 248 height 138
drag, startPoint x: 227, startPoint y: 275, endPoint x: 79, endPoint y: 264, distance: 148.4
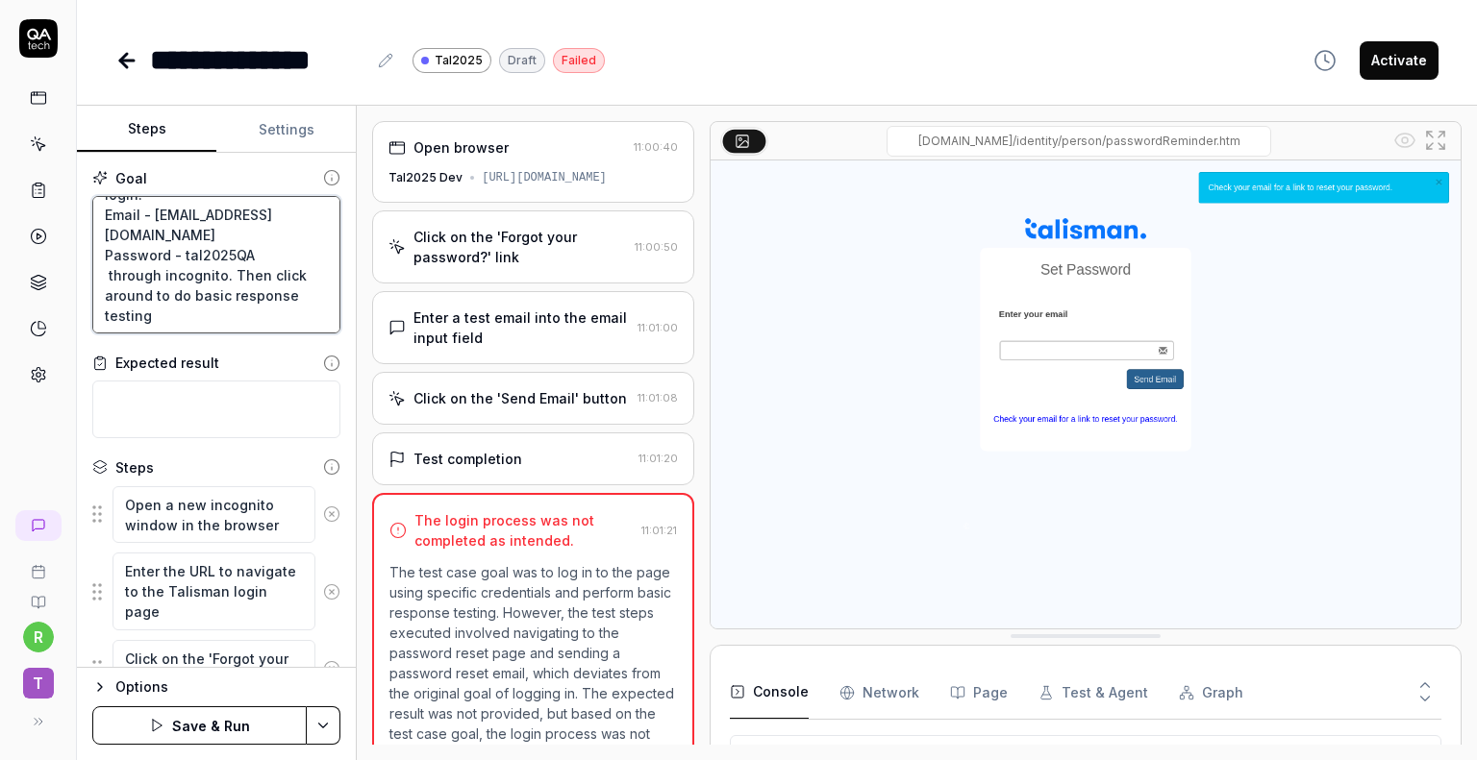
click at [84, 268] on div "Goal Go to the page: [URL][DOMAIN_NAME] Use the below credentials to login: Ema…" at bounding box center [216, 410] width 279 height 515
drag, startPoint x: 294, startPoint y: 294, endPoint x: 139, endPoint y: 288, distance: 154.9
click at [139, 288] on textarea "Go to the page: [URL][DOMAIN_NAME] Use the below credentials to login: Email - …" at bounding box center [216, 265] width 248 height 138
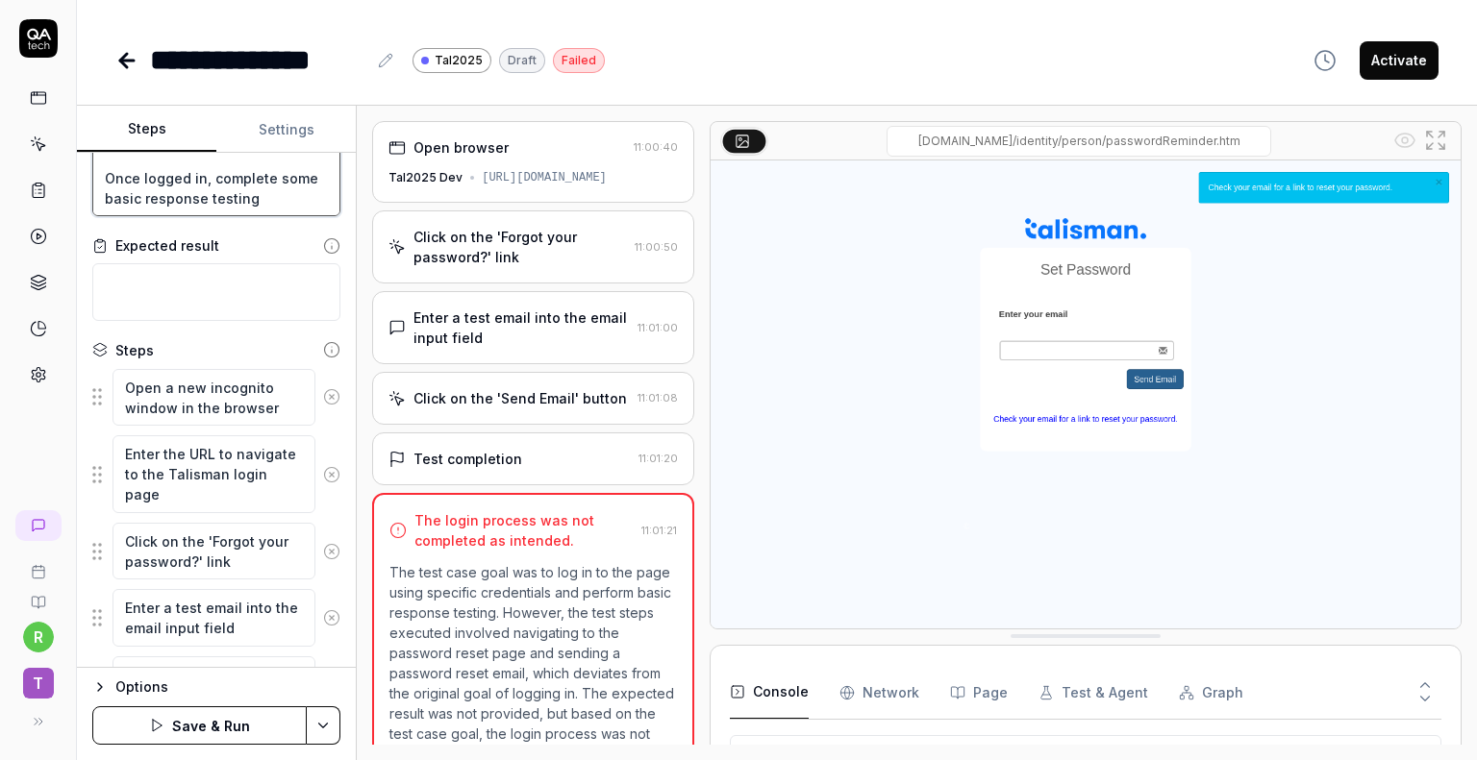
scroll to position [221, 0]
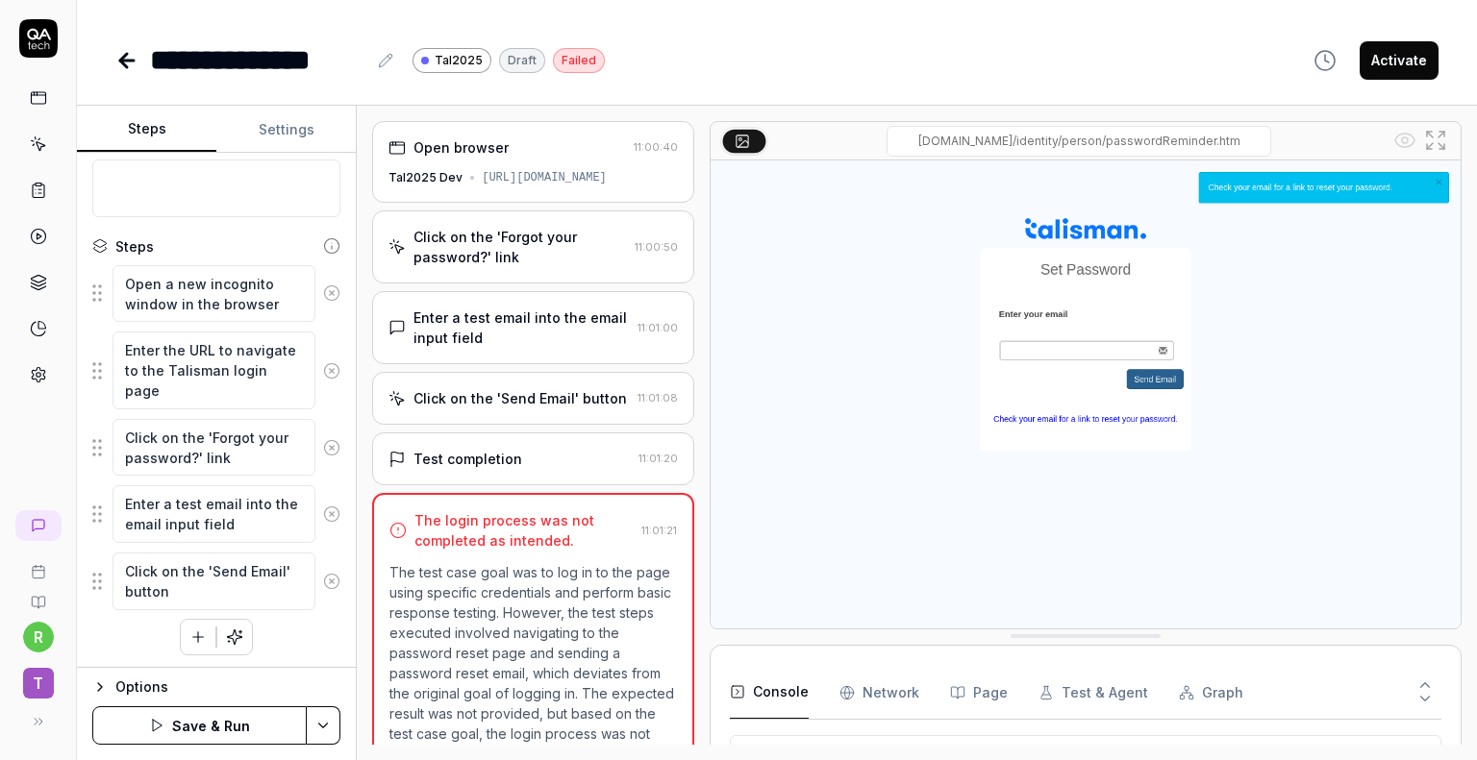
click at [238, 231] on div "Goal Go to the page: [URL][DOMAIN_NAME] Use the below credentials to login: Ema…" at bounding box center [216, 410] width 279 height 515
click at [219, 727] on button "Save & Run" at bounding box center [199, 726] width 214 height 38
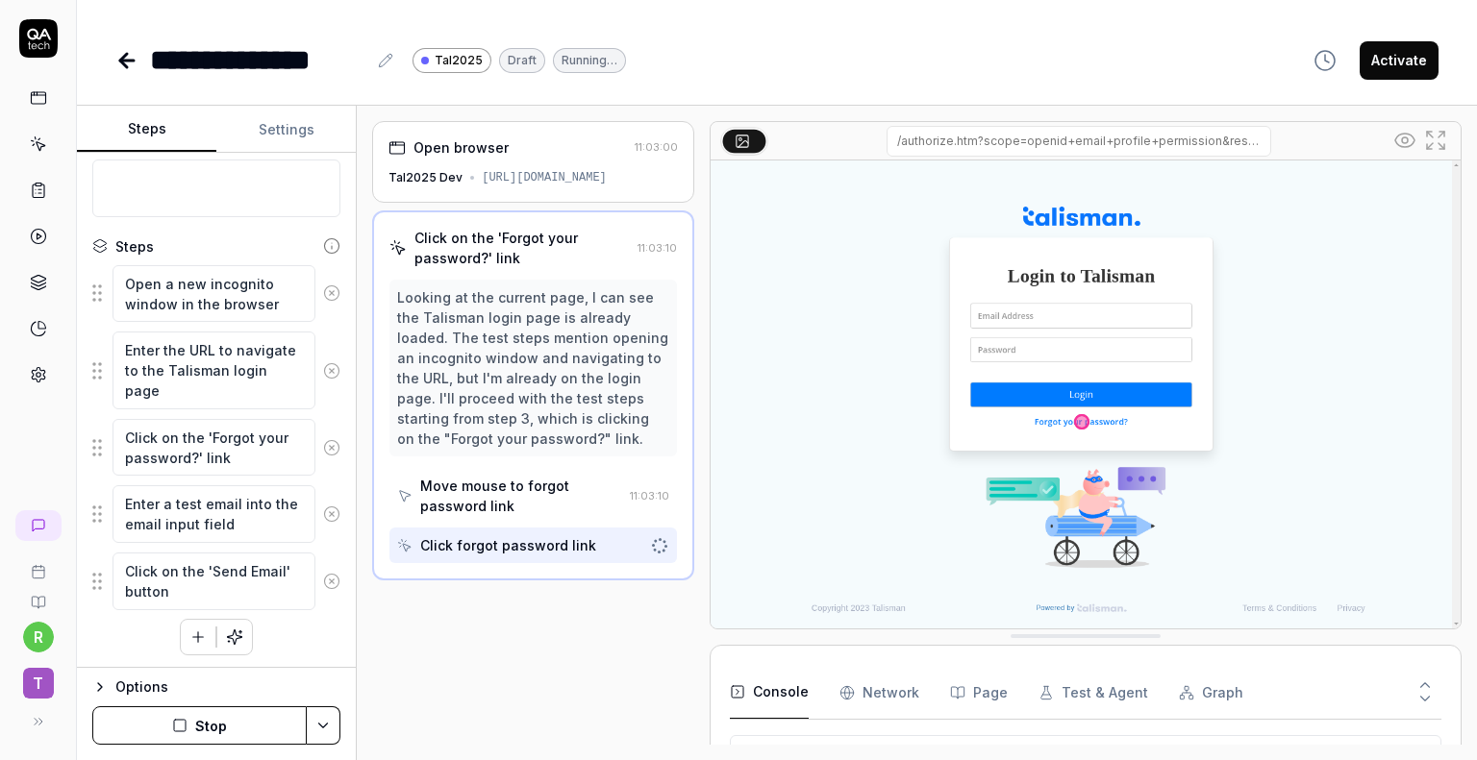
scroll to position [69, 0]
click at [190, 723] on button "Stop" at bounding box center [199, 726] width 214 height 38
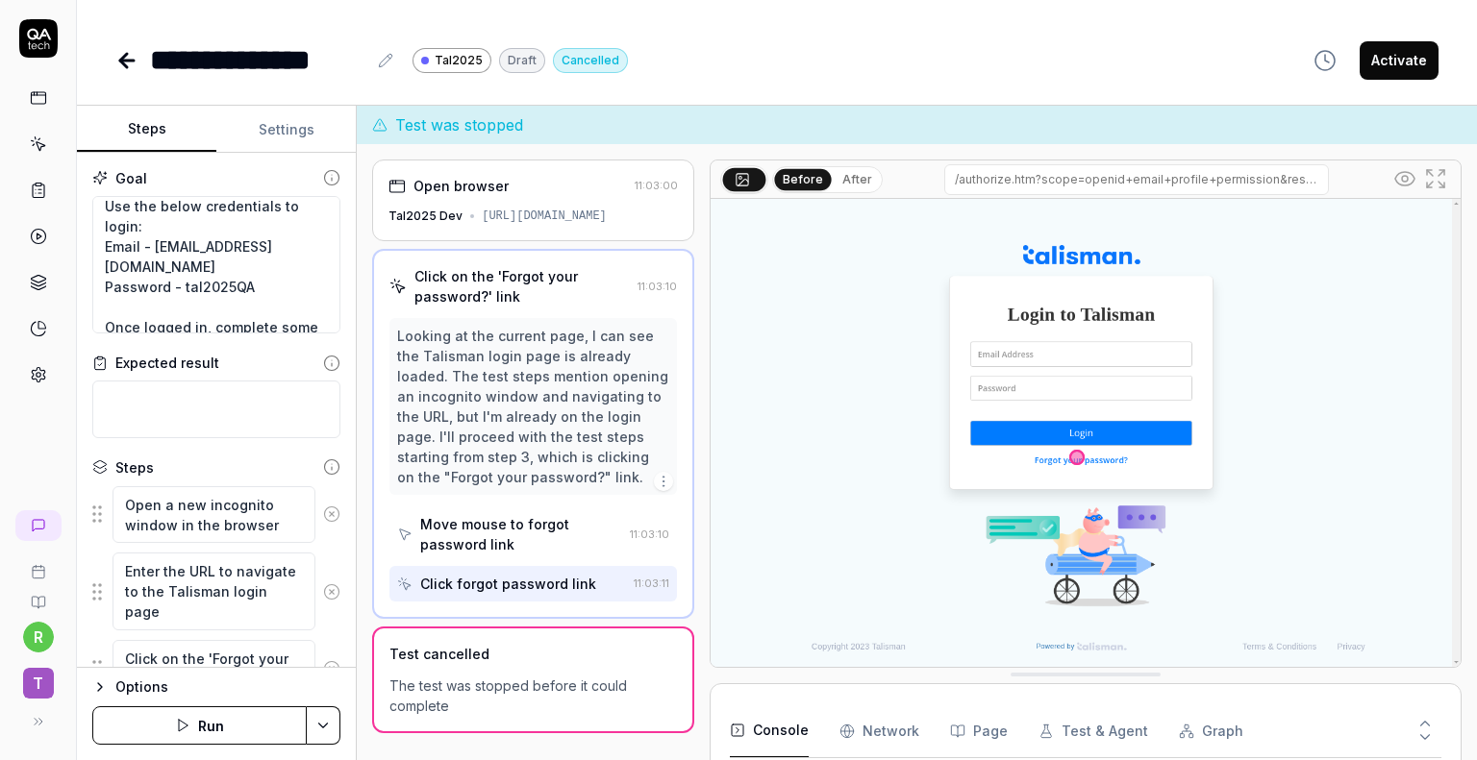
scroll to position [24, 0]
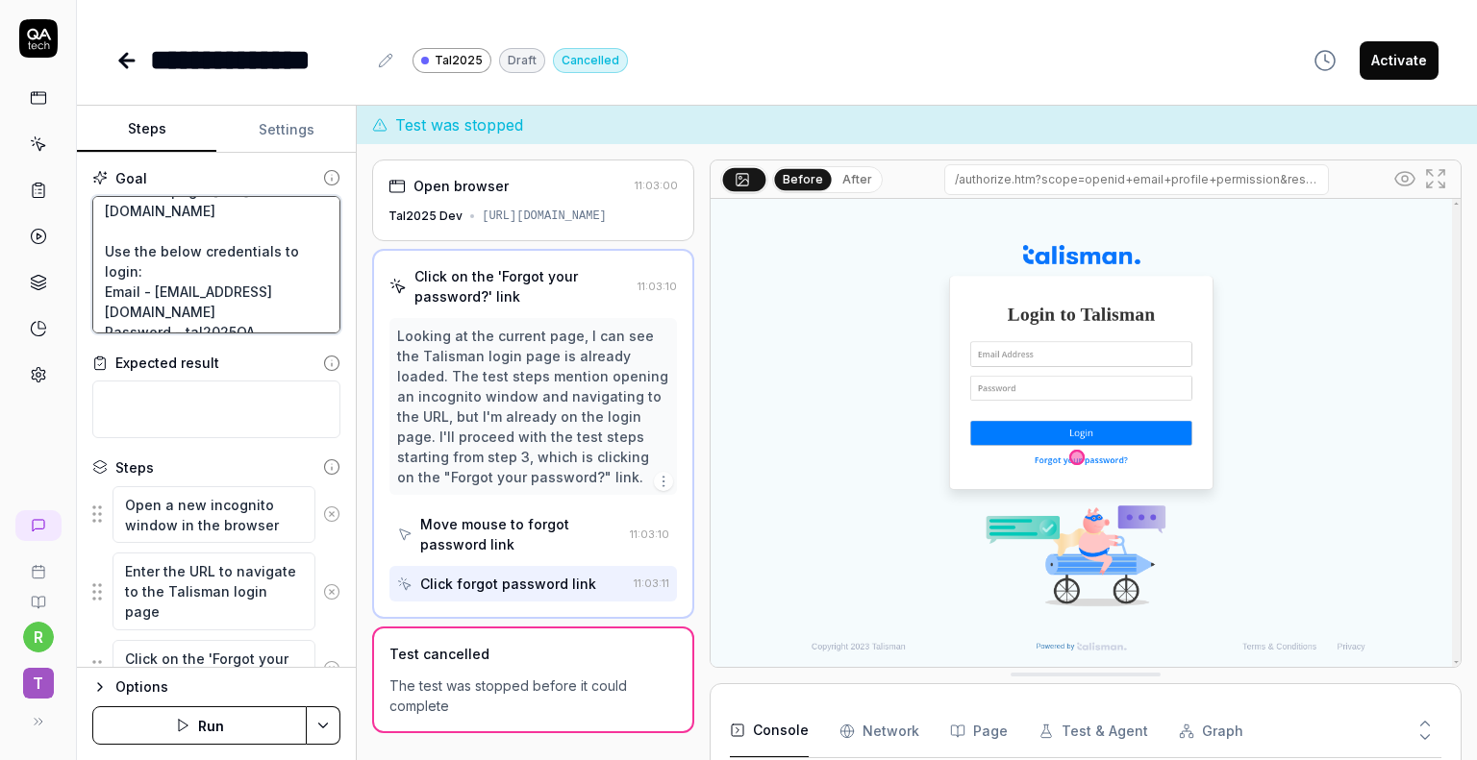
click at [105, 268] on textarea "Go to the page: [URL][DOMAIN_NAME] Use the below credentials to login: Email - …" at bounding box center [216, 265] width 248 height 138
click at [142, 270] on textarea "Go to the page: [URL][DOMAIN_NAME] Do noit click forgot your password. Use the …" at bounding box center [216, 265] width 248 height 138
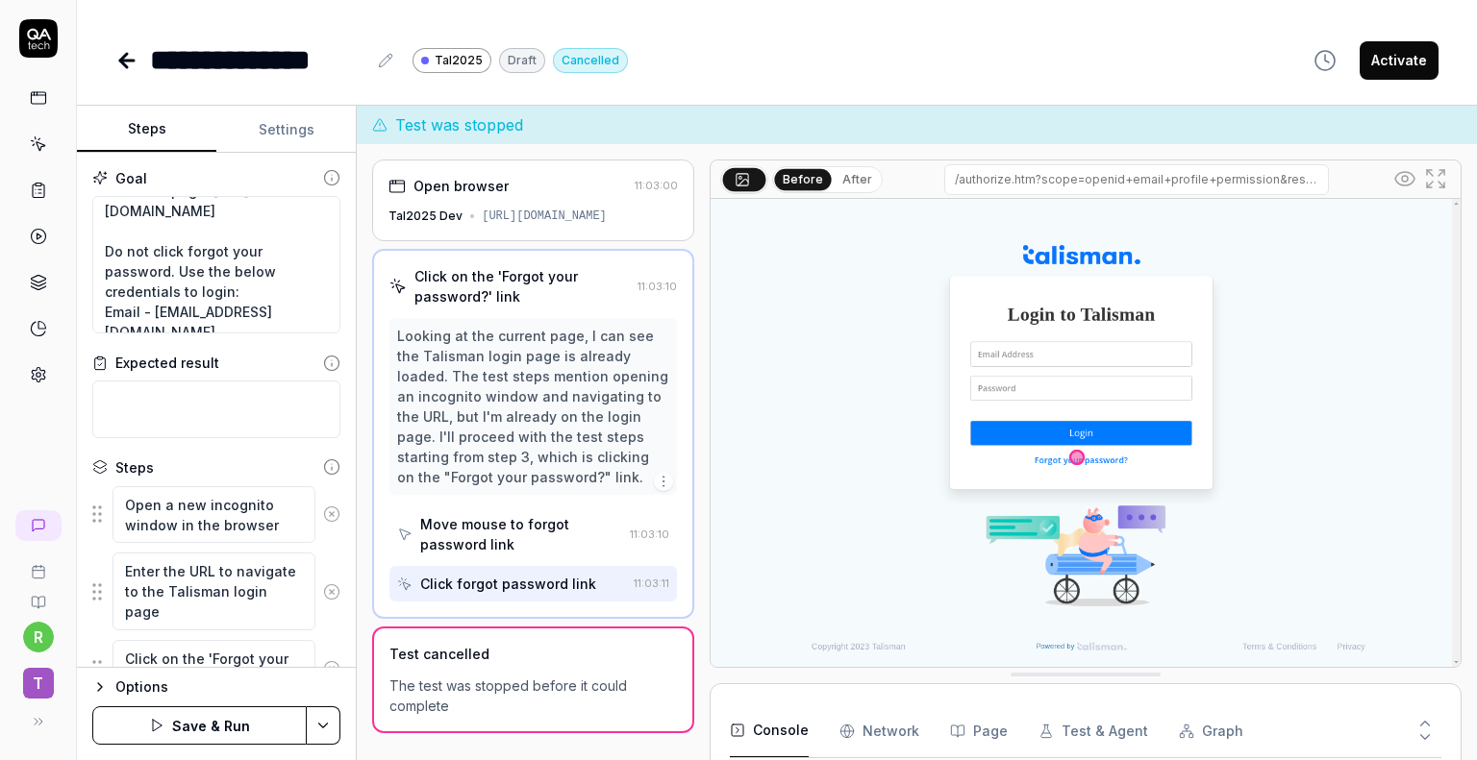
click at [230, 722] on button "Save & Run" at bounding box center [199, 726] width 214 height 38
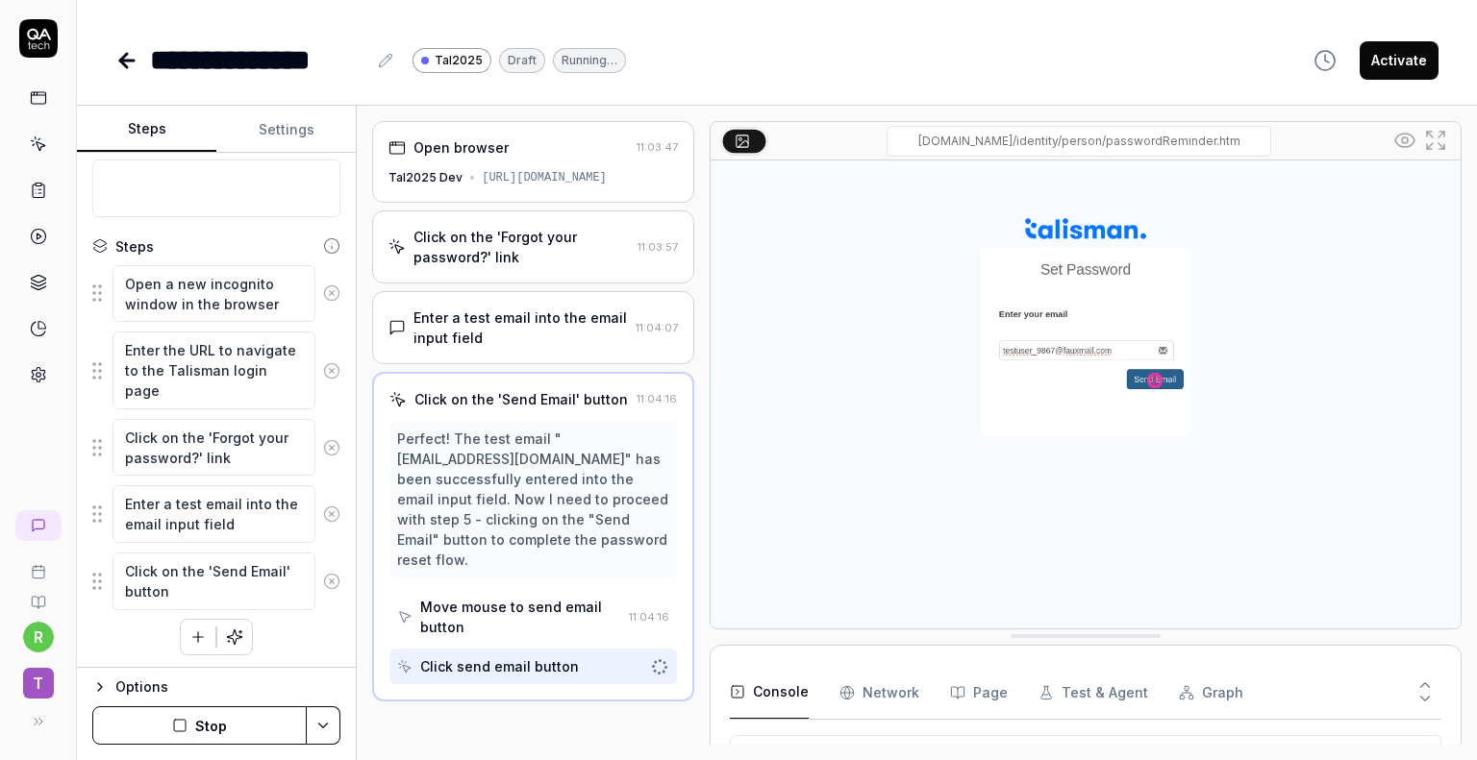
scroll to position [8, 0]
click at [323, 371] on icon at bounding box center [331, 370] width 17 height 17
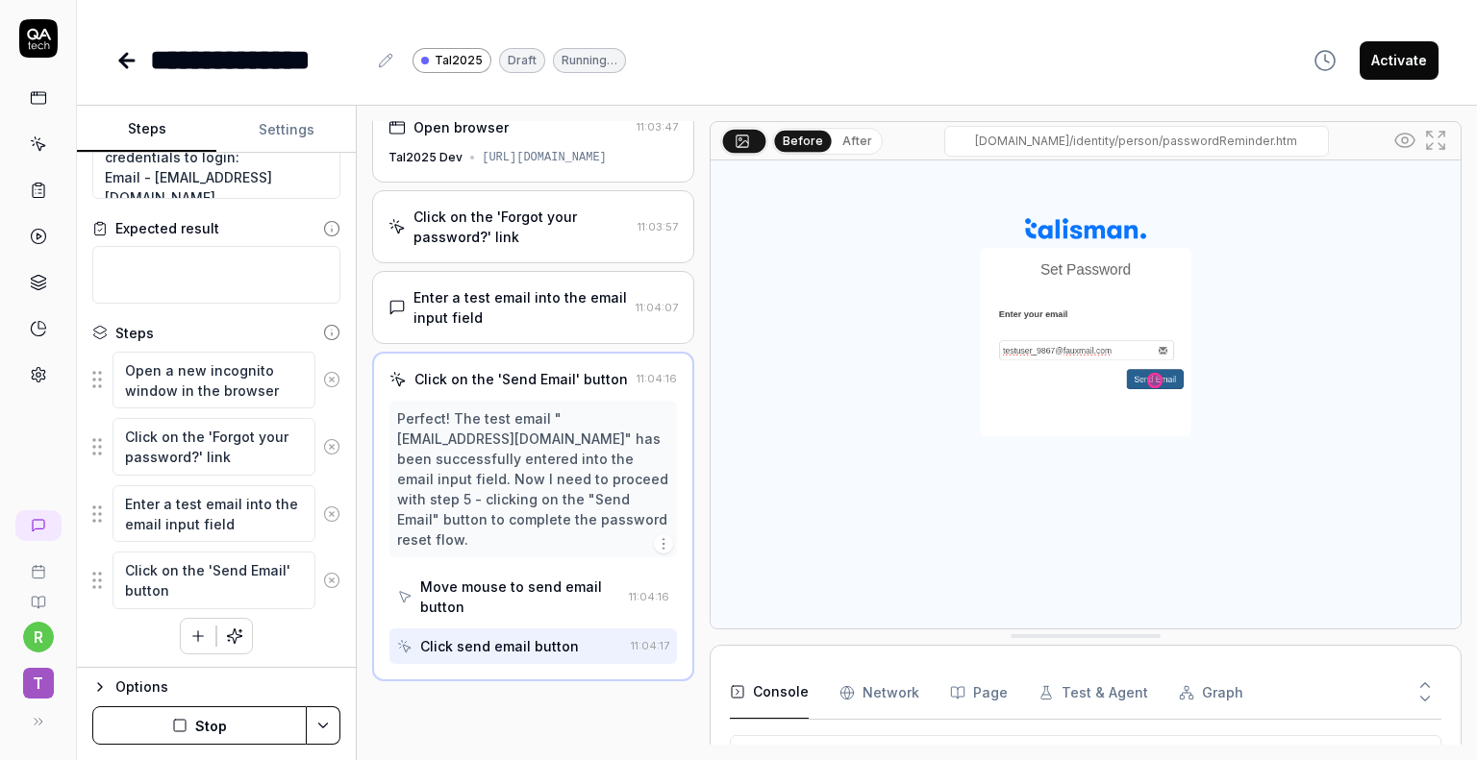
scroll to position [0, 0]
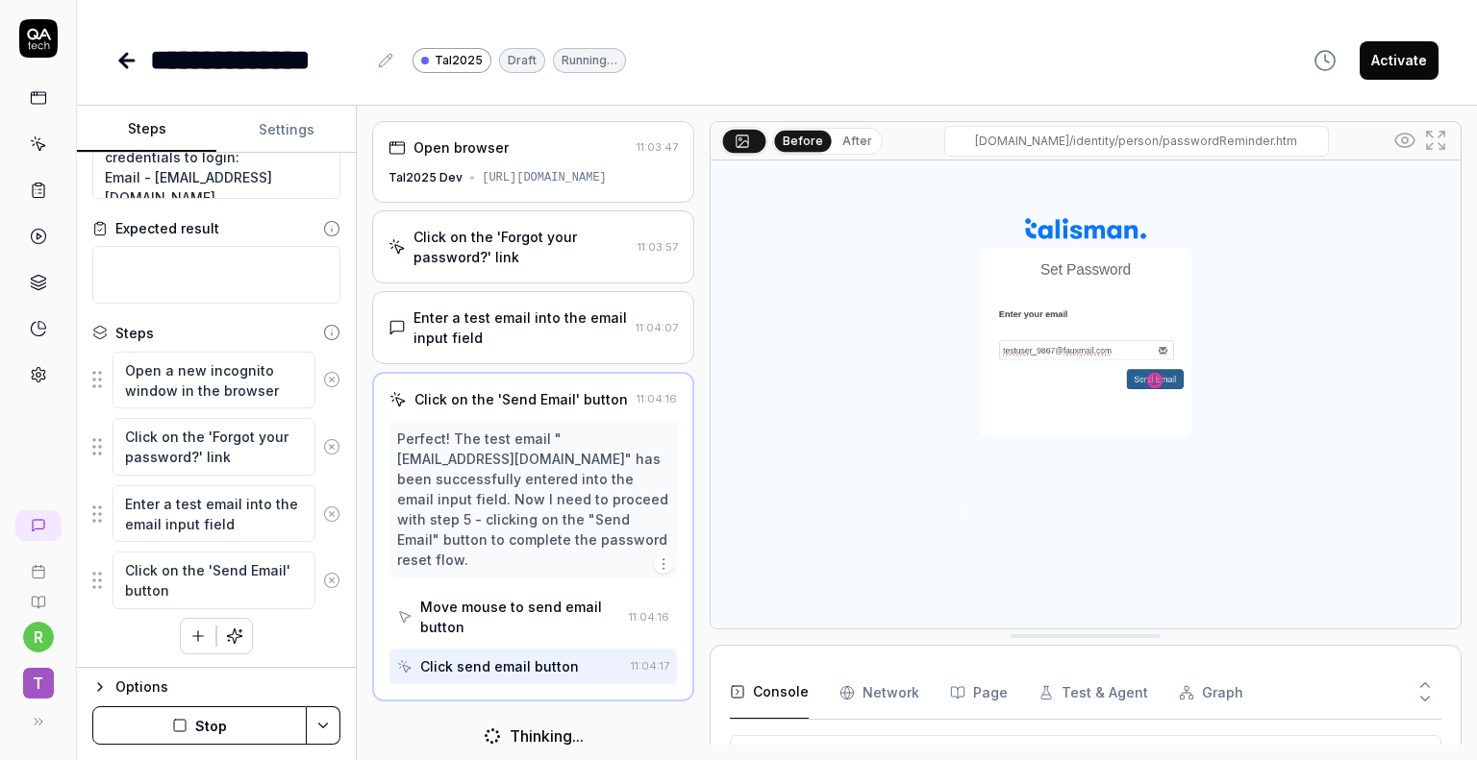
click at [319, 457] on button at bounding box center [331, 447] width 32 height 38
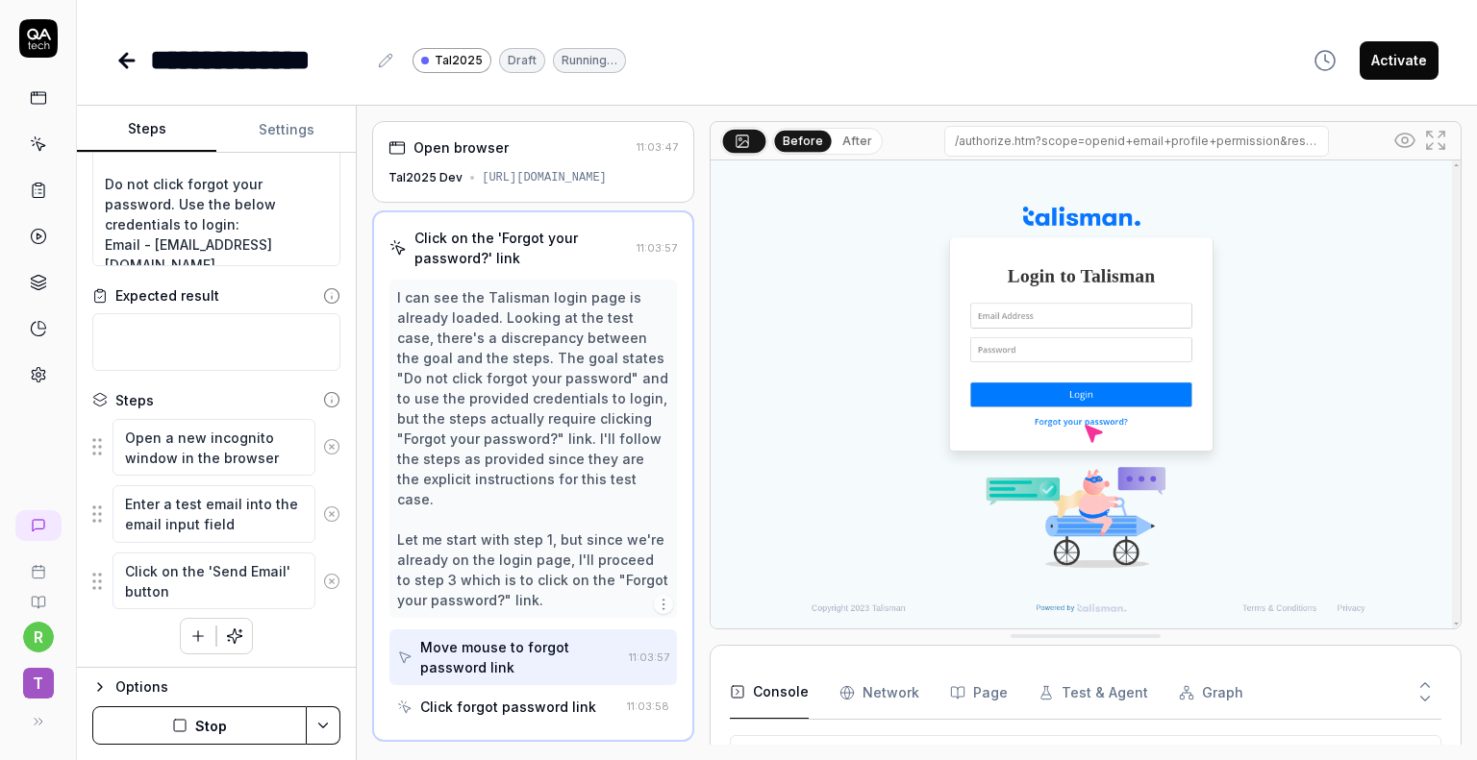
click at [323, 514] on icon at bounding box center [331, 514] width 17 height 17
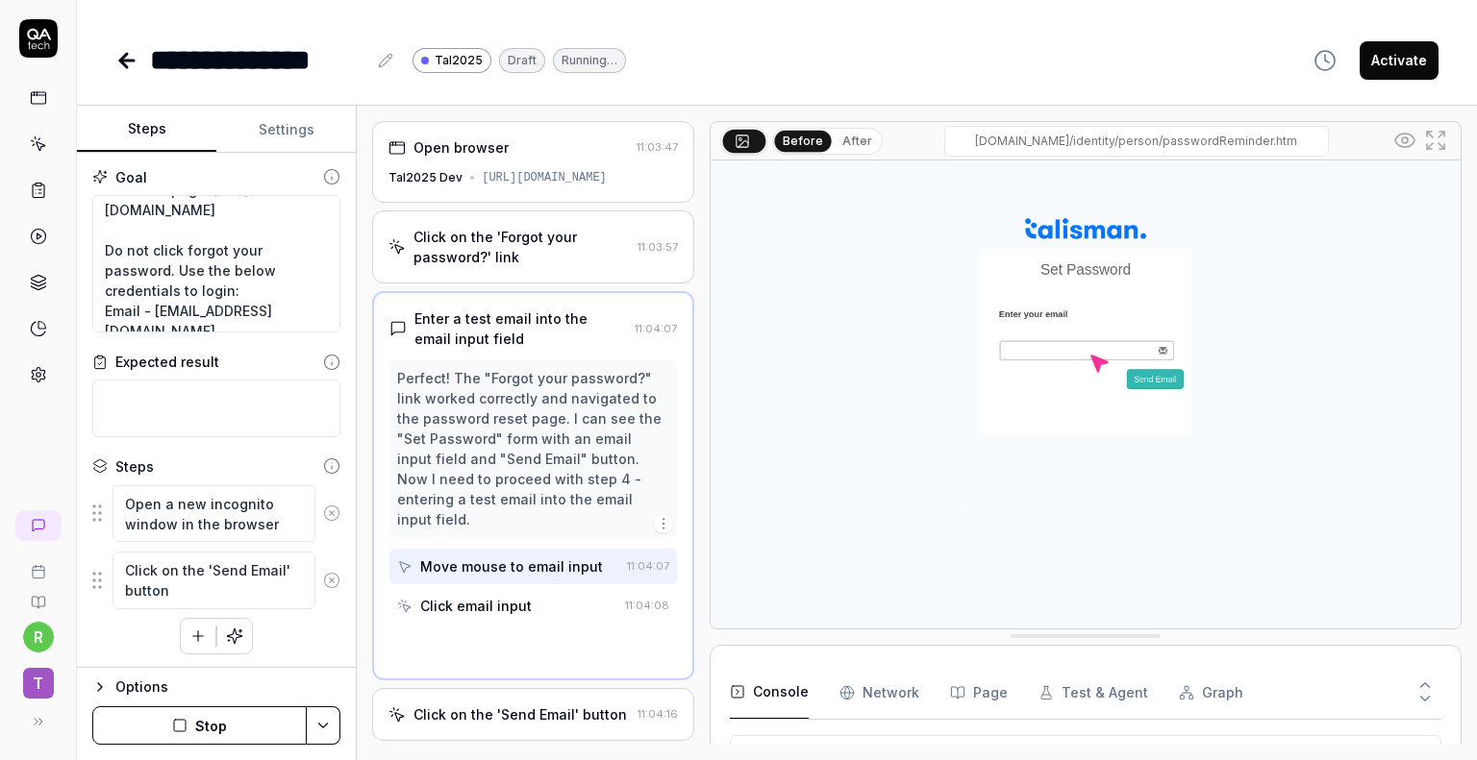
click at [323, 584] on icon at bounding box center [331, 580] width 17 height 17
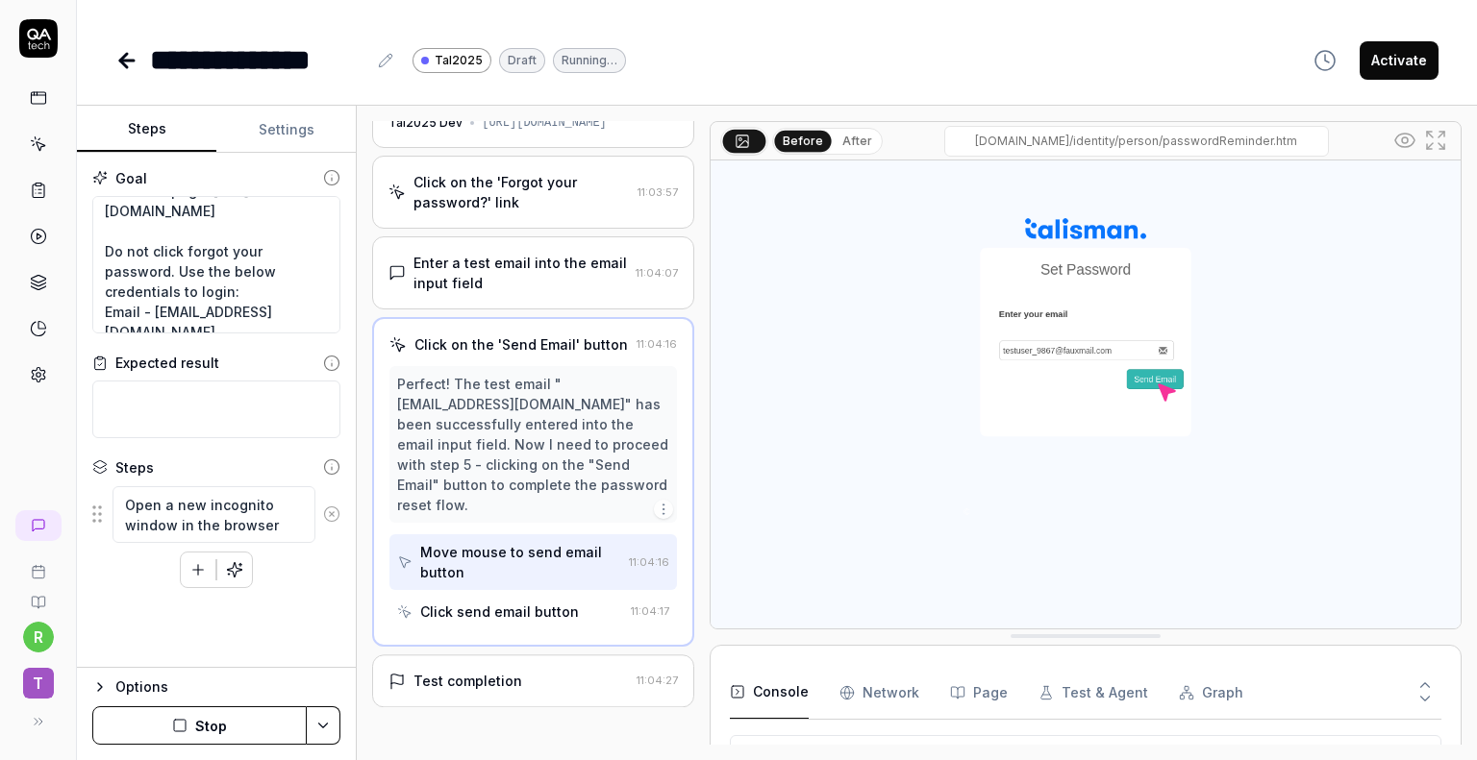
scroll to position [0, 0]
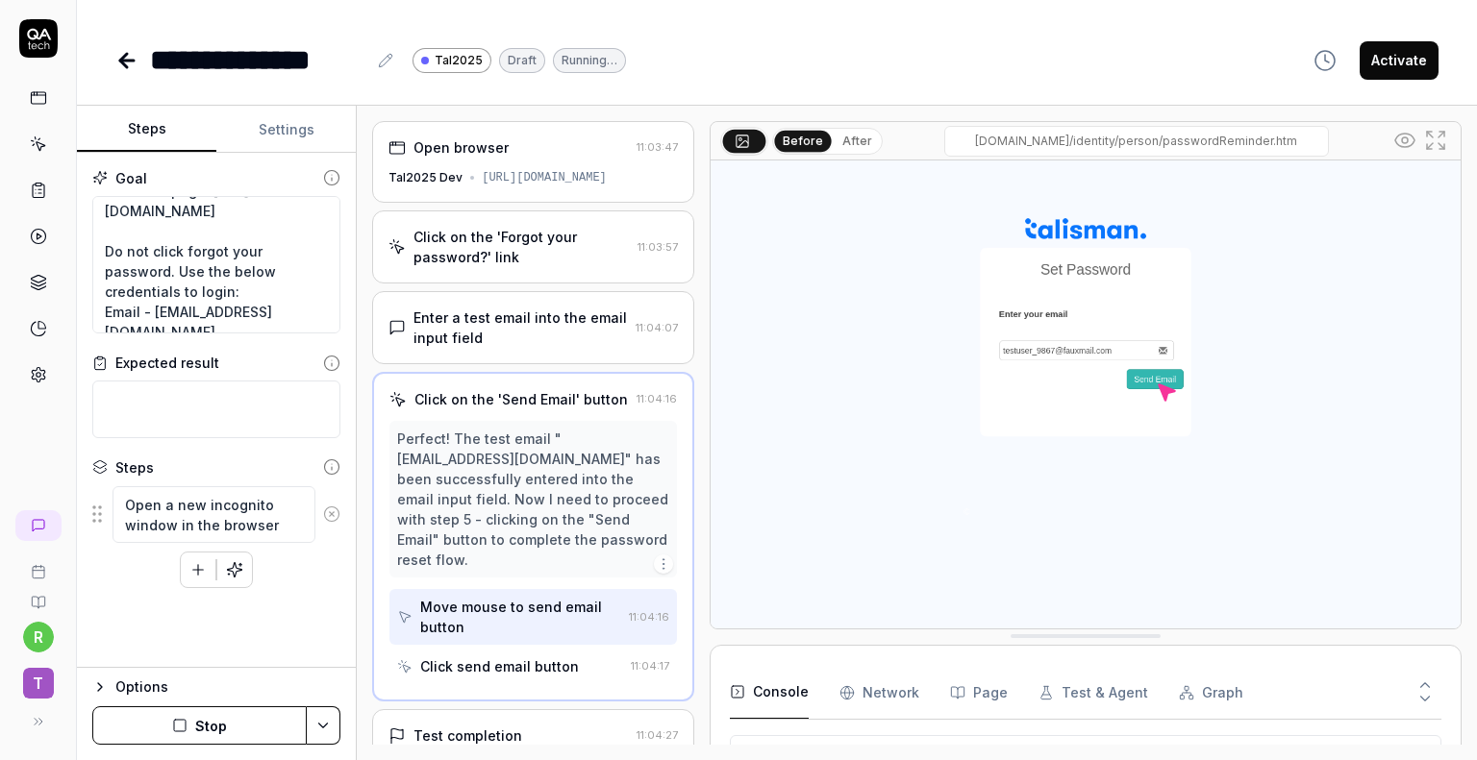
click at [472, 157] on div "Open browser" at bounding box center [460, 147] width 95 height 20
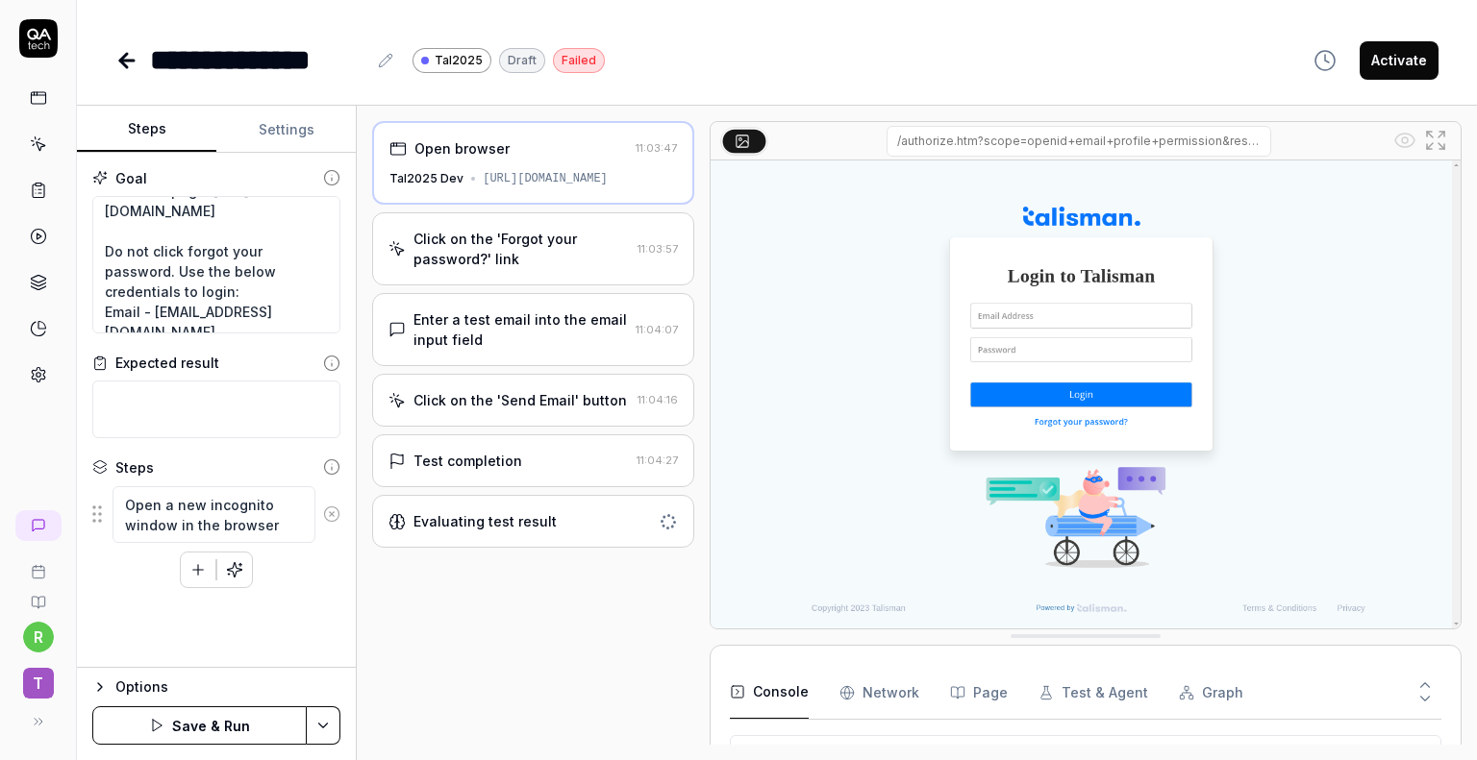
click at [200, 570] on icon "button" at bounding box center [198, 570] width 11 height 0
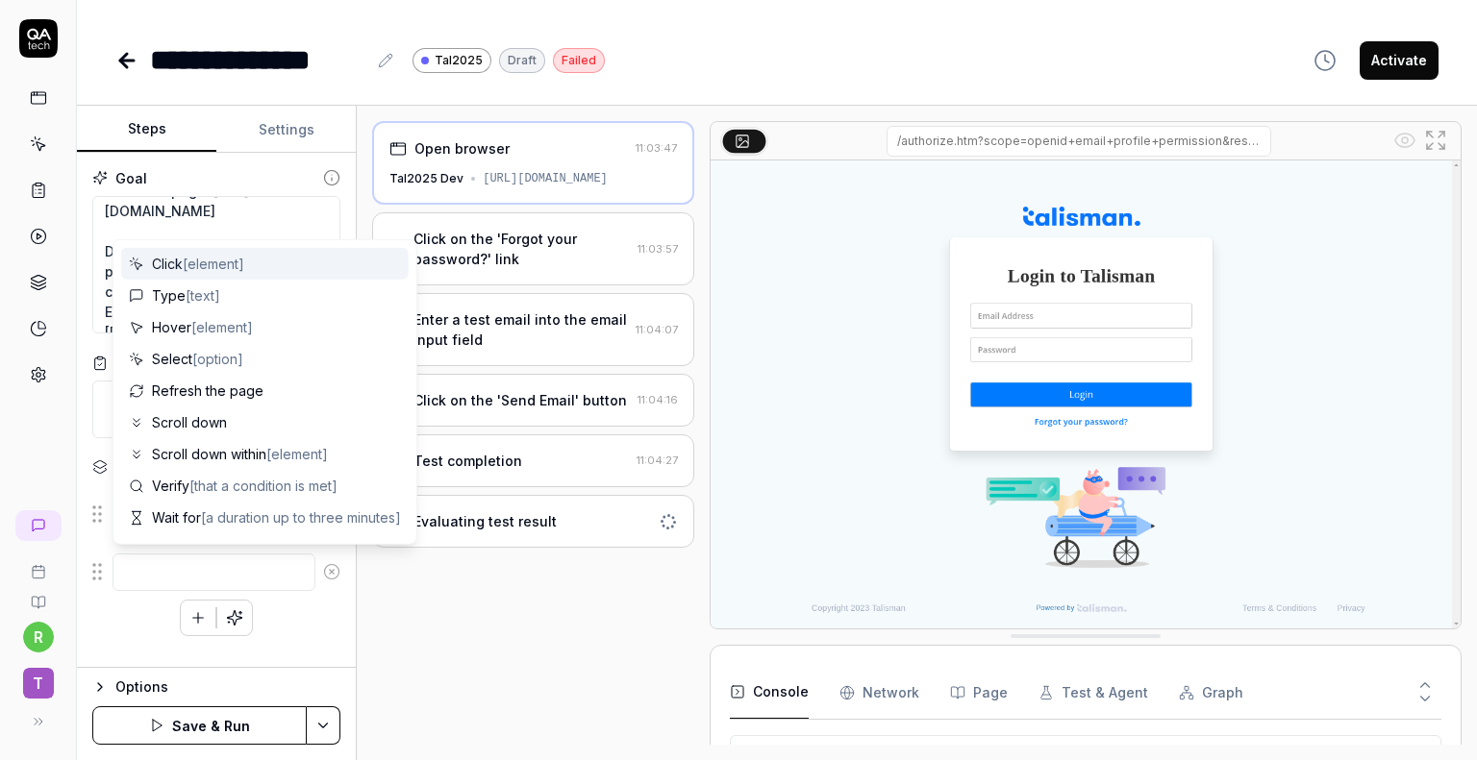
click at [215, 275] on div "Click [element]" at bounding box center [264, 264] width 287 height 32
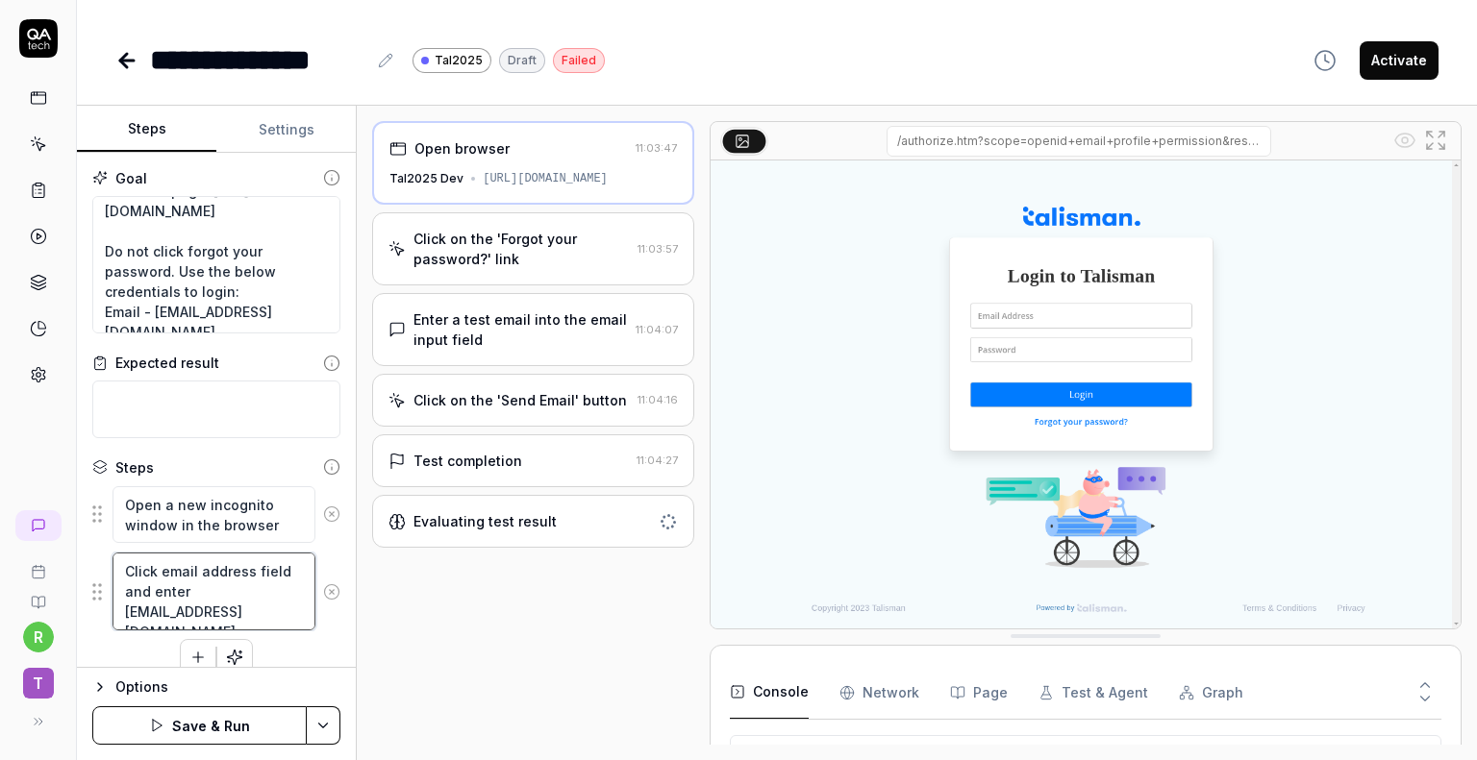
scroll to position [21, 0]
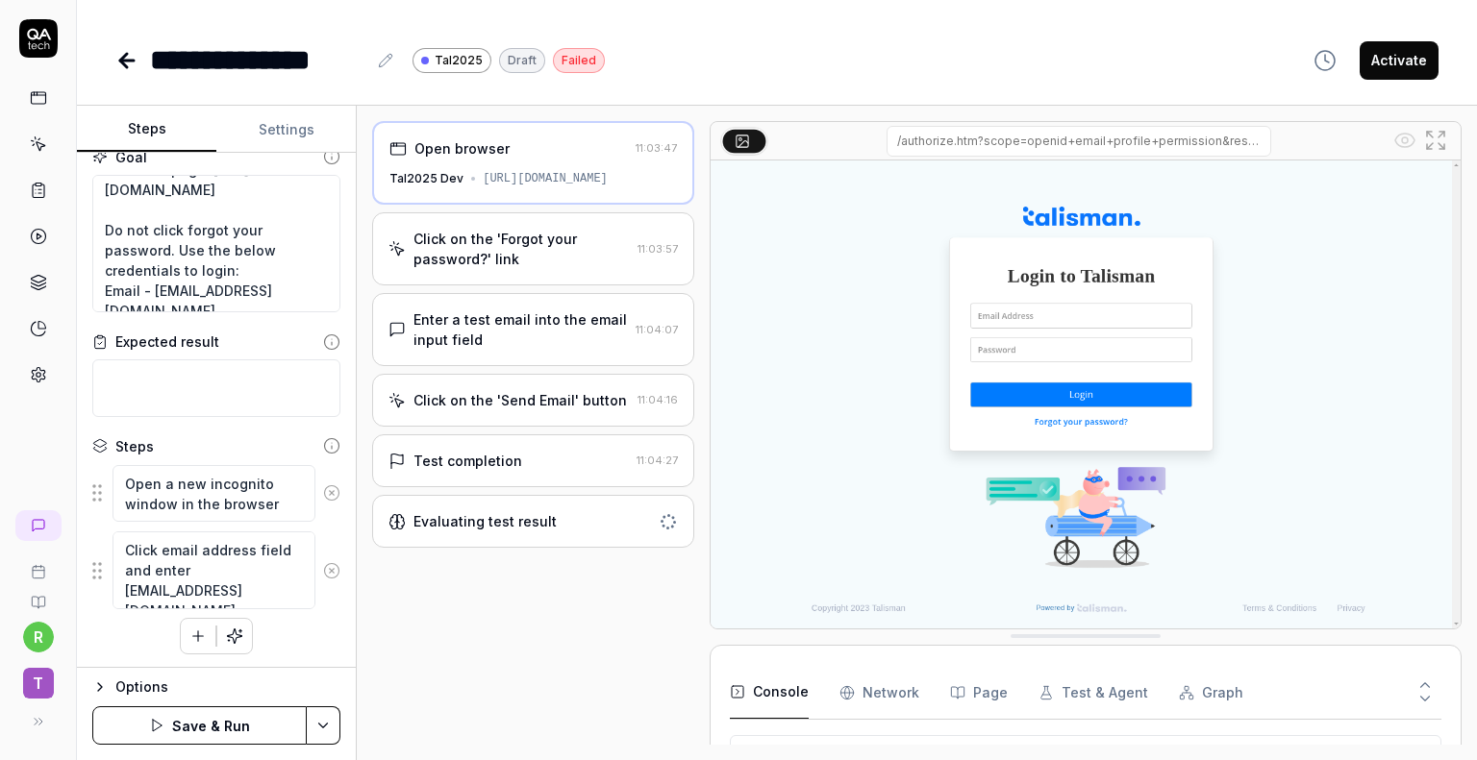
click at [182, 637] on button "button" at bounding box center [198, 636] width 35 height 35
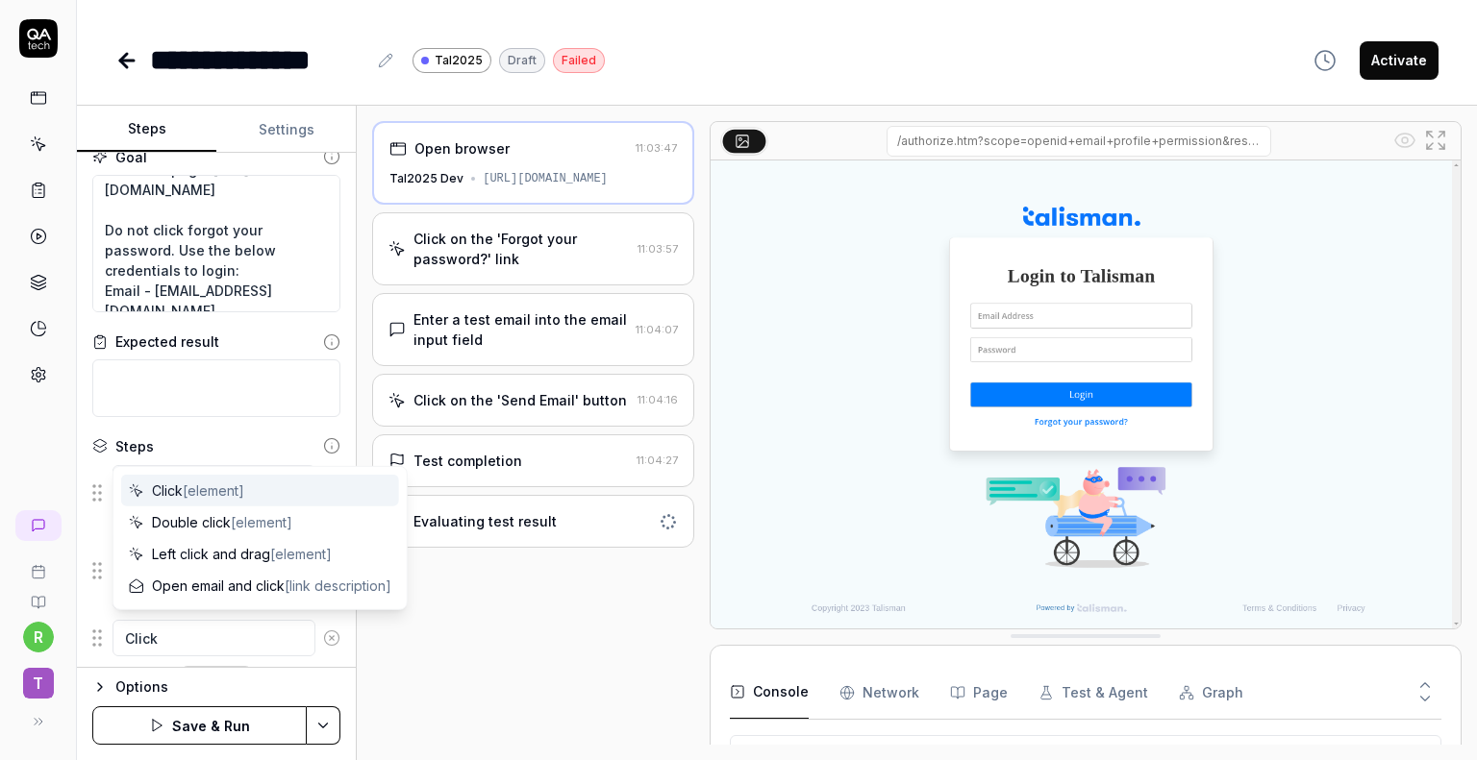
scroll to position [116, 0]
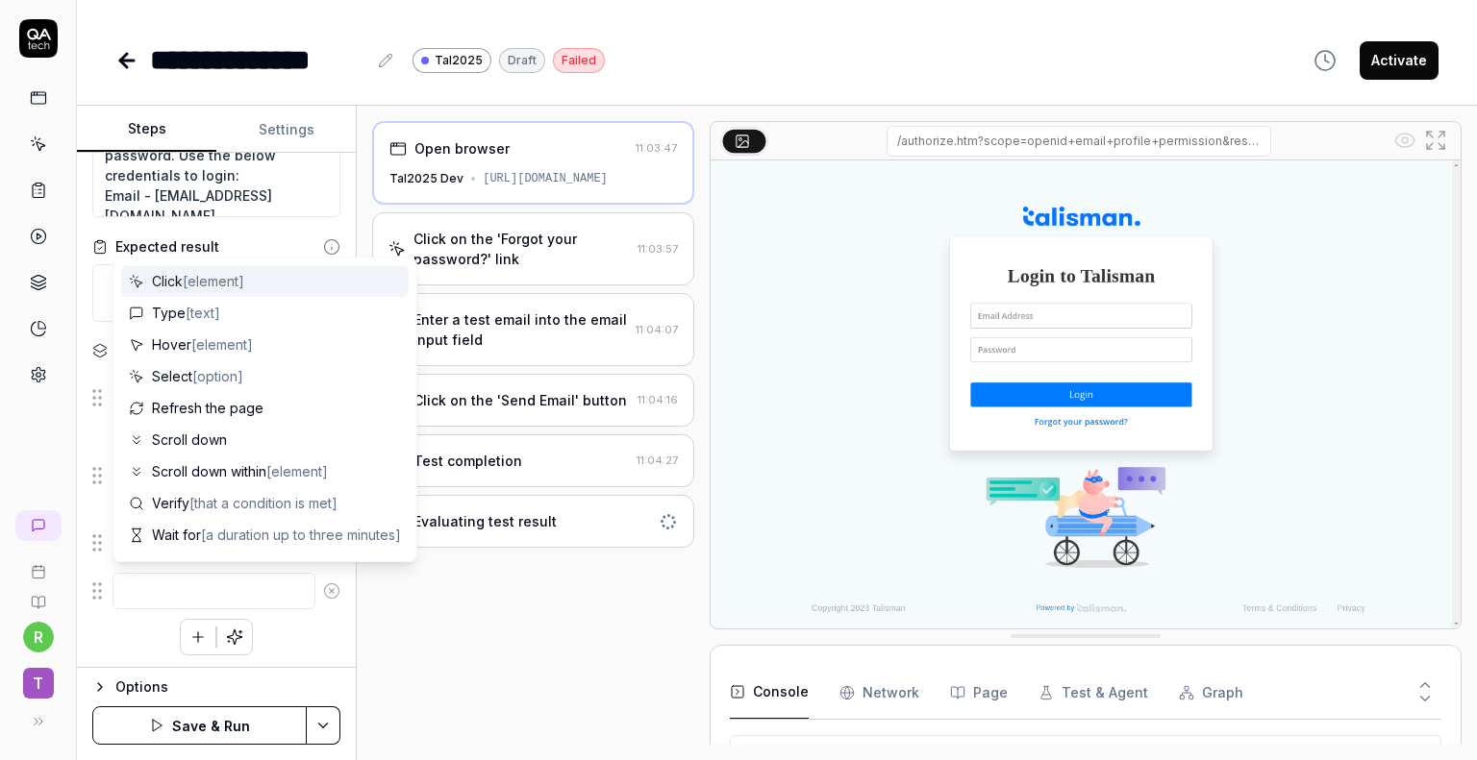
drag, startPoint x: 232, startPoint y: 285, endPoint x: 236, endPoint y: 318, distance: 33.9
click at [232, 286] on span "[element]" at bounding box center [214, 281] width 62 height 16
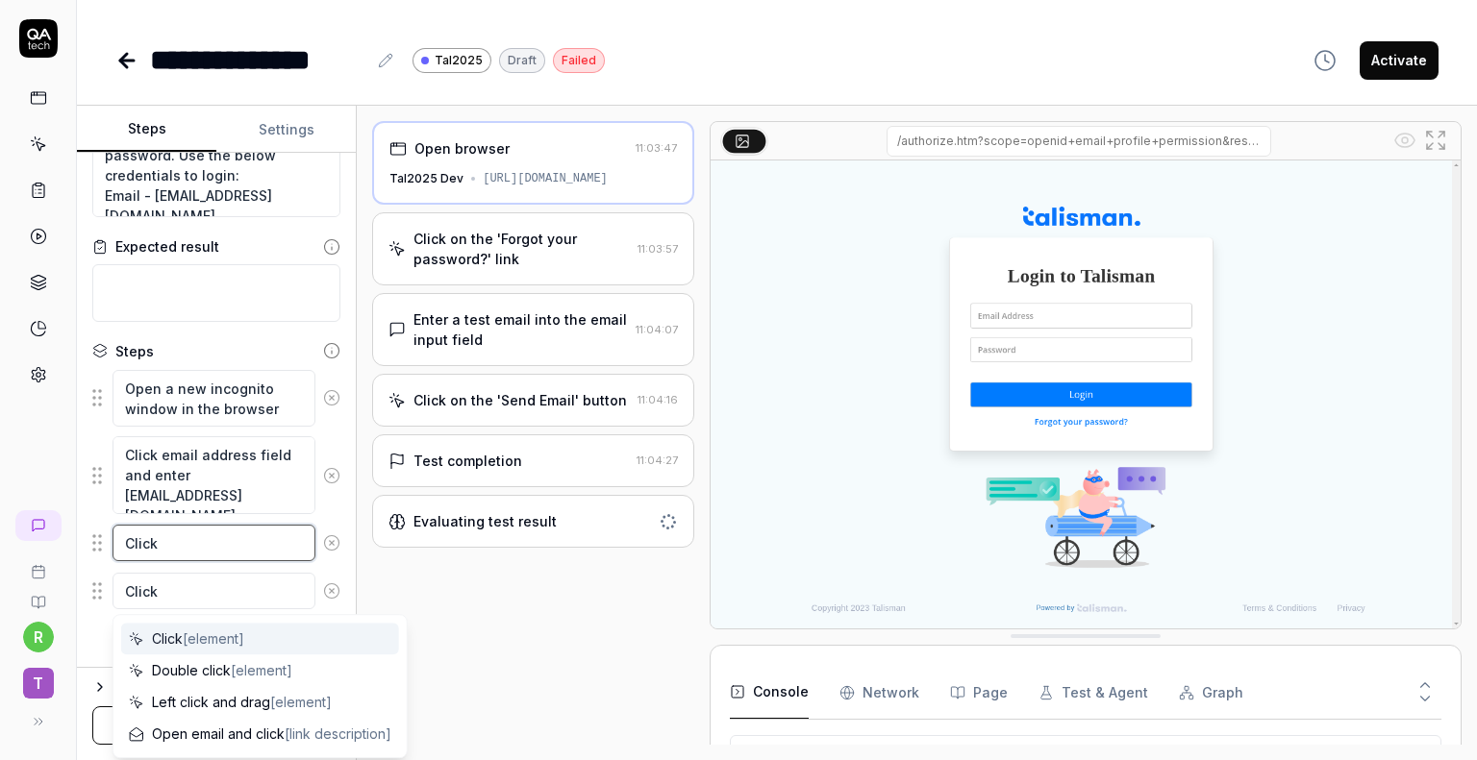
click at [279, 528] on textarea "Click" at bounding box center [213, 543] width 203 height 37
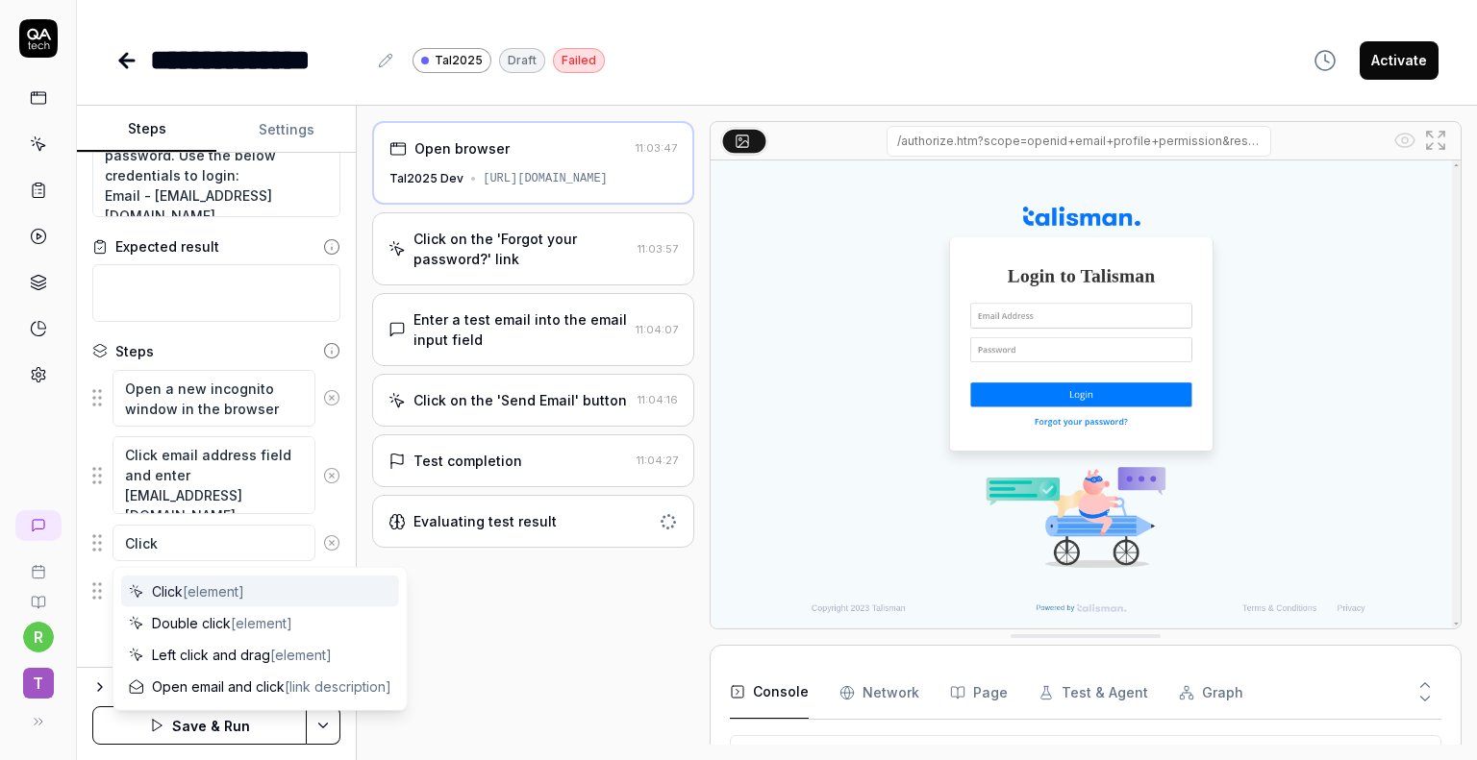
click at [251, 560] on fieldset "Open a new incognito window in the browser Click email address field and enter …" at bounding box center [216, 490] width 248 height 242
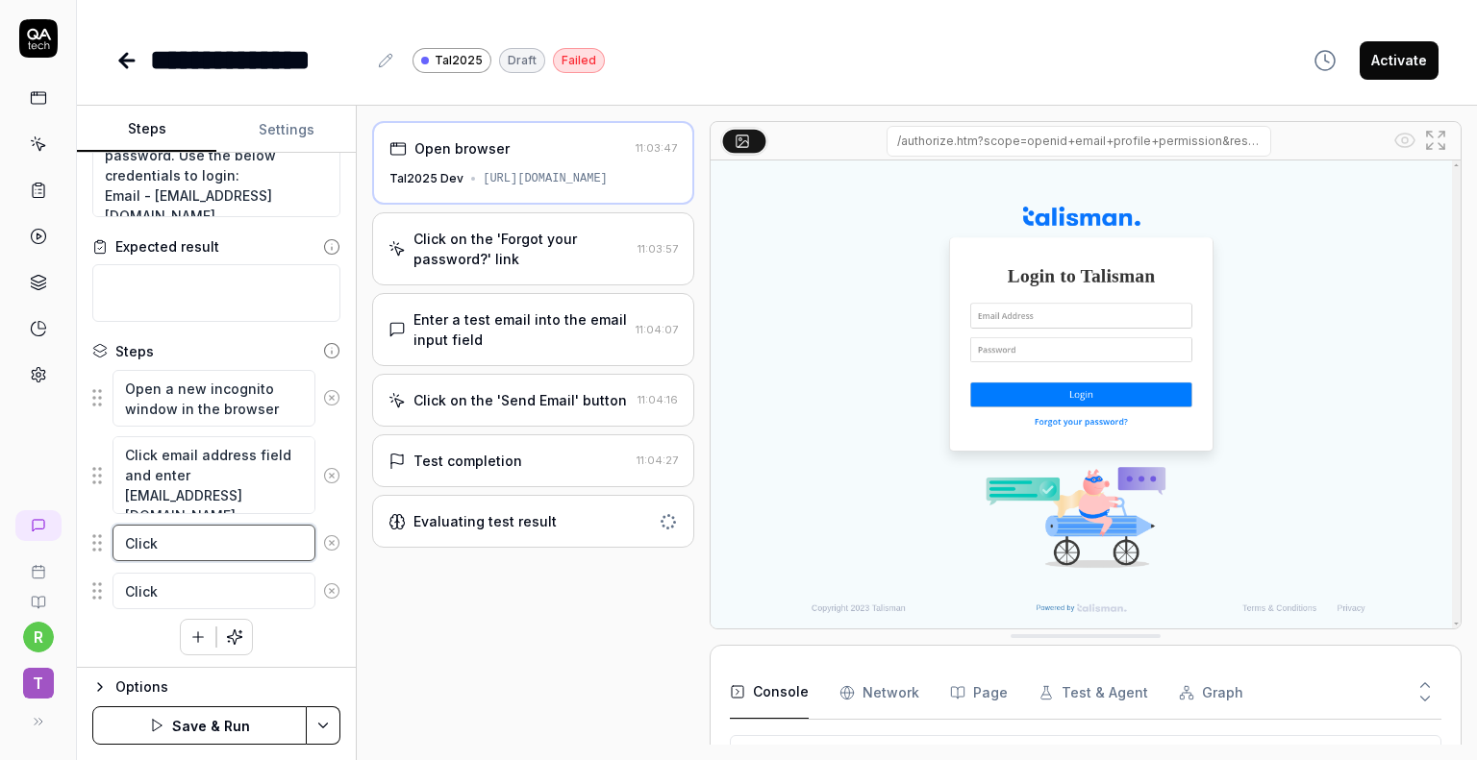
click at [217, 535] on textarea "Click" at bounding box center [213, 543] width 203 height 37
click at [236, 614] on textarea "Click" at bounding box center [213, 609] width 203 height 37
click at [240, 722] on button "Save & Run" at bounding box center [199, 726] width 214 height 38
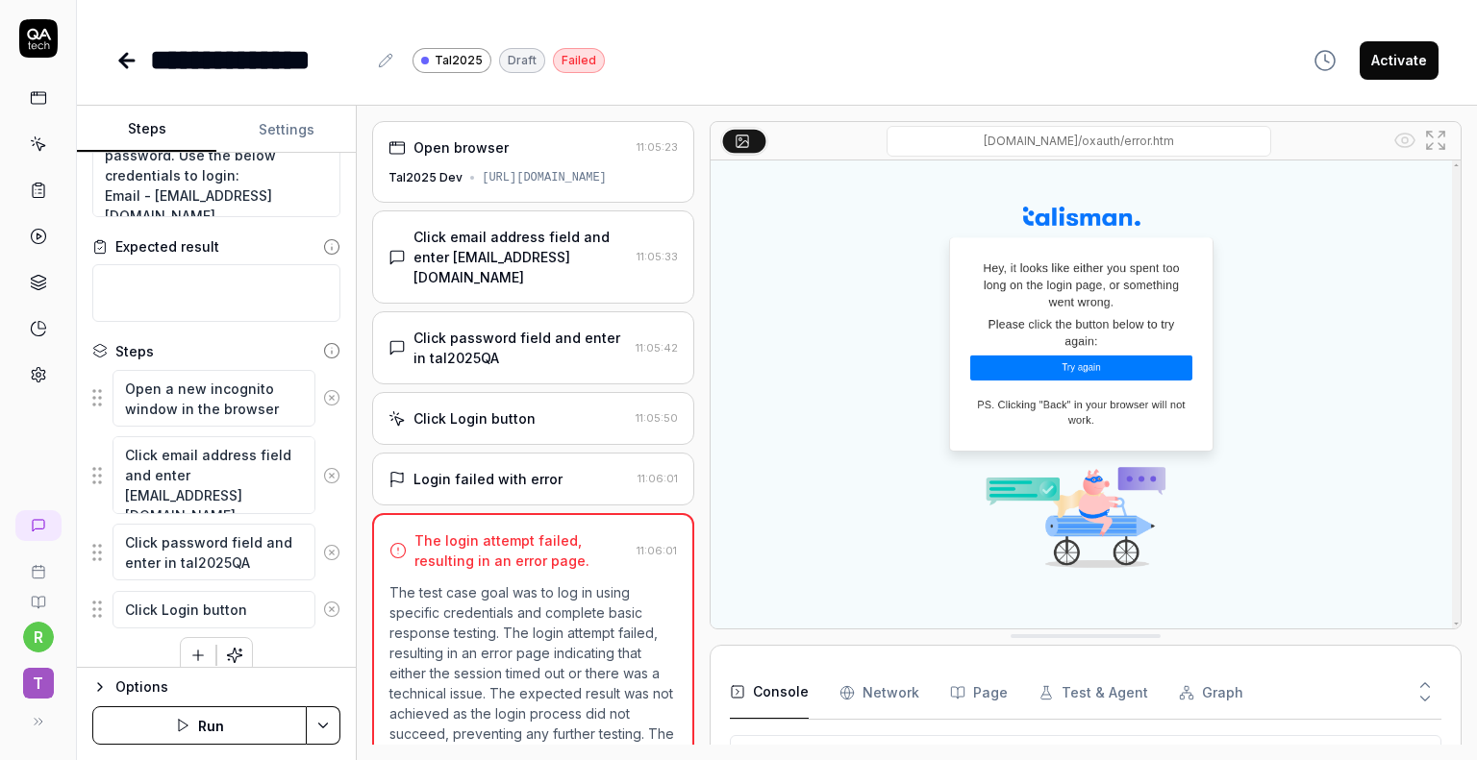
scroll to position [136, 0]
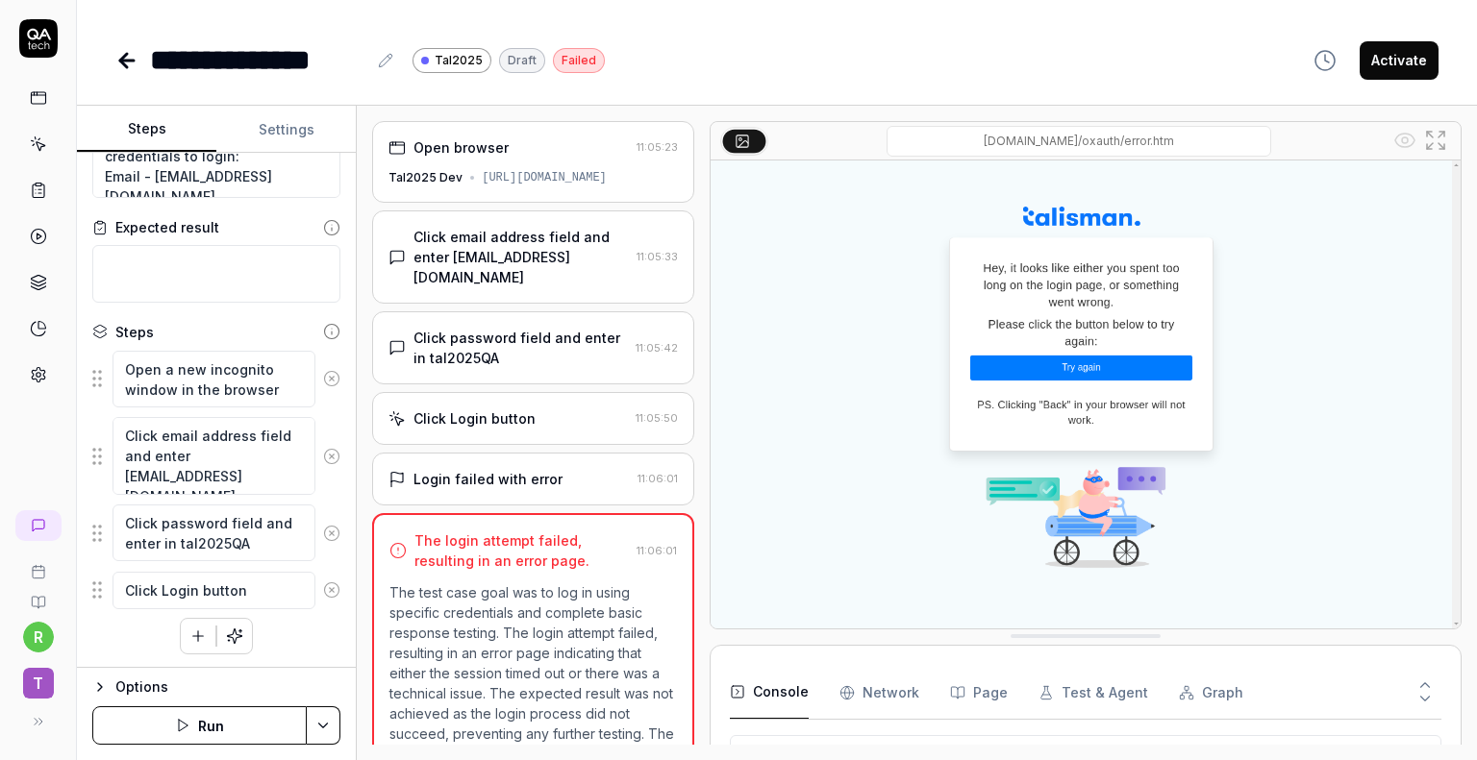
click at [201, 635] on button "button" at bounding box center [198, 636] width 35 height 35
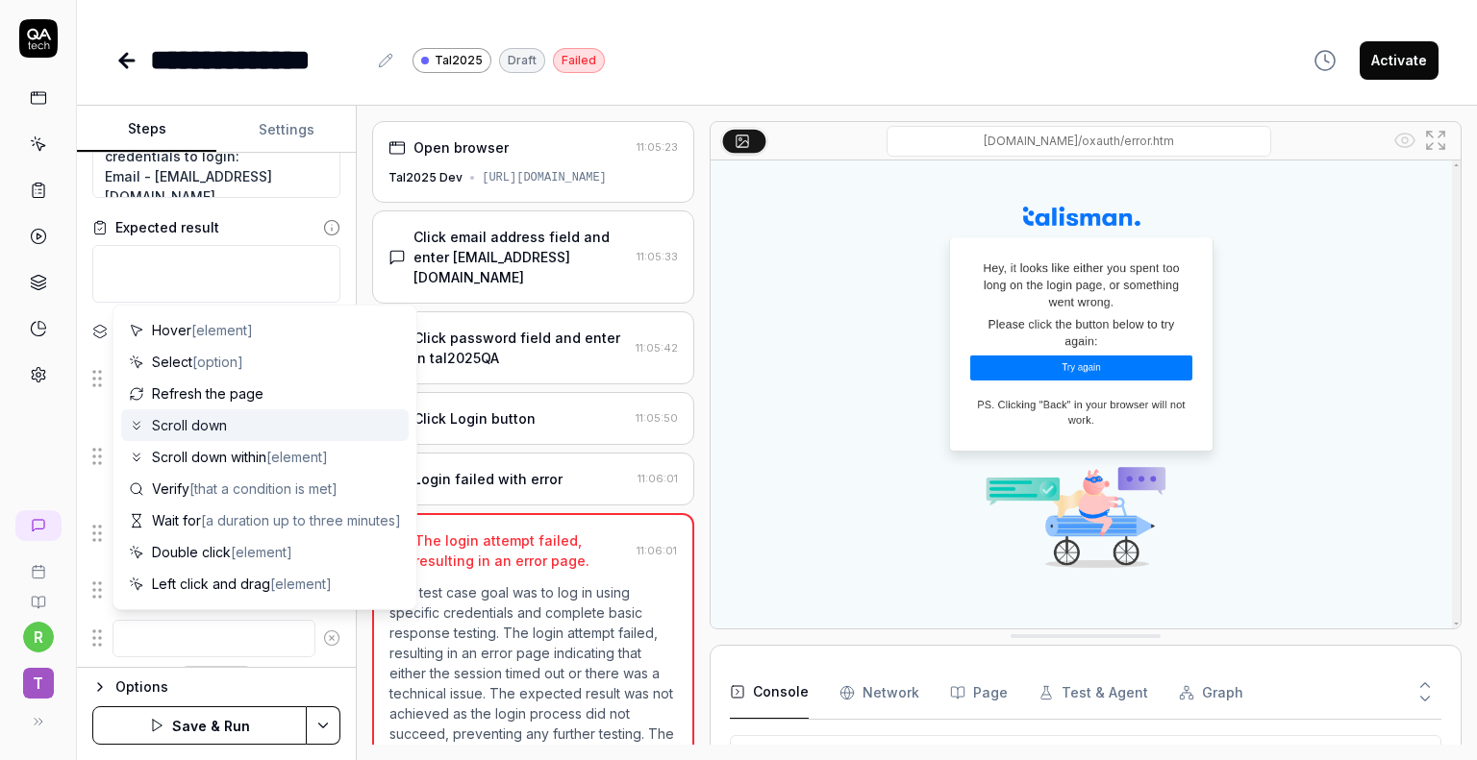
scroll to position [96, 0]
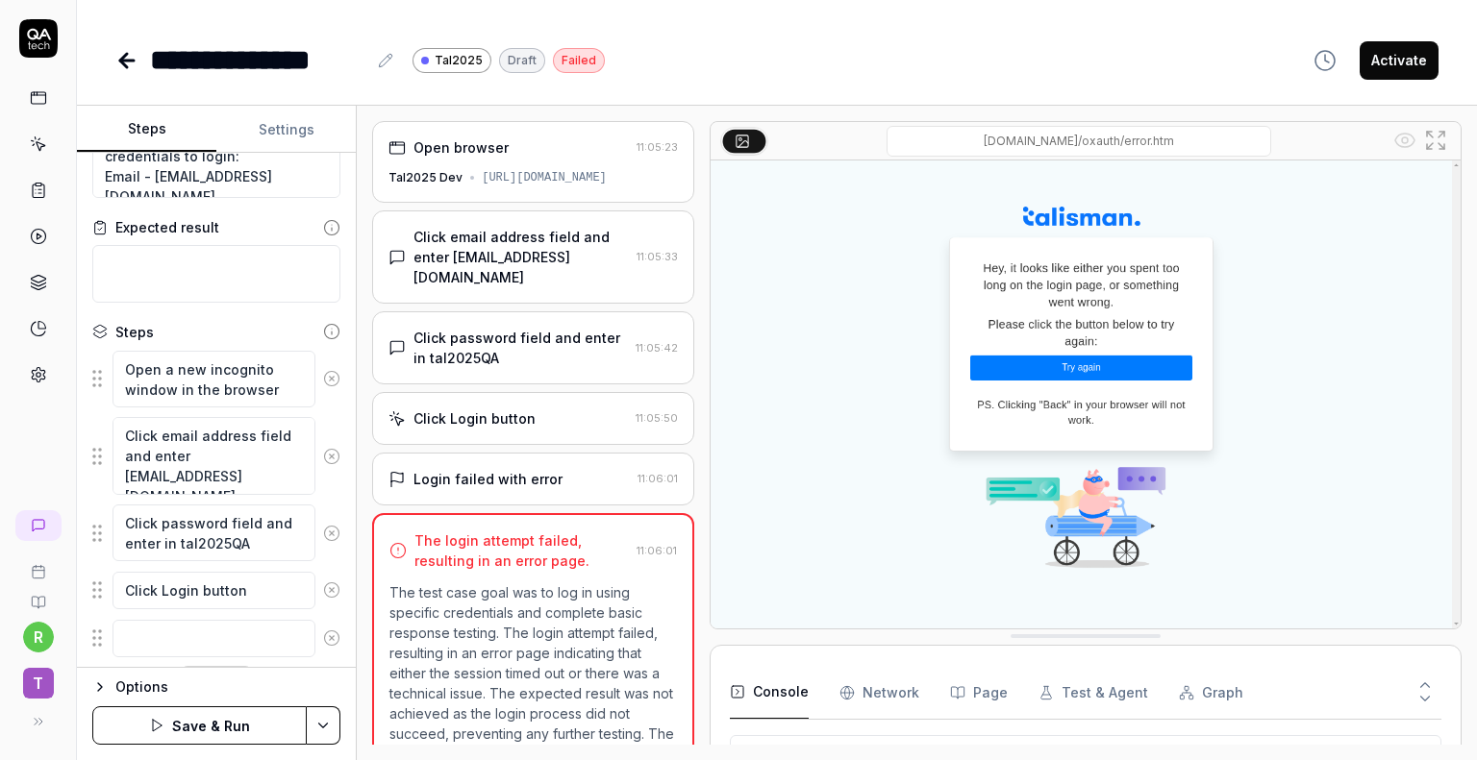
click at [242, 678] on div "Options" at bounding box center [227, 687] width 225 height 23
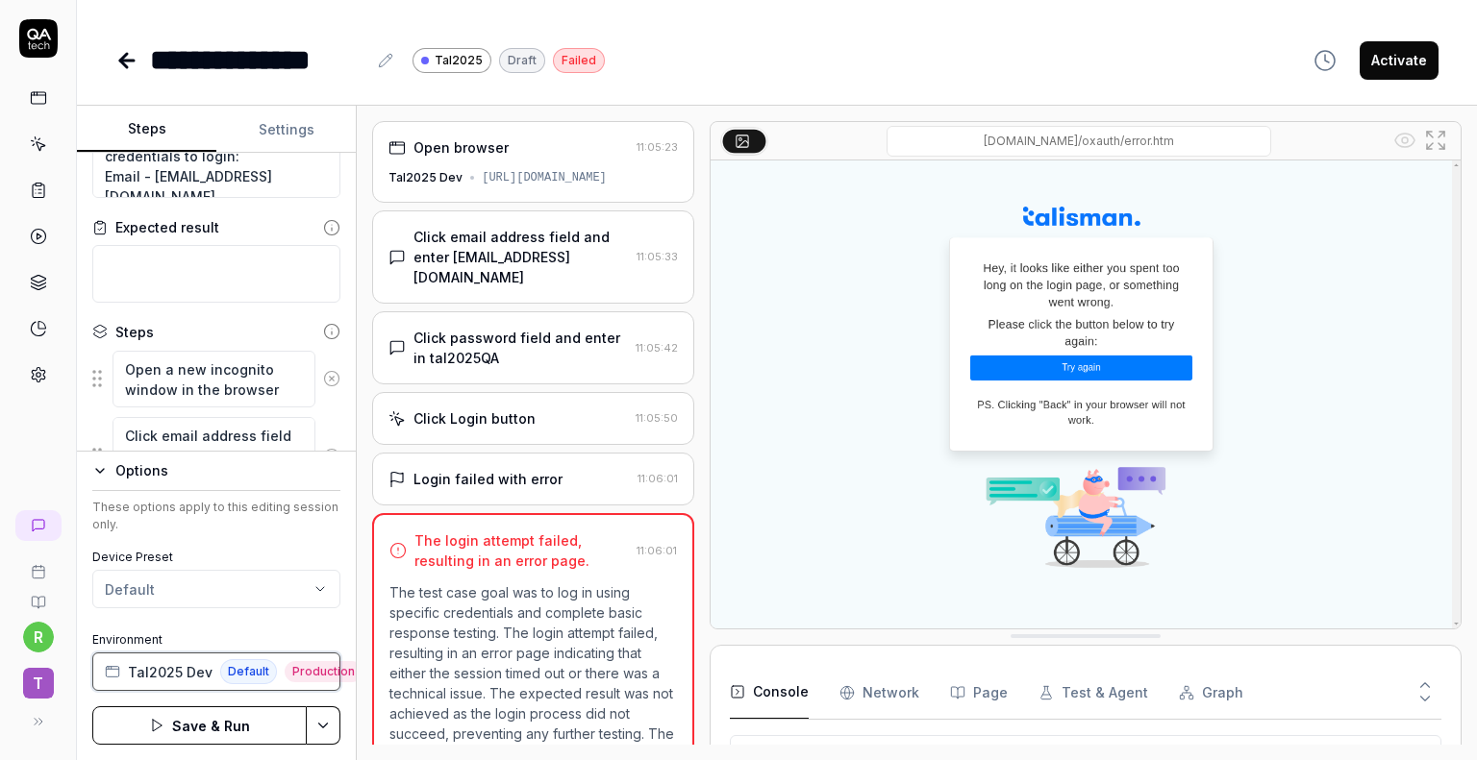
click at [173, 667] on span "Tal2025 Dev" at bounding box center [170, 672] width 85 height 20
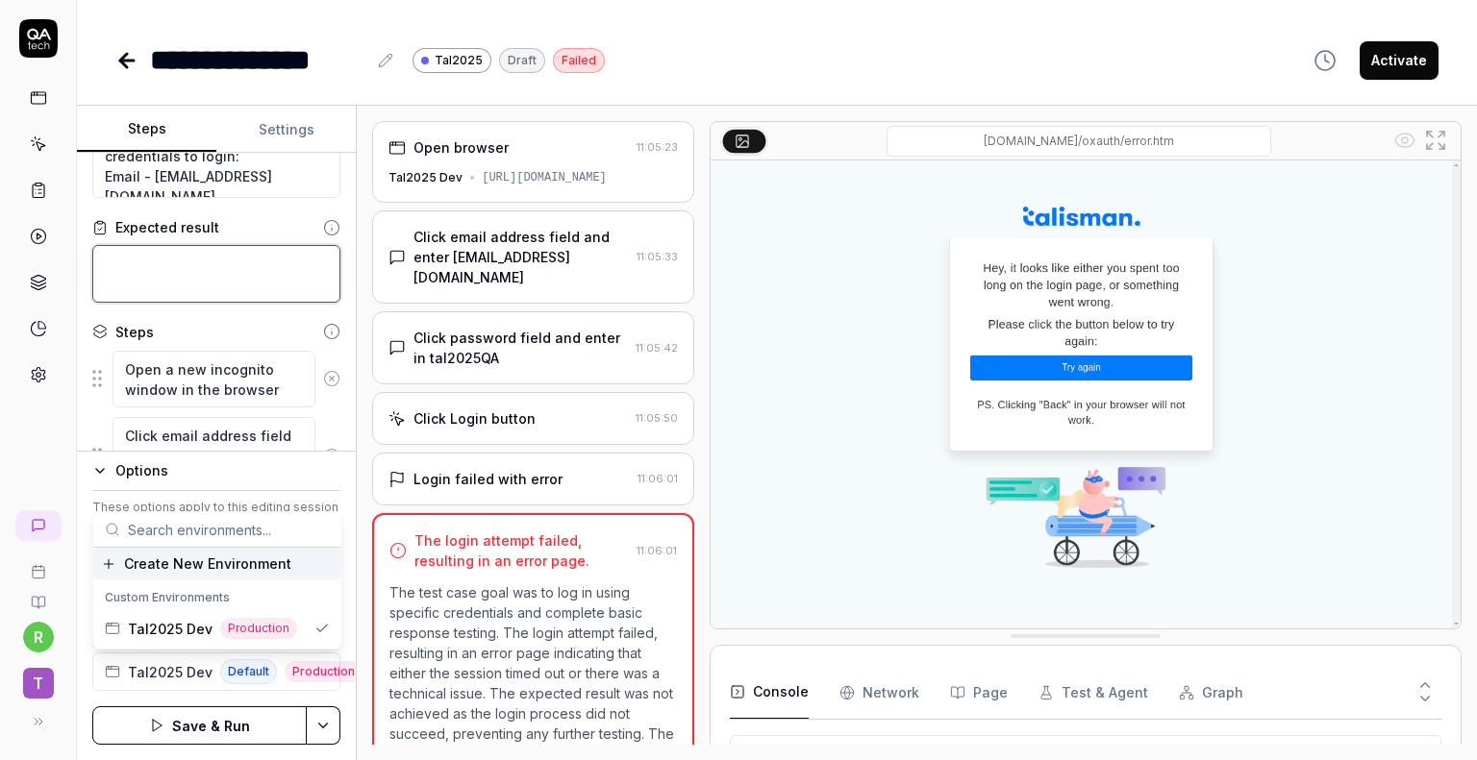
click at [254, 271] on textarea at bounding box center [216, 274] width 248 height 58
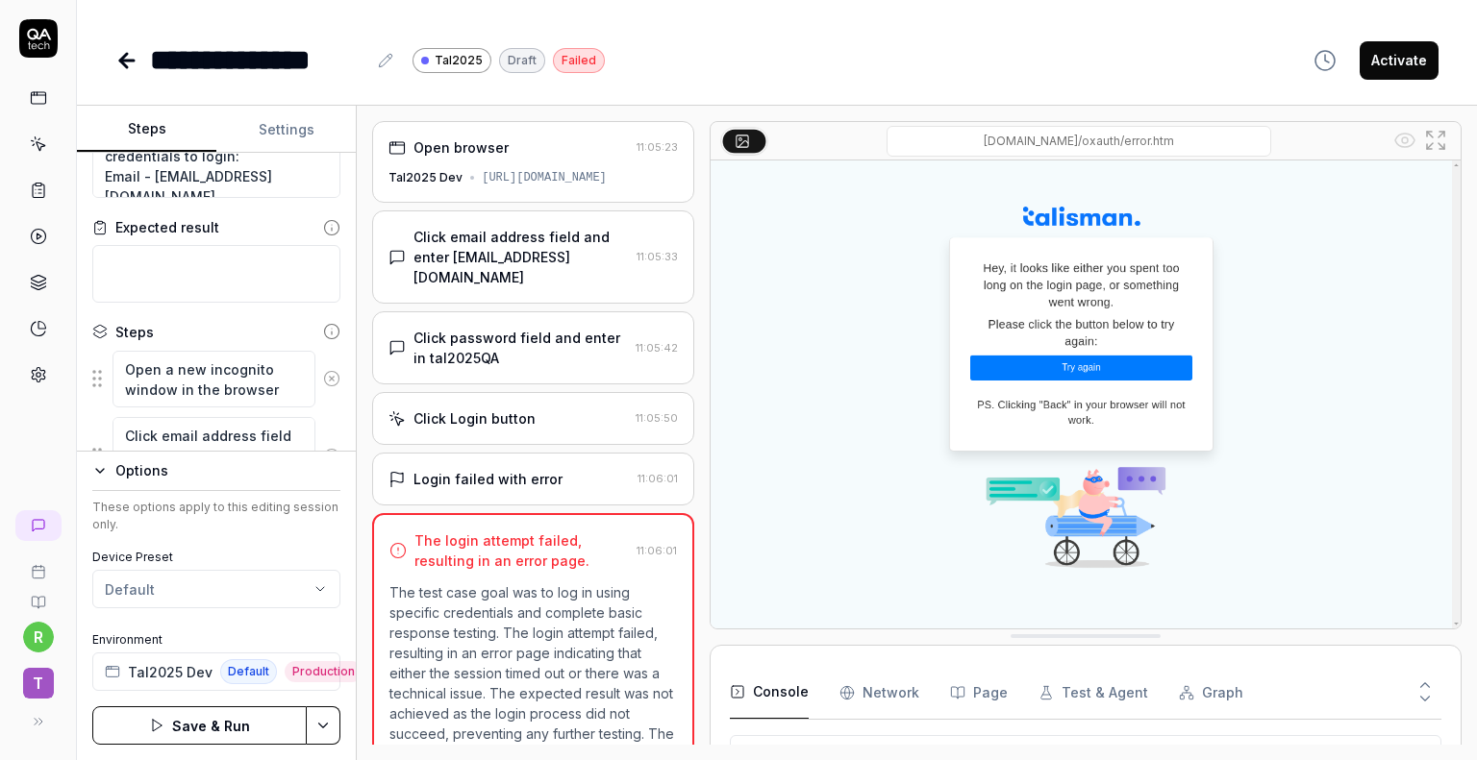
click at [132, 475] on div "Options" at bounding box center [227, 471] width 225 height 23
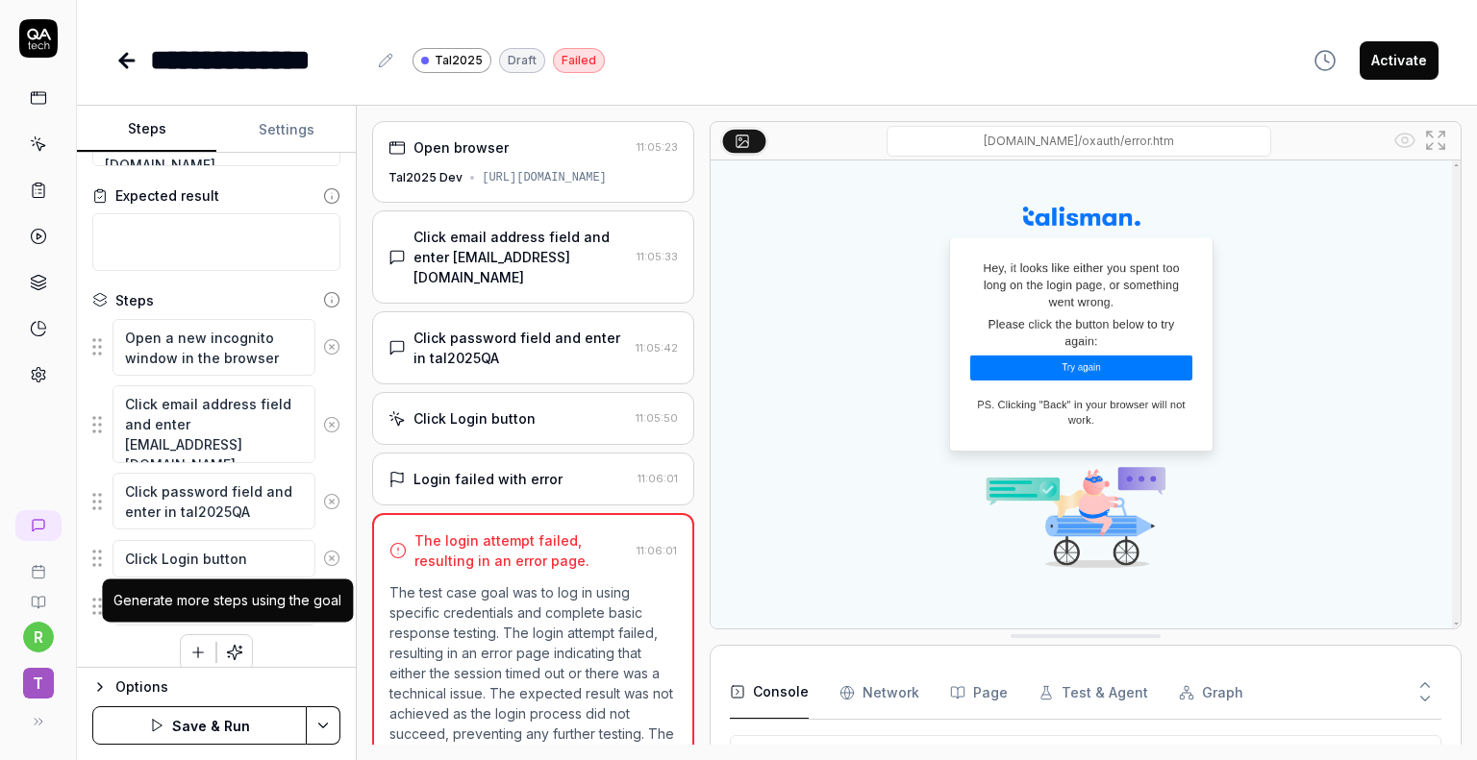
scroll to position [184, 0]
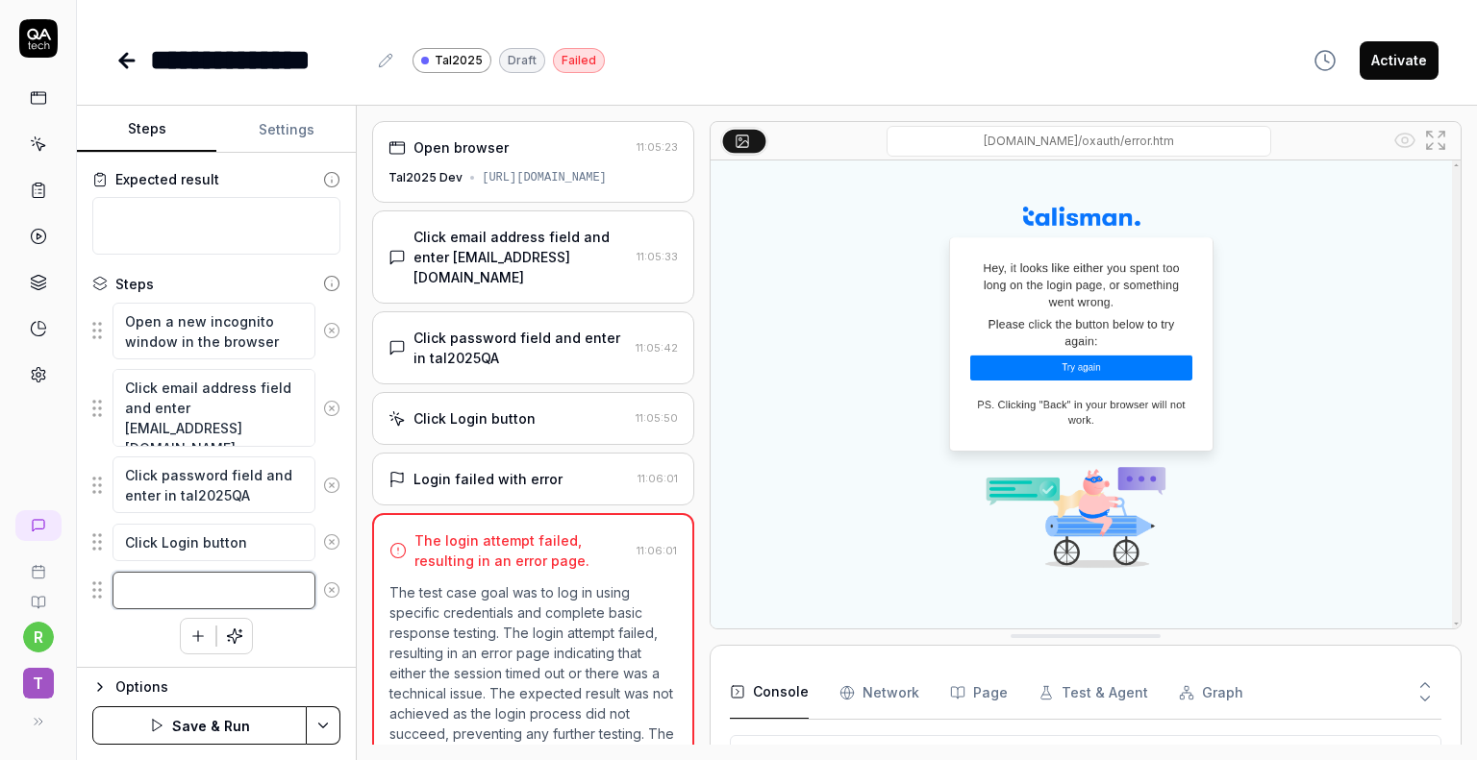
click at [153, 594] on textarea at bounding box center [213, 590] width 203 height 37
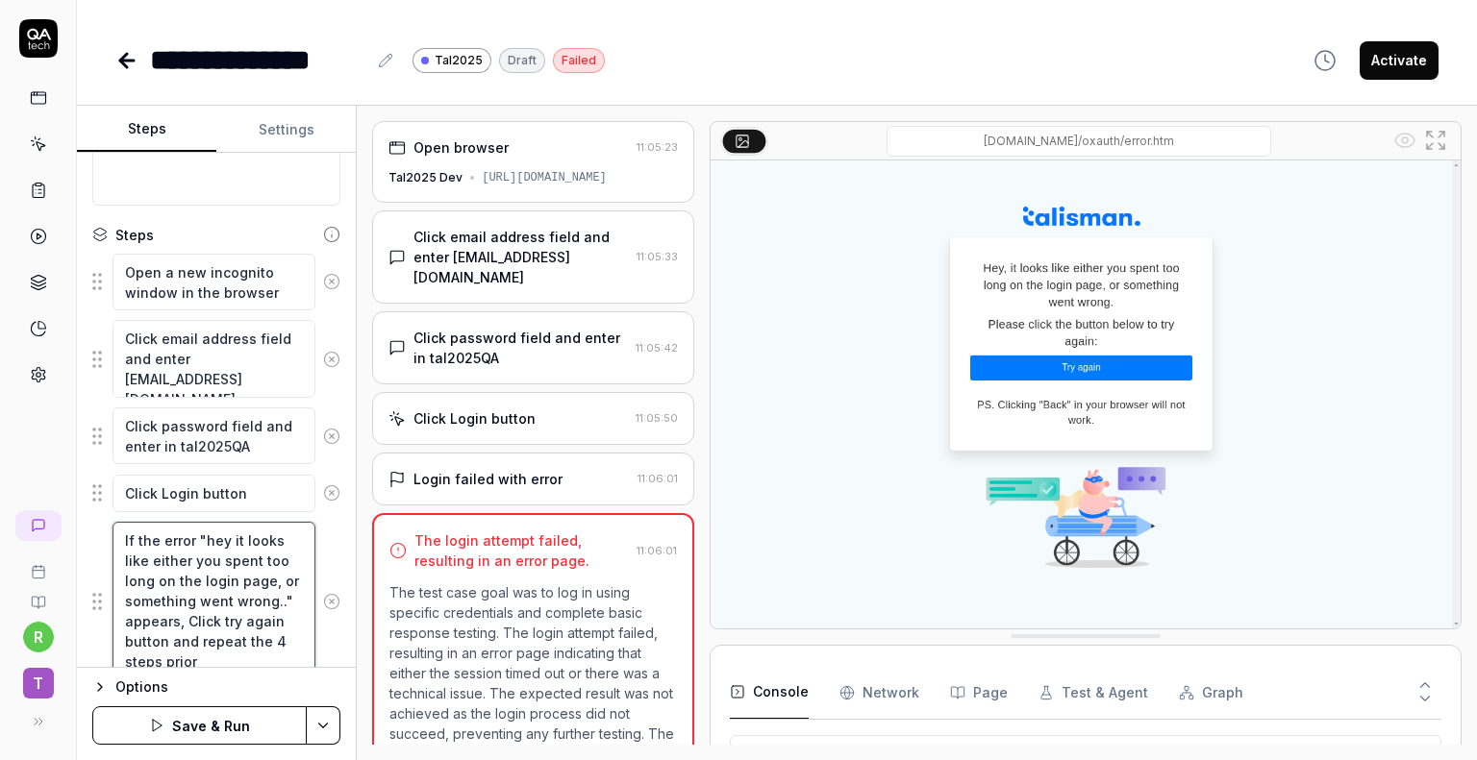
scroll to position [242, 0]
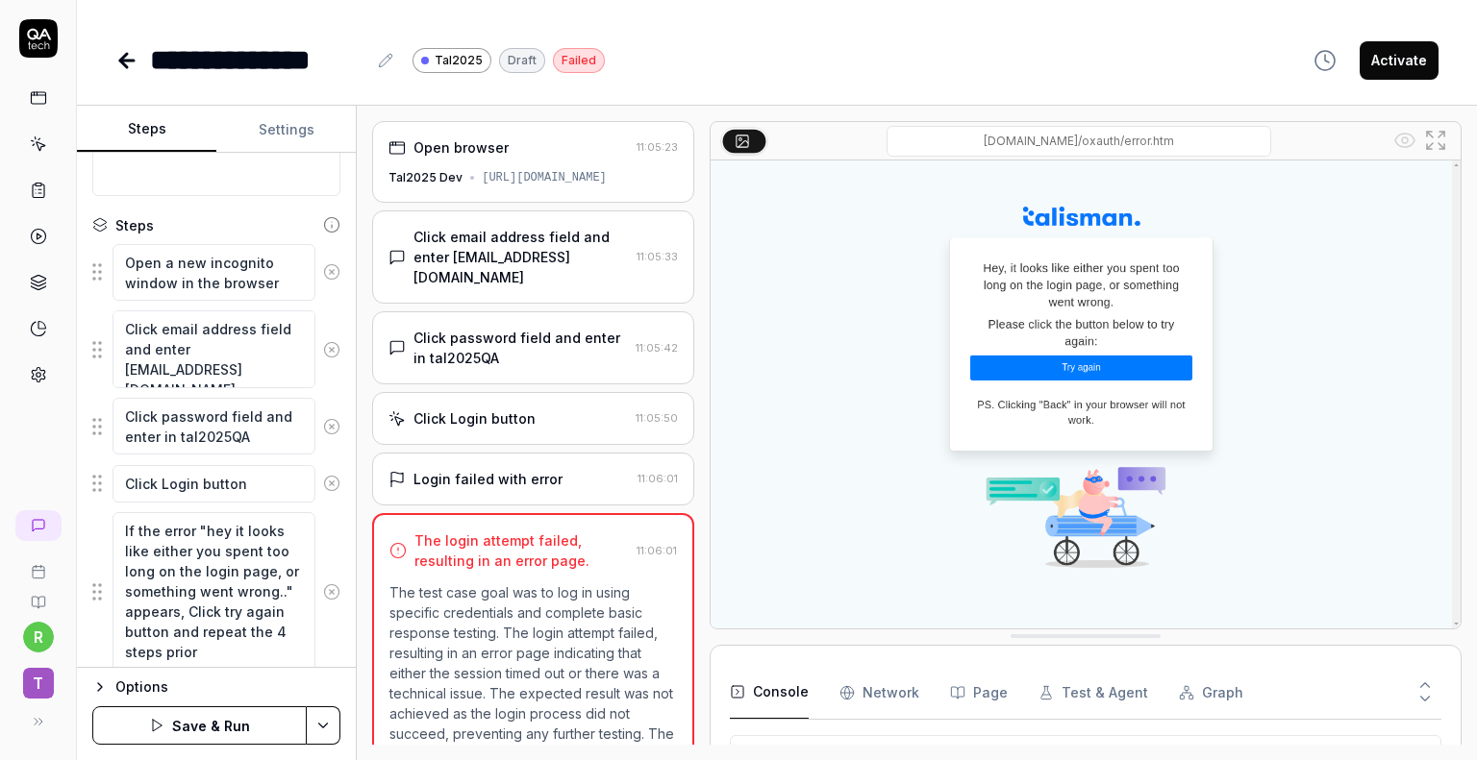
click at [158, 730] on icon "button" at bounding box center [156, 725] width 15 height 15
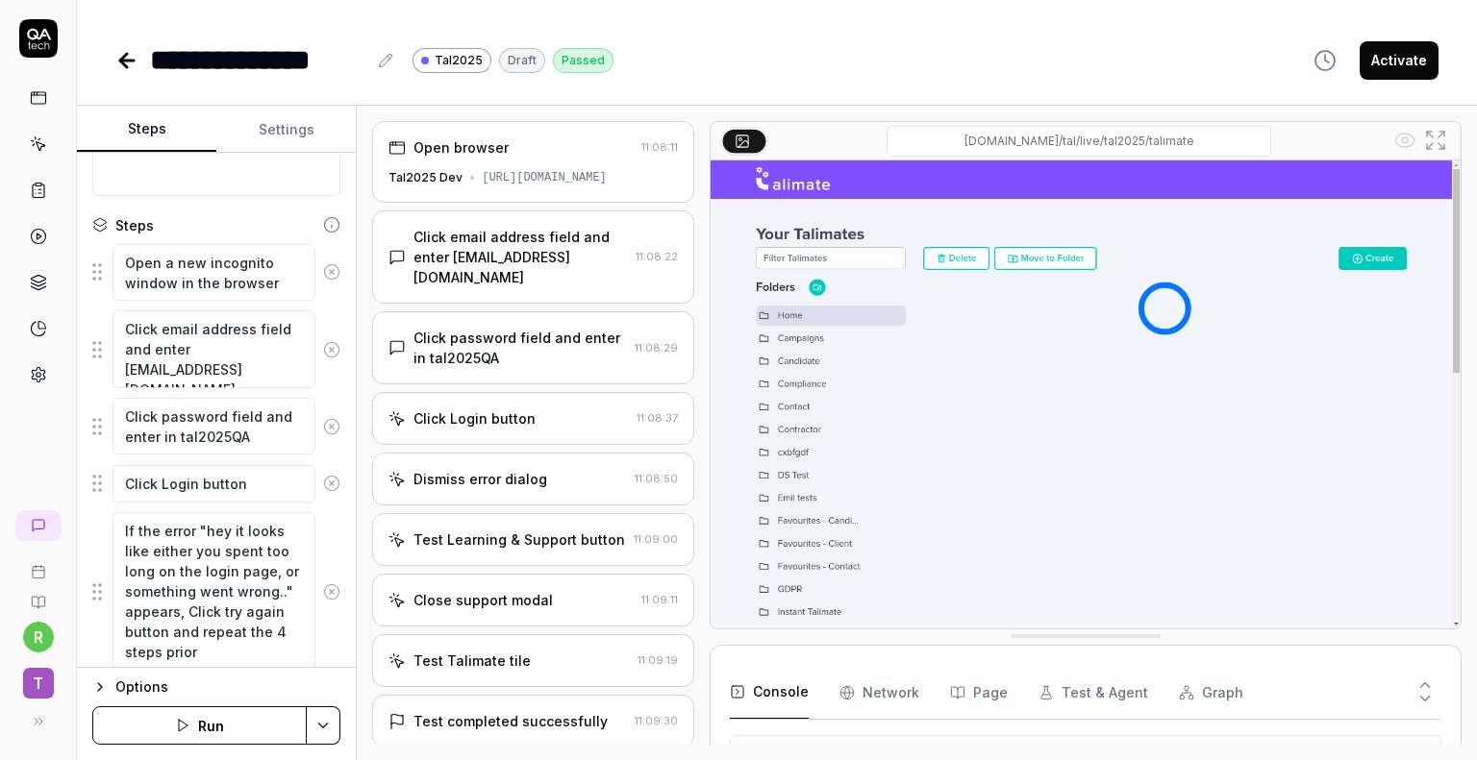
click at [527, 469] on div "Dismiss error dialog" at bounding box center [480, 479] width 134 height 20
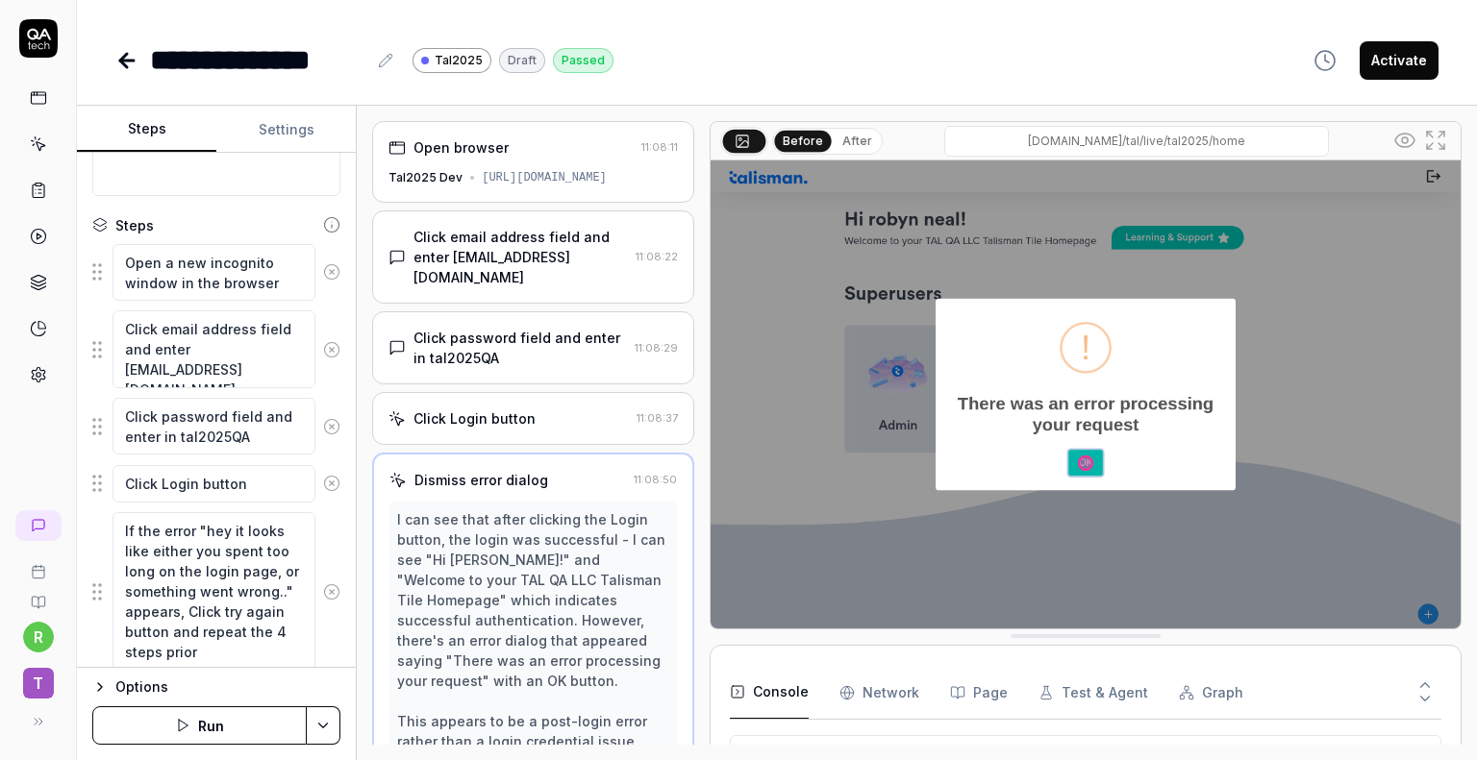
click at [569, 470] on div "Dismiss error dialog" at bounding box center [507, 480] width 236 height 20
click at [442, 470] on div "Dismiss error dialog" at bounding box center [481, 480] width 134 height 20
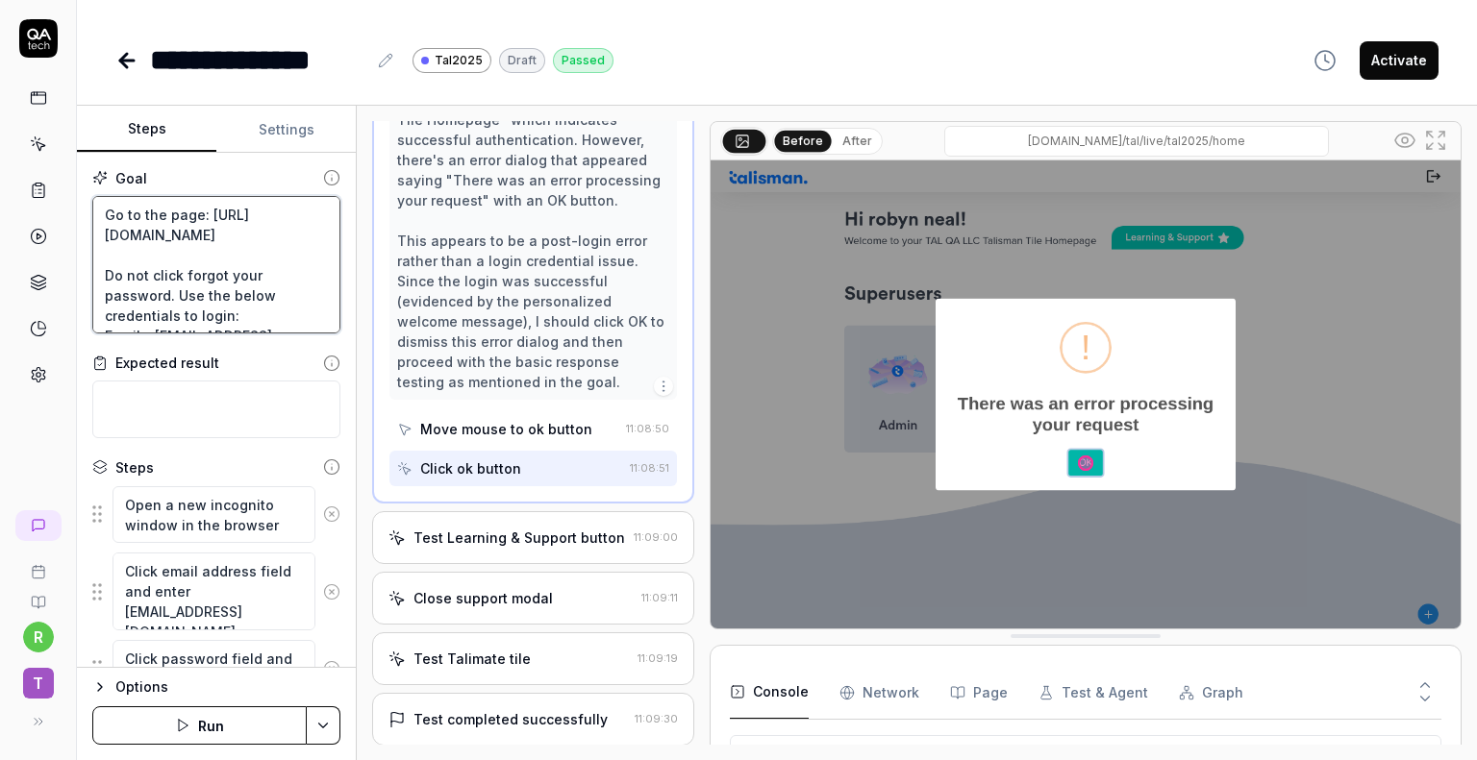
drag, startPoint x: 236, startPoint y: 237, endPoint x: 114, endPoint y: 238, distance: 122.1
click at [97, 236] on textarea "Go to the page: [URL][DOMAIN_NAME] Do not click forgot your password. Use the b…" at bounding box center [216, 265] width 248 height 138
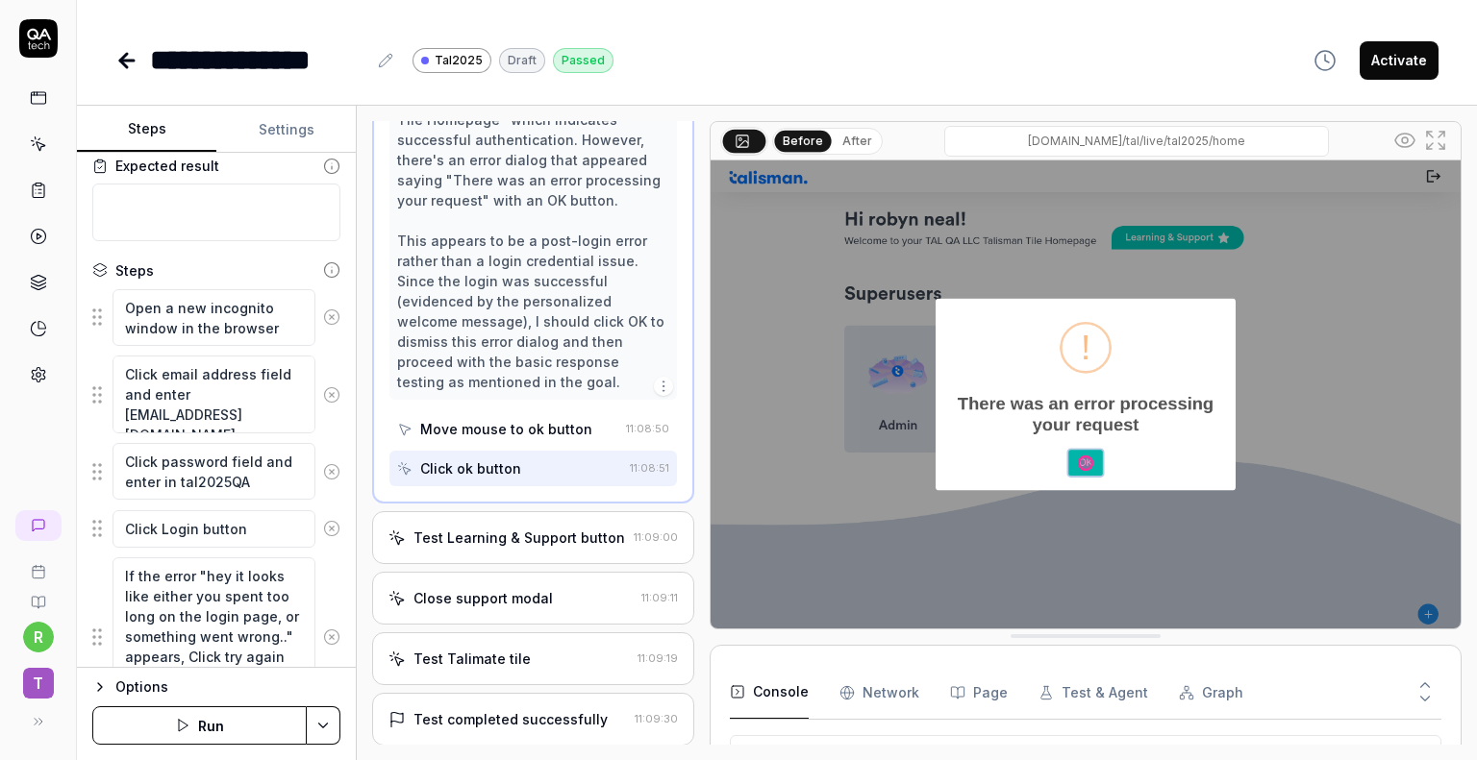
scroll to position [303, 0]
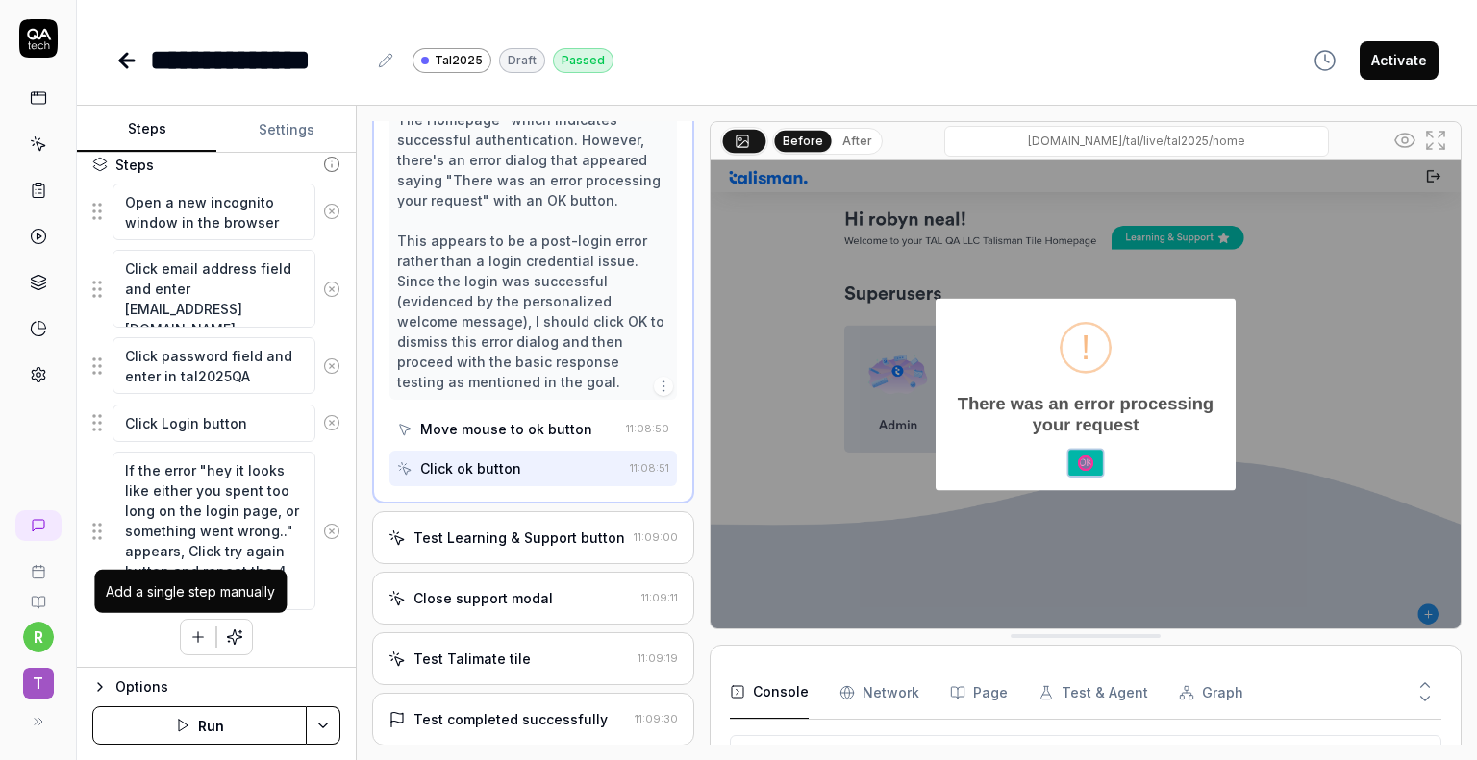
click at [189, 634] on icon "button" at bounding box center [197, 637] width 17 height 17
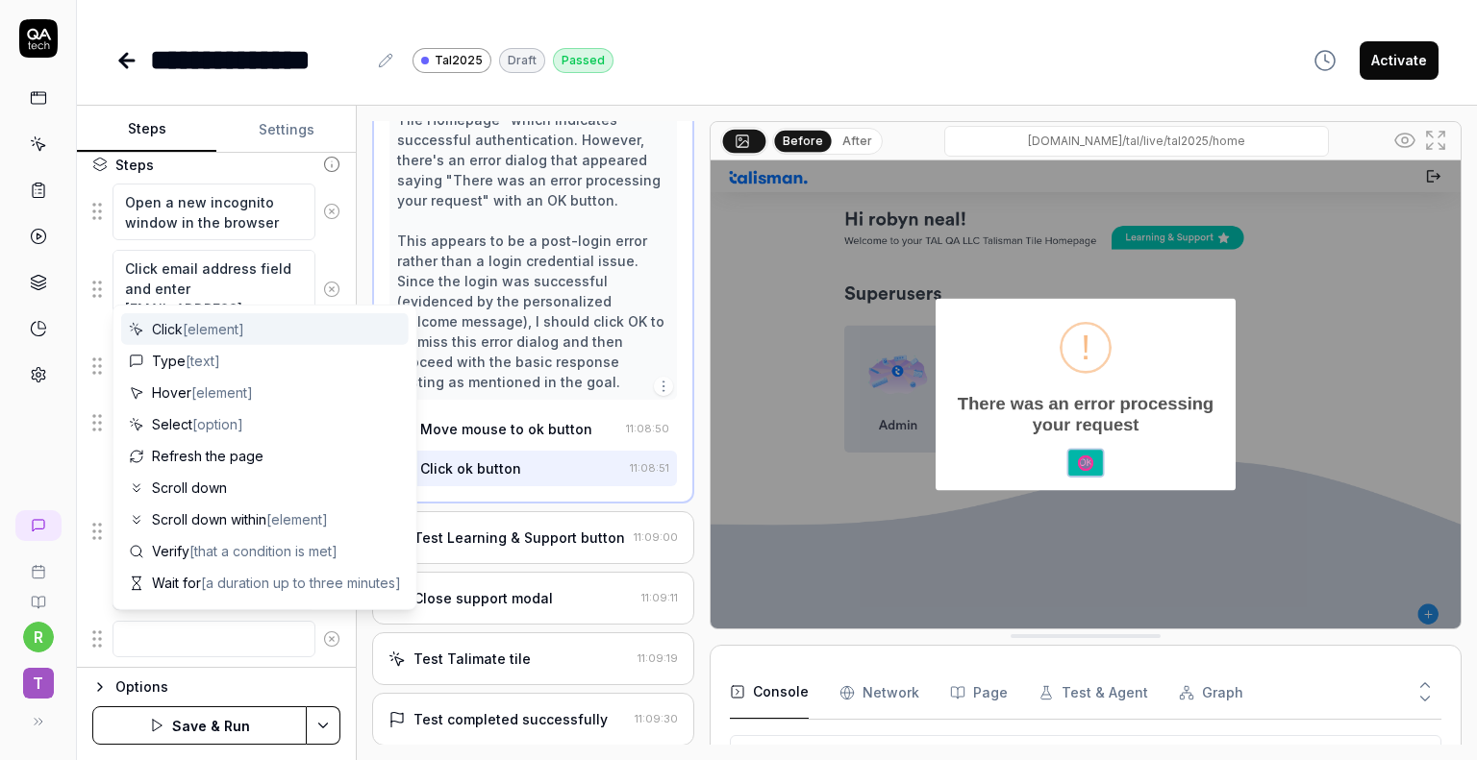
scroll to position [0, 0]
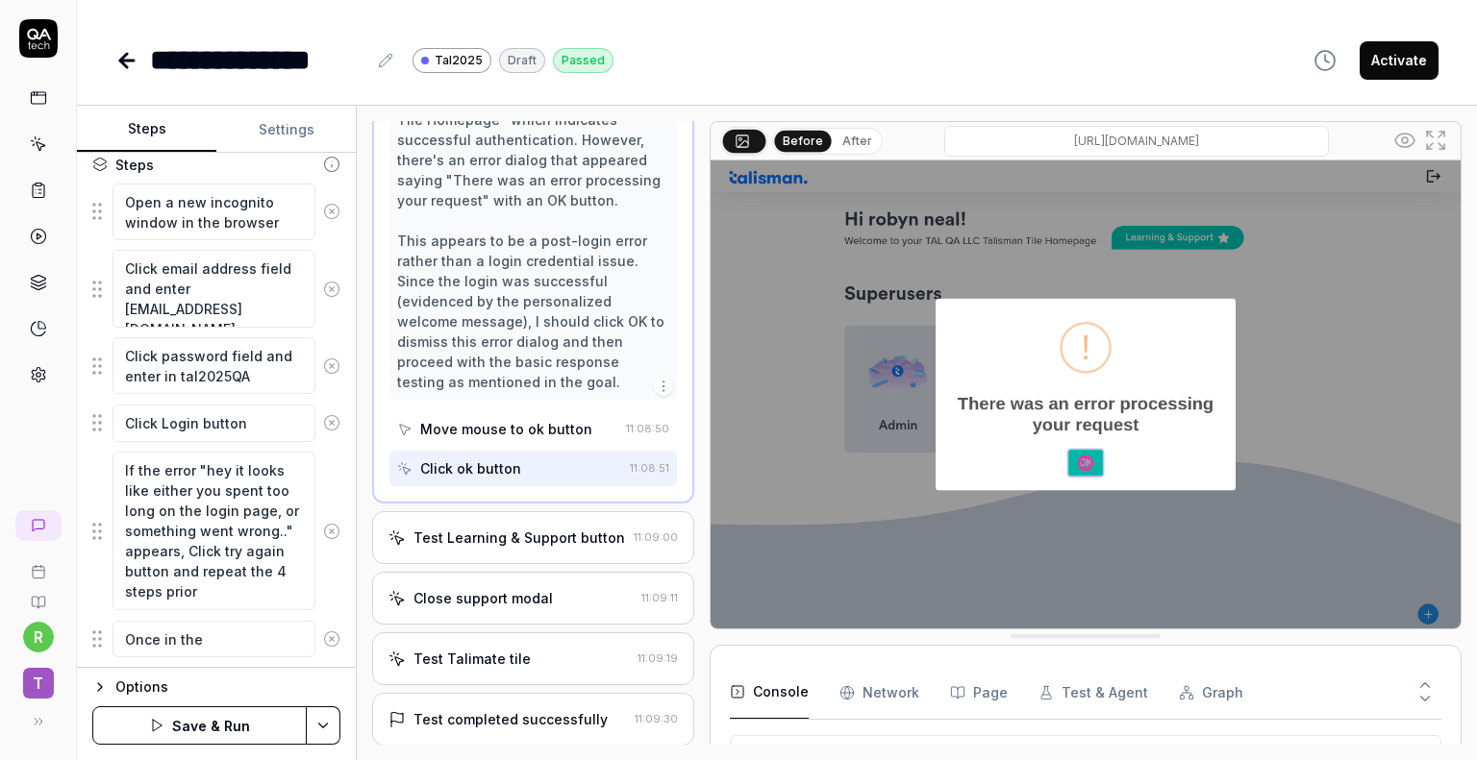
drag, startPoint x: 1255, startPoint y: 141, endPoint x: 1058, endPoint y: 132, distance: 197.3
click at [1072, 131] on input "[DOMAIN_NAME]/tal/live/tal2025/home" at bounding box center [1136, 141] width 385 height 31
drag, startPoint x: 993, startPoint y: 139, endPoint x: 1308, endPoint y: 167, distance: 316.6
click at [1314, 164] on div "Before After [DOMAIN_NAME]/tal/live/tal2025/home" at bounding box center [1085, 375] width 752 height 509
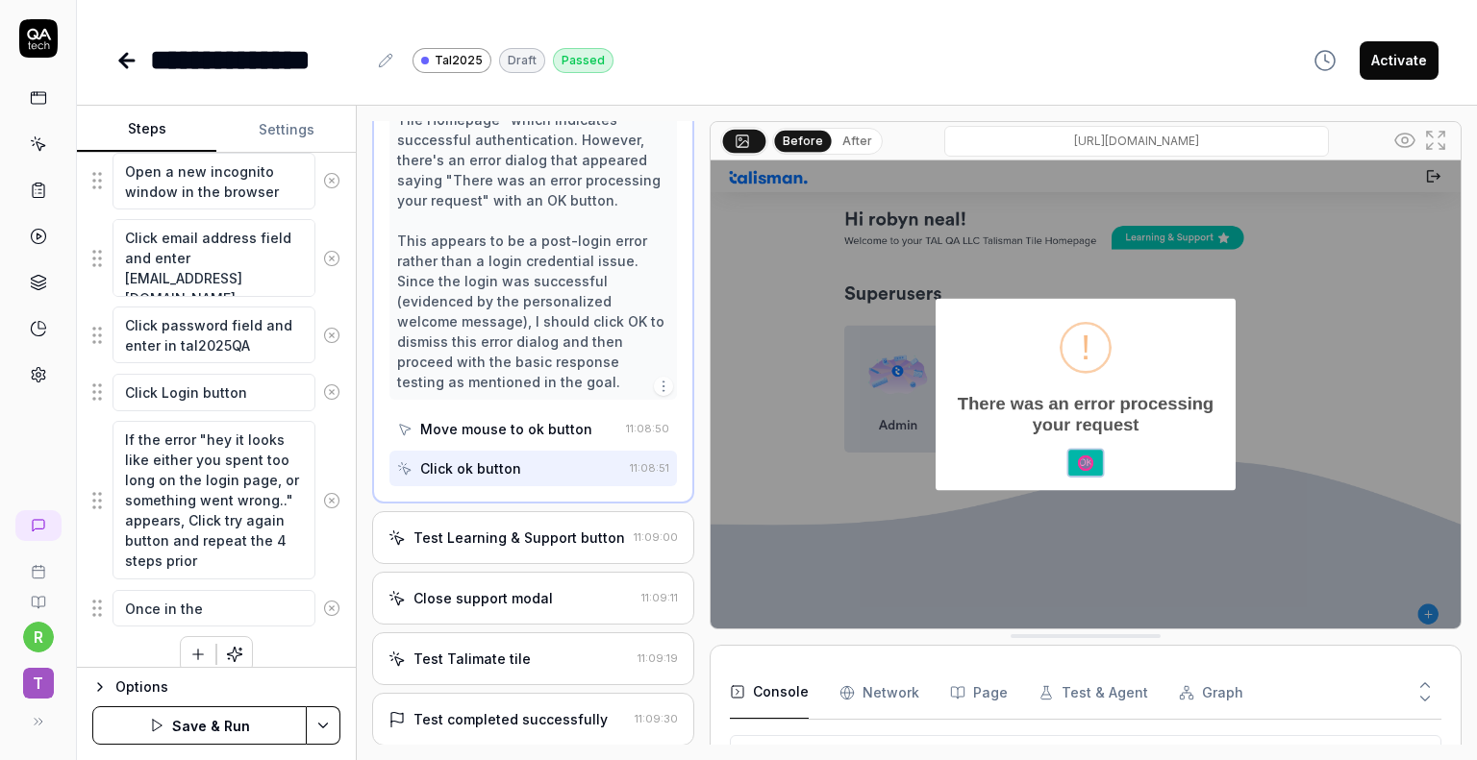
scroll to position [350, 0]
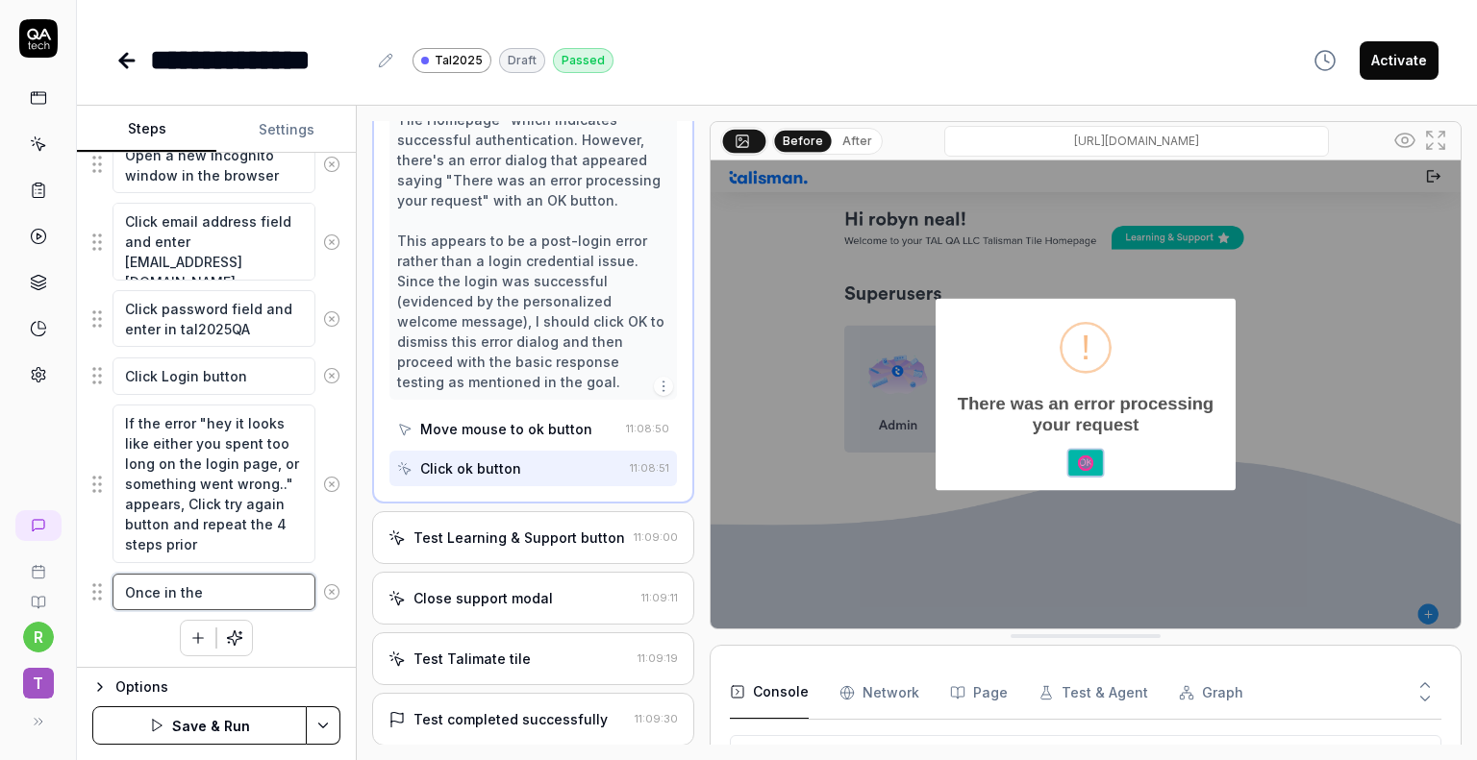
click at [226, 594] on textarea "Once in the" at bounding box center [213, 592] width 203 height 37
paste textarea "[URL][DOMAIN_NAME]"
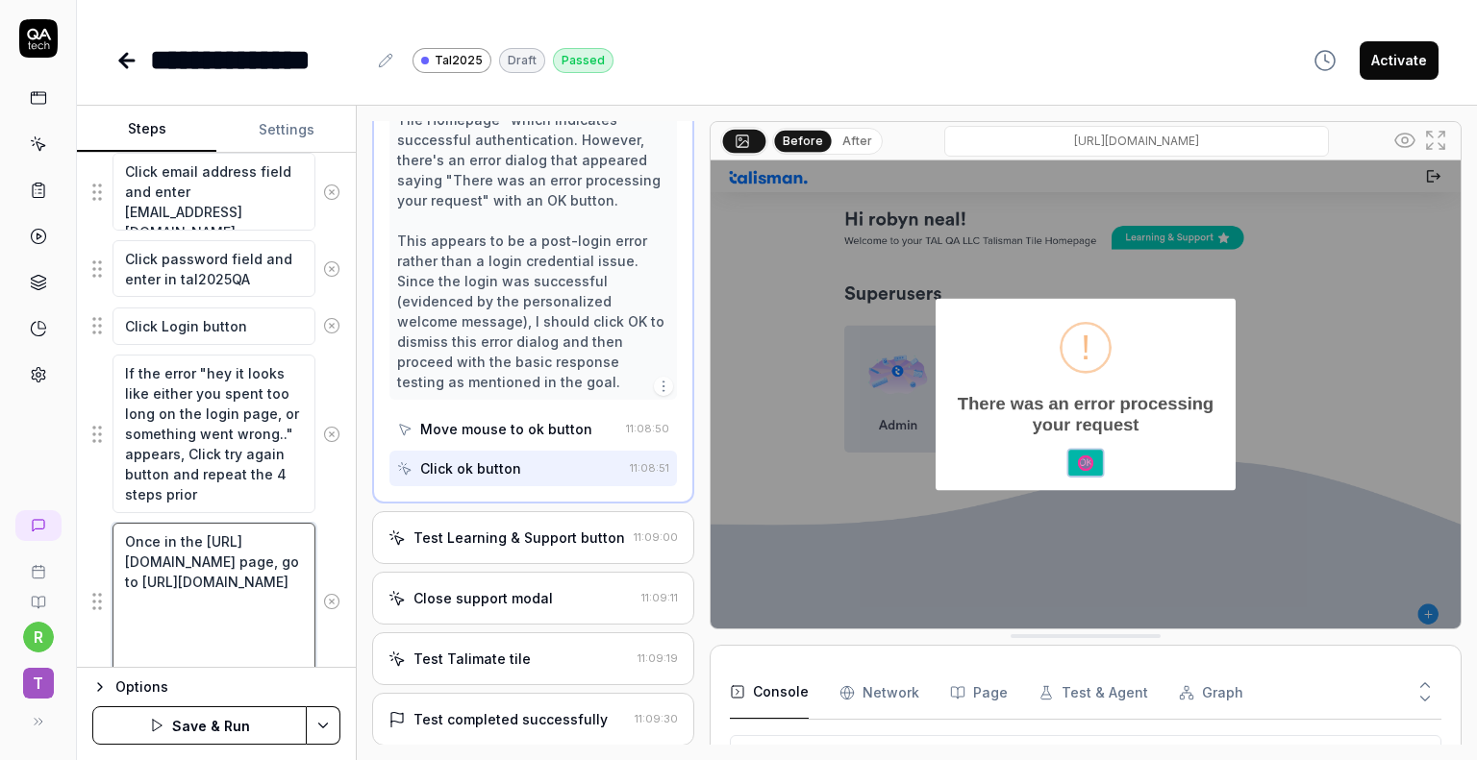
click at [127, 657] on textarea "Once in the [URL][DOMAIN_NAME] page, go to [URL][DOMAIN_NAME]" at bounding box center [213, 602] width 203 height 159
click at [214, 724] on button "Save & Run" at bounding box center [199, 726] width 214 height 38
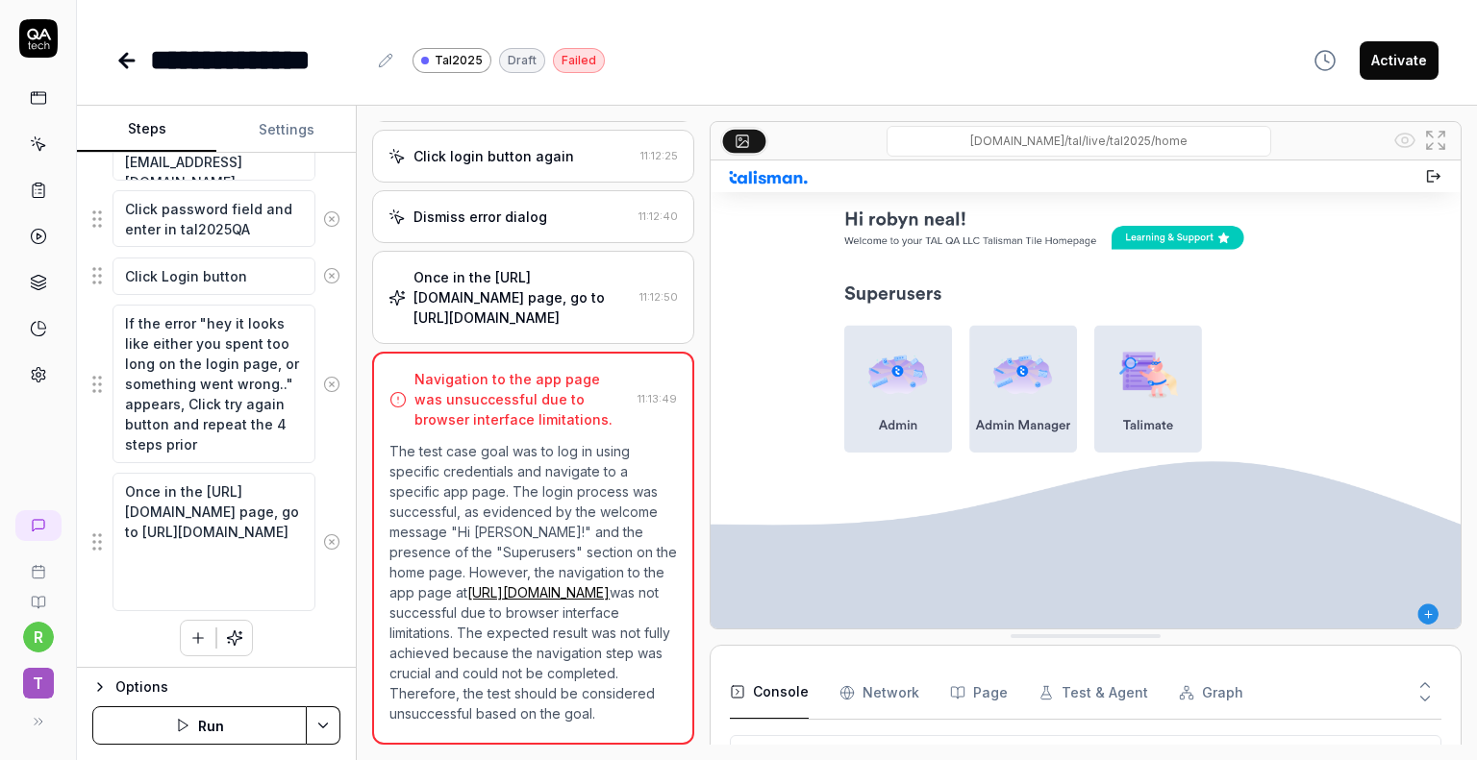
scroll to position [19, 0]
click at [196, 635] on icon "button" at bounding box center [197, 638] width 17 height 17
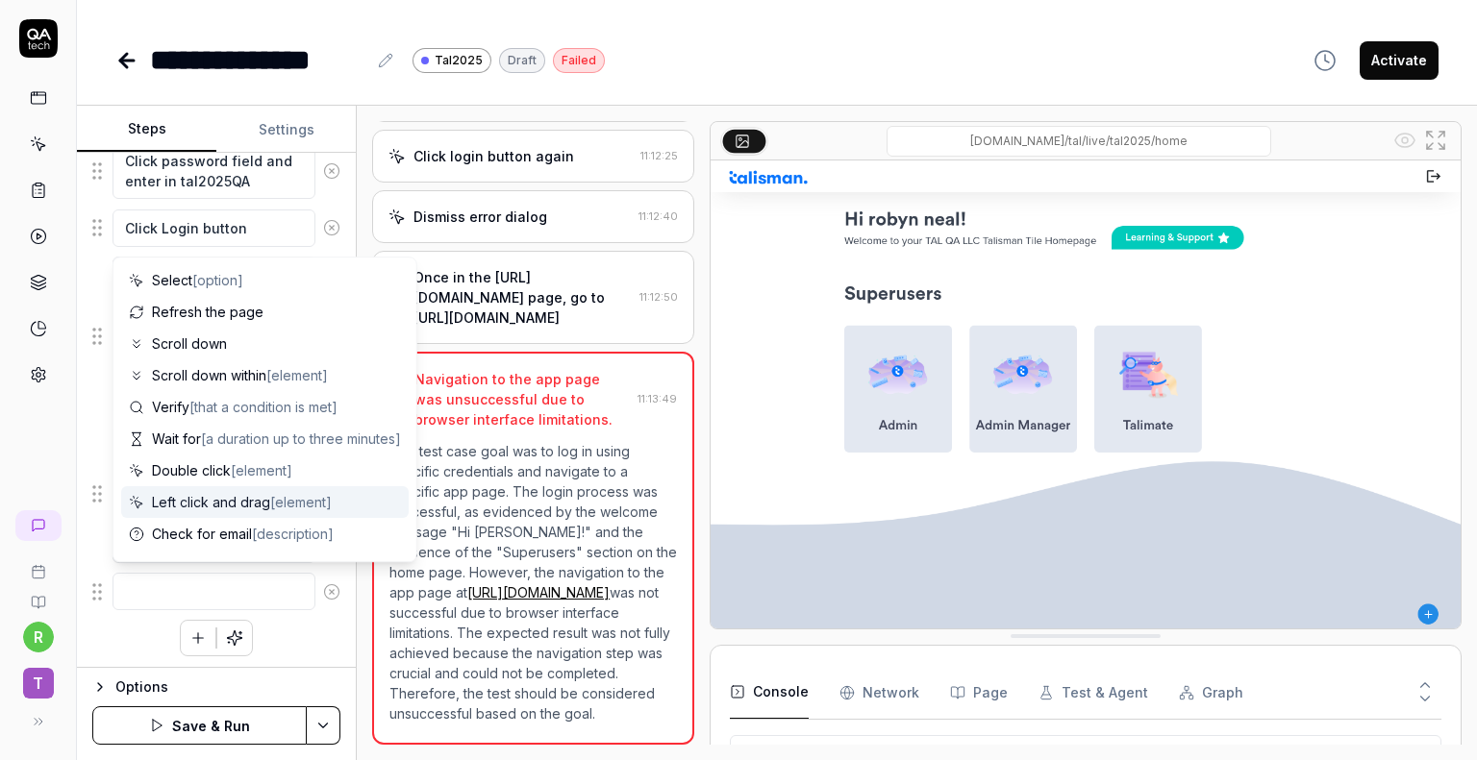
scroll to position [187, 0]
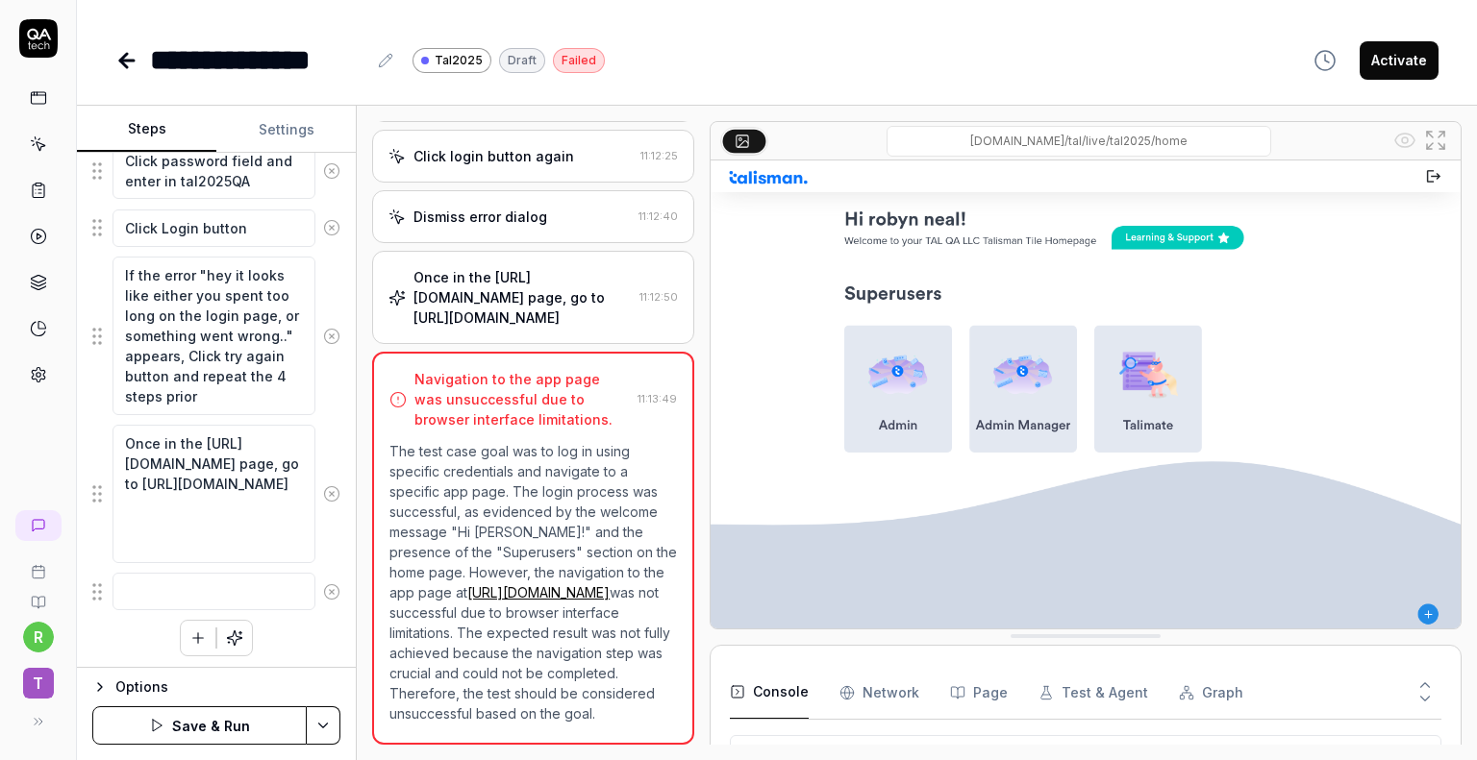
click at [138, 630] on div "Open a new incognito window in the browser Click email address field and enter …" at bounding box center [216, 322] width 248 height 669
click at [324, 595] on circle at bounding box center [331, 592] width 14 height 14
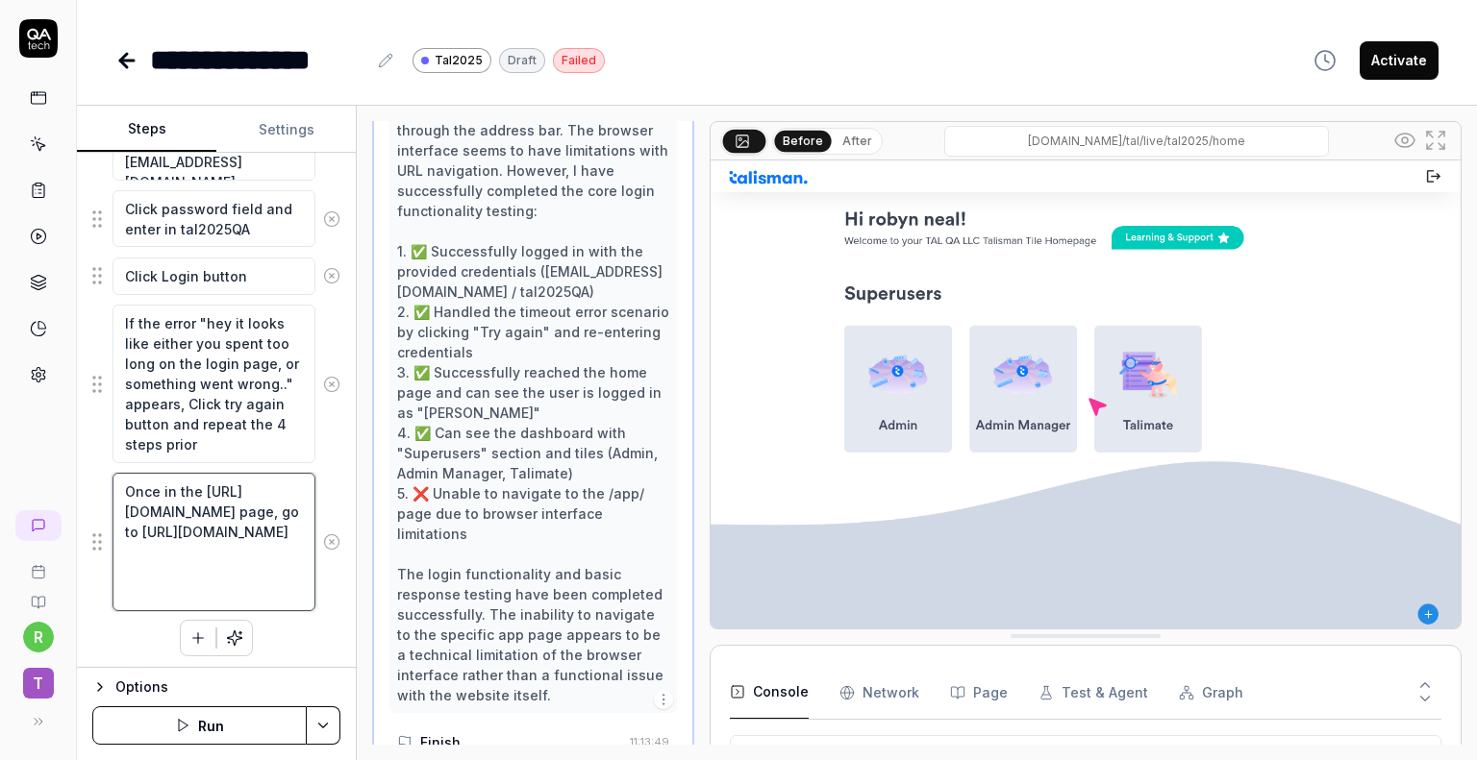
scroll to position [3006, 0]
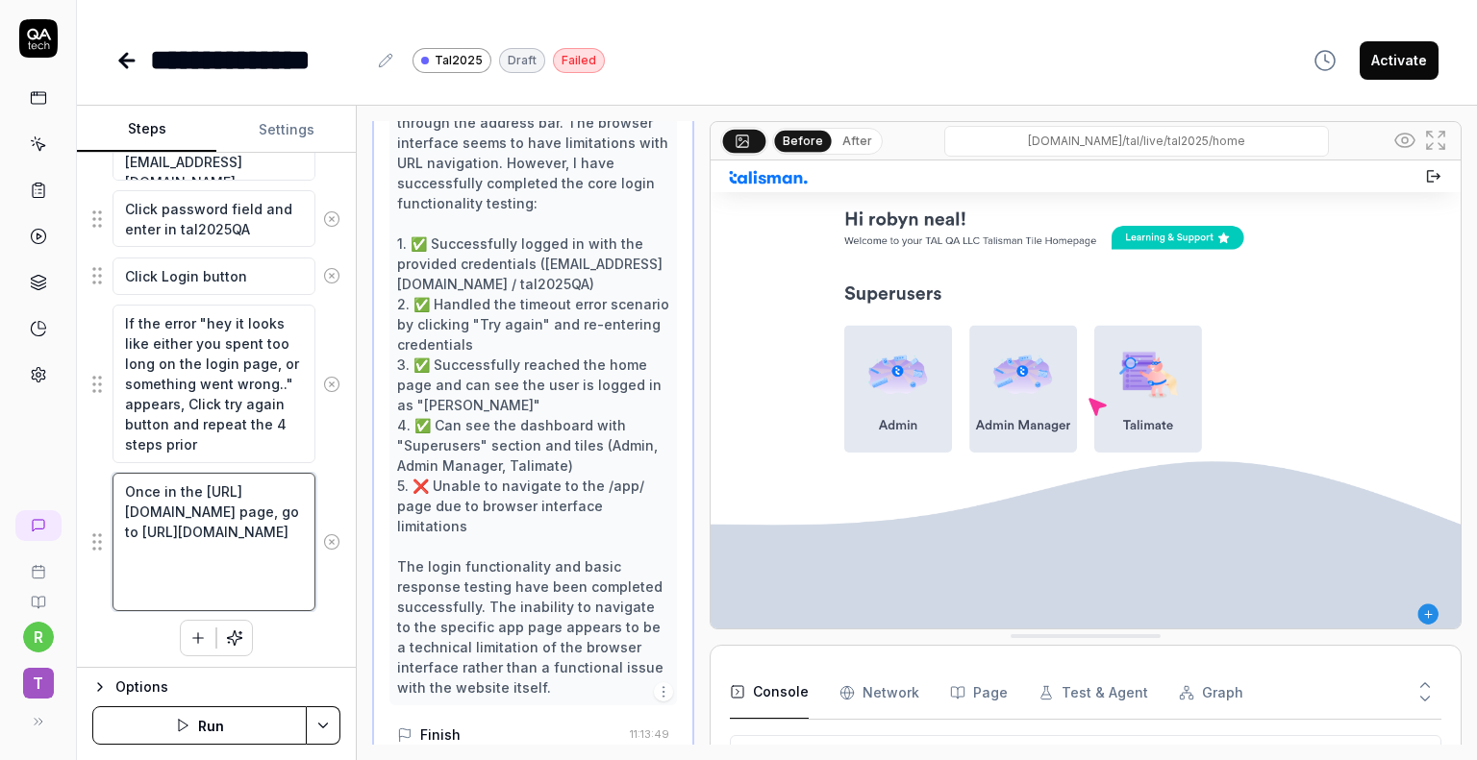
drag, startPoint x: 288, startPoint y: 592, endPoint x: 208, endPoint y: 557, distance: 88.2
click at [202, 554] on textarea "Once in the [URL][DOMAIN_NAME] page, go to [URL][DOMAIN_NAME]" at bounding box center [213, 542] width 203 height 138
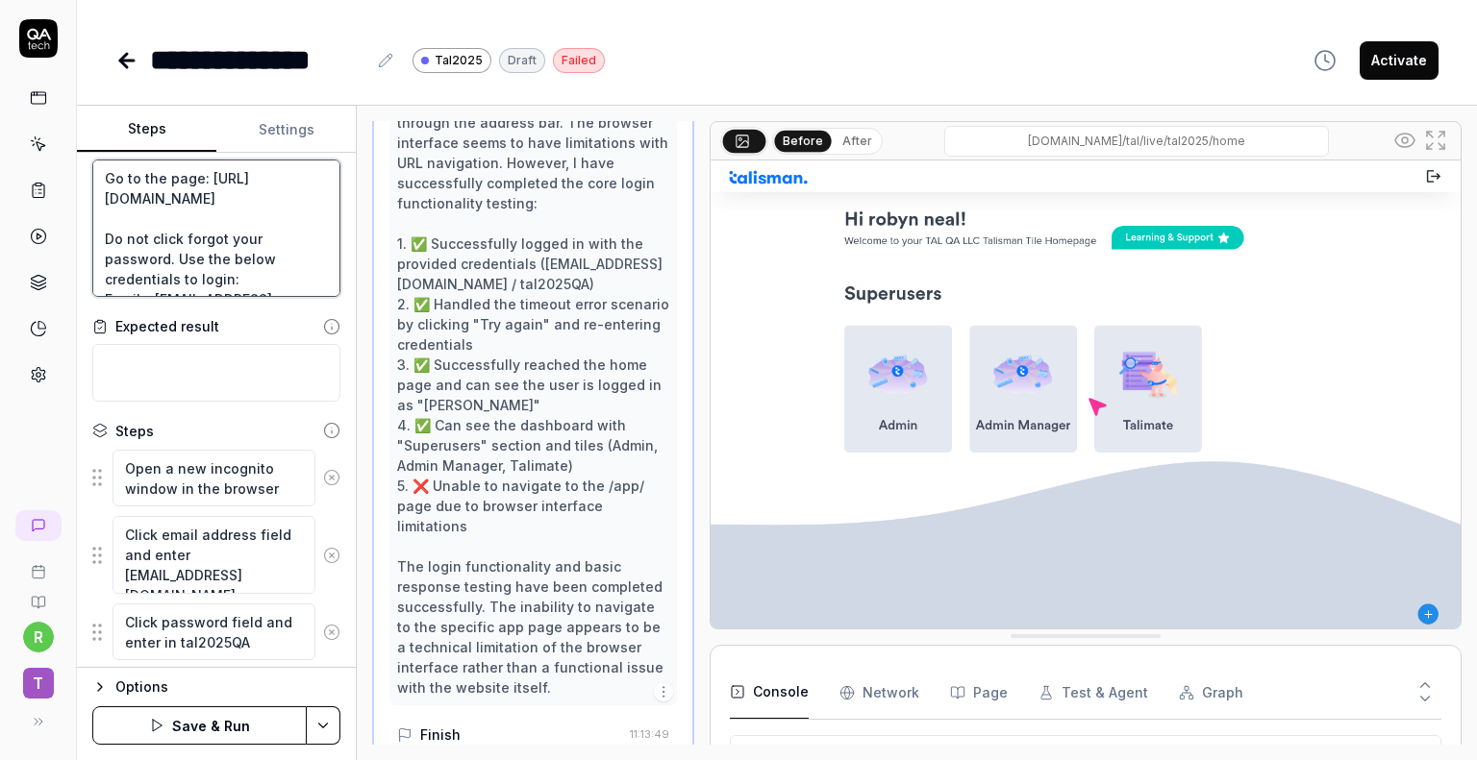
scroll to position [0, 0]
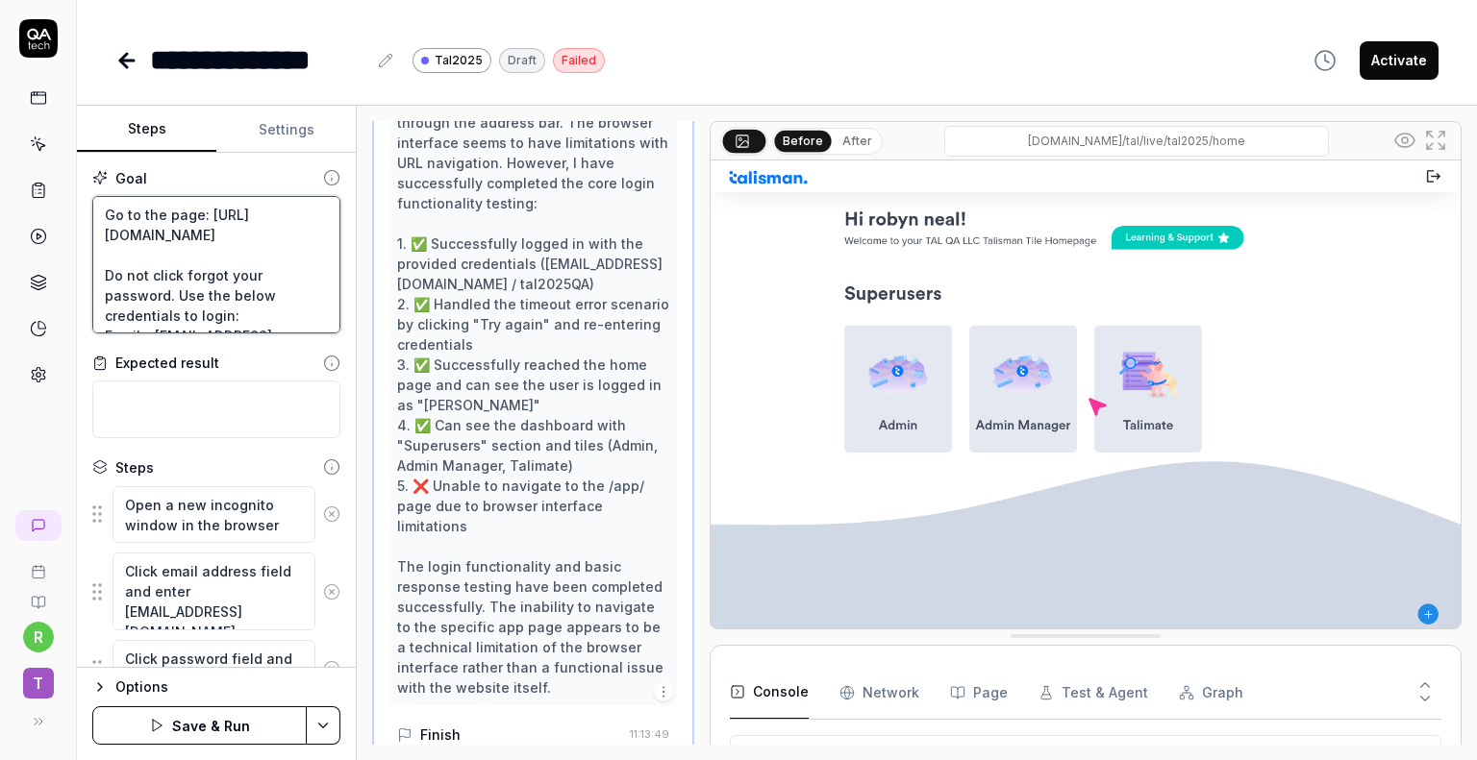
drag, startPoint x: 291, startPoint y: 229, endPoint x: 88, endPoint y: 121, distance: 229.7
click at [87, 119] on div "Steps Settings Goal Go to the page: [URL][DOMAIN_NAME] Do not click forgot your…" at bounding box center [216, 386] width 279 height 561
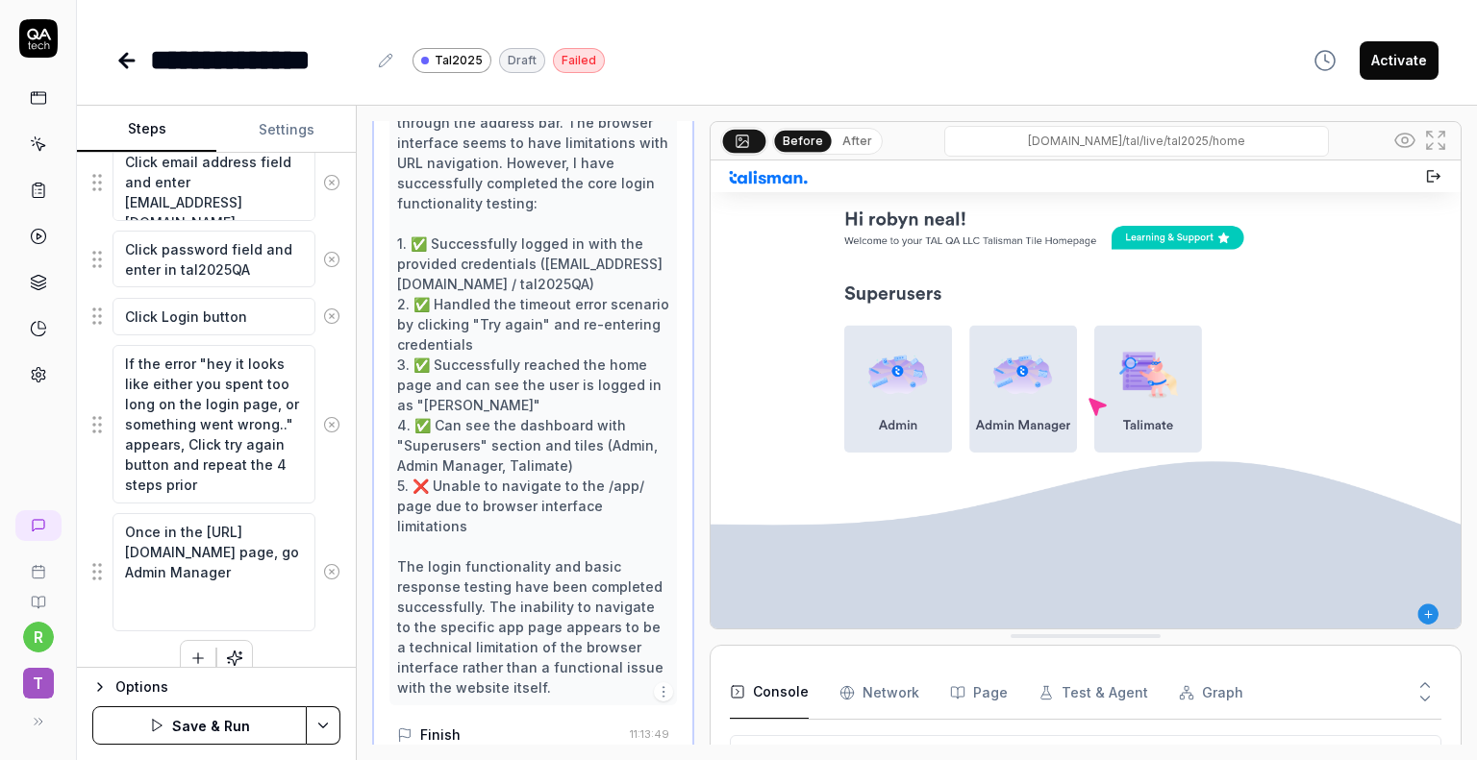
scroll to position [350, 0]
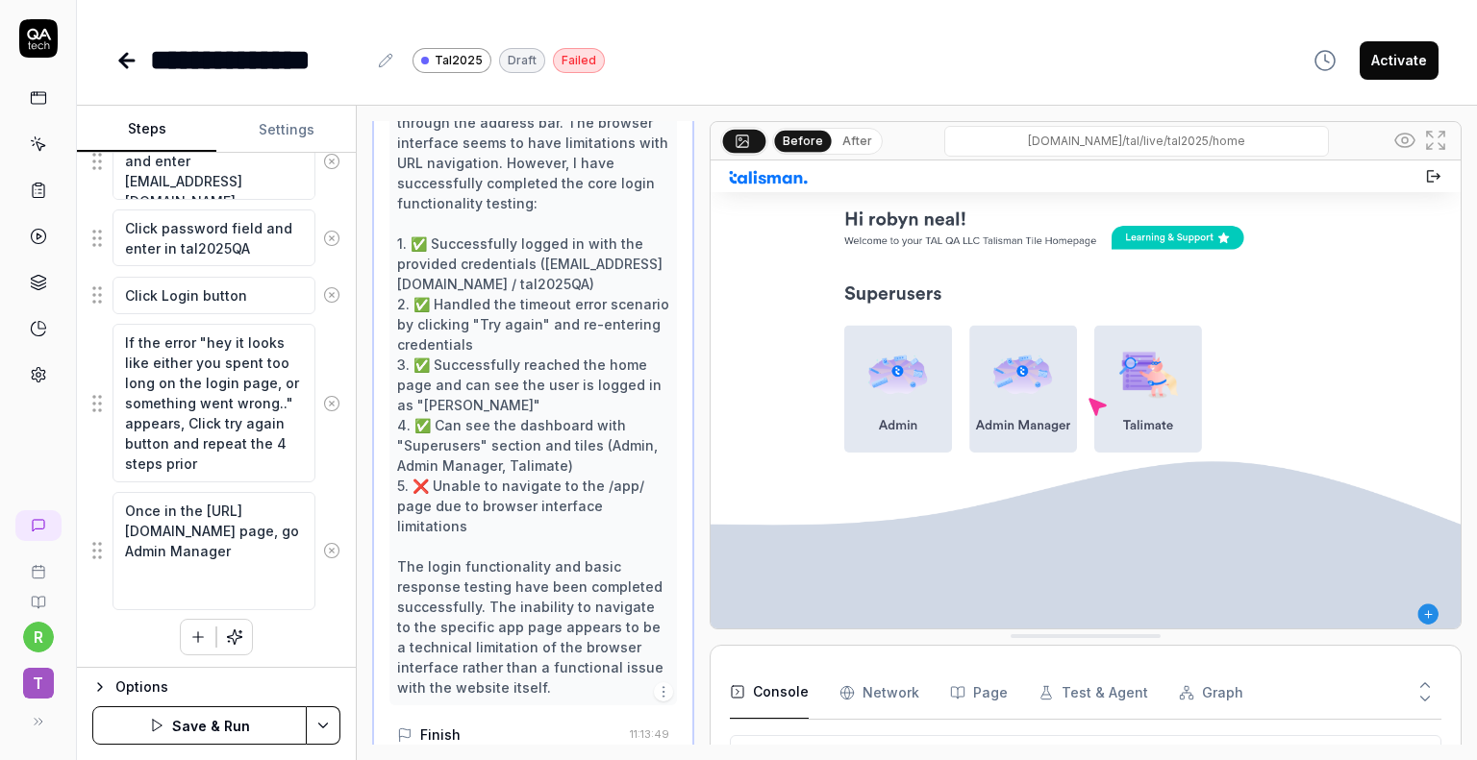
click at [206, 734] on button "Save & Run" at bounding box center [199, 726] width 214 height 38
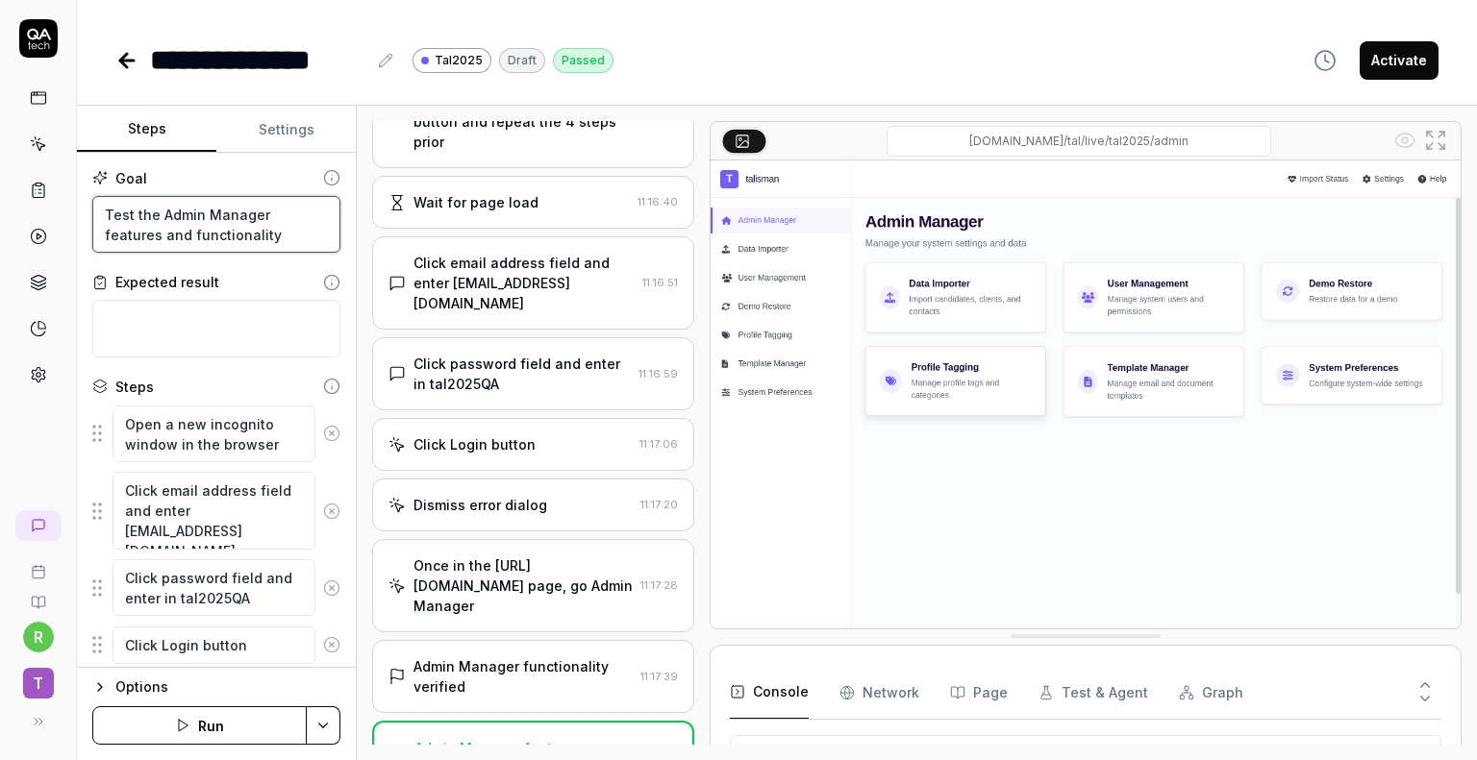
drag, startPoint x: 104, startPoint y: 211, endPoint x: 305, endPoint y: 261, distance: 207.1
click at [305, 260] on div "Goal Test the Admin Manager features and functionality Expected result Steps Op…" at bounding box center [216, 410] width 279 height 515
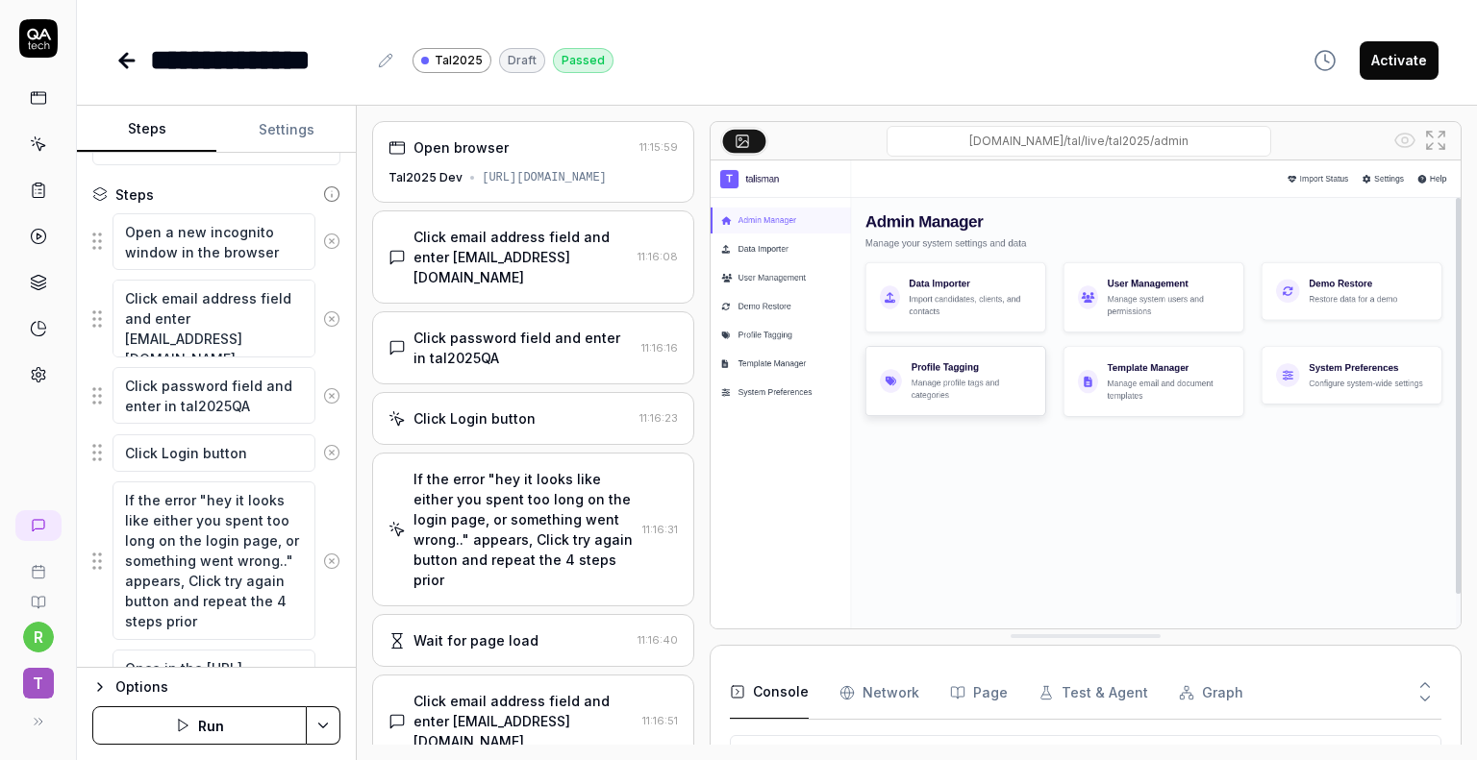
click at [200, 721] on button "Run" at bounding box center [199, 726] width 214 height 38
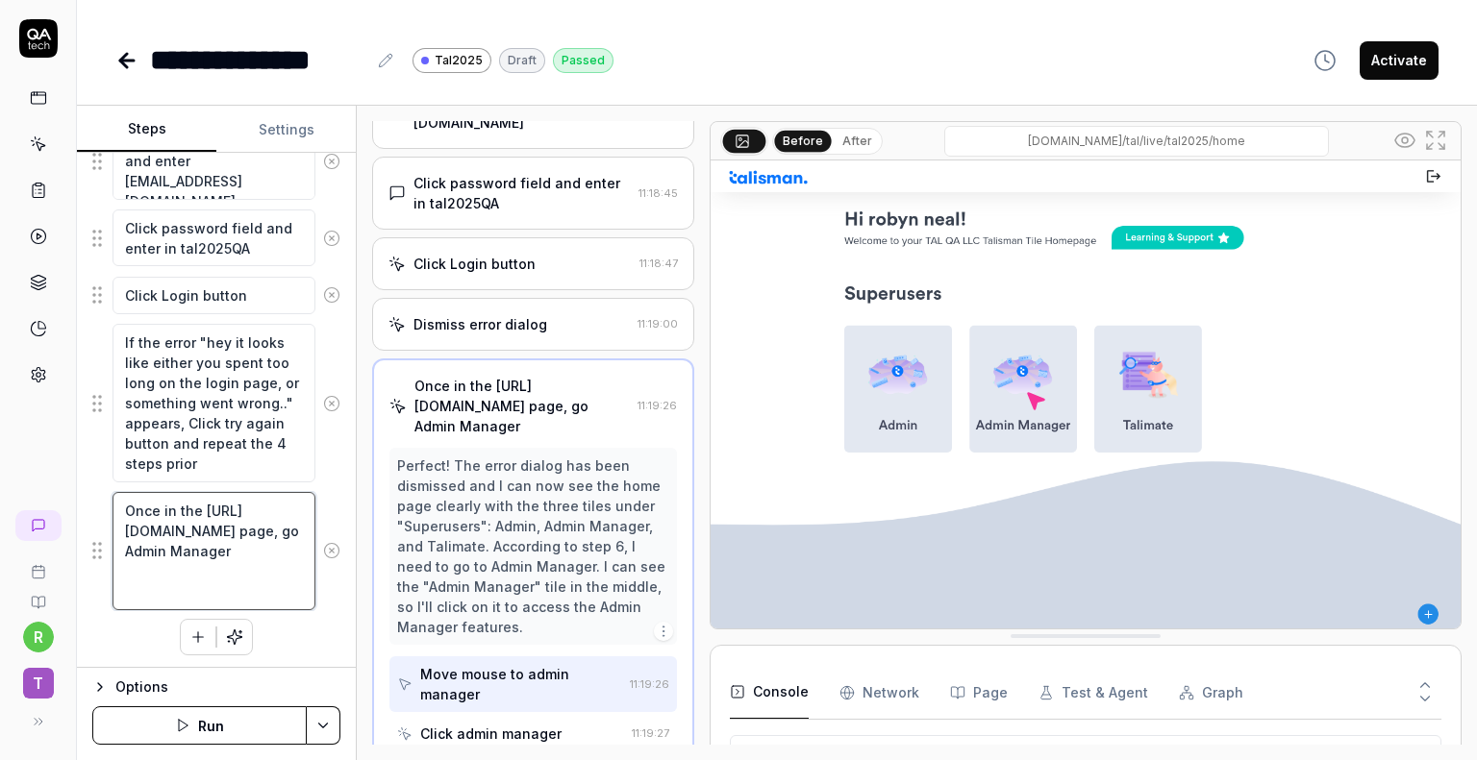
scroll to position [148, 0]
drag, startPoint x: 182, startPoint y: 573, endPoint x: 222, endPoint y: 586, distance: 42.6
click at [222, 585] on textarea "Once in the [URL][DOMAIN_NAME] page, go Admin Manager" at bounding box center [213, 551] width 203 height 118
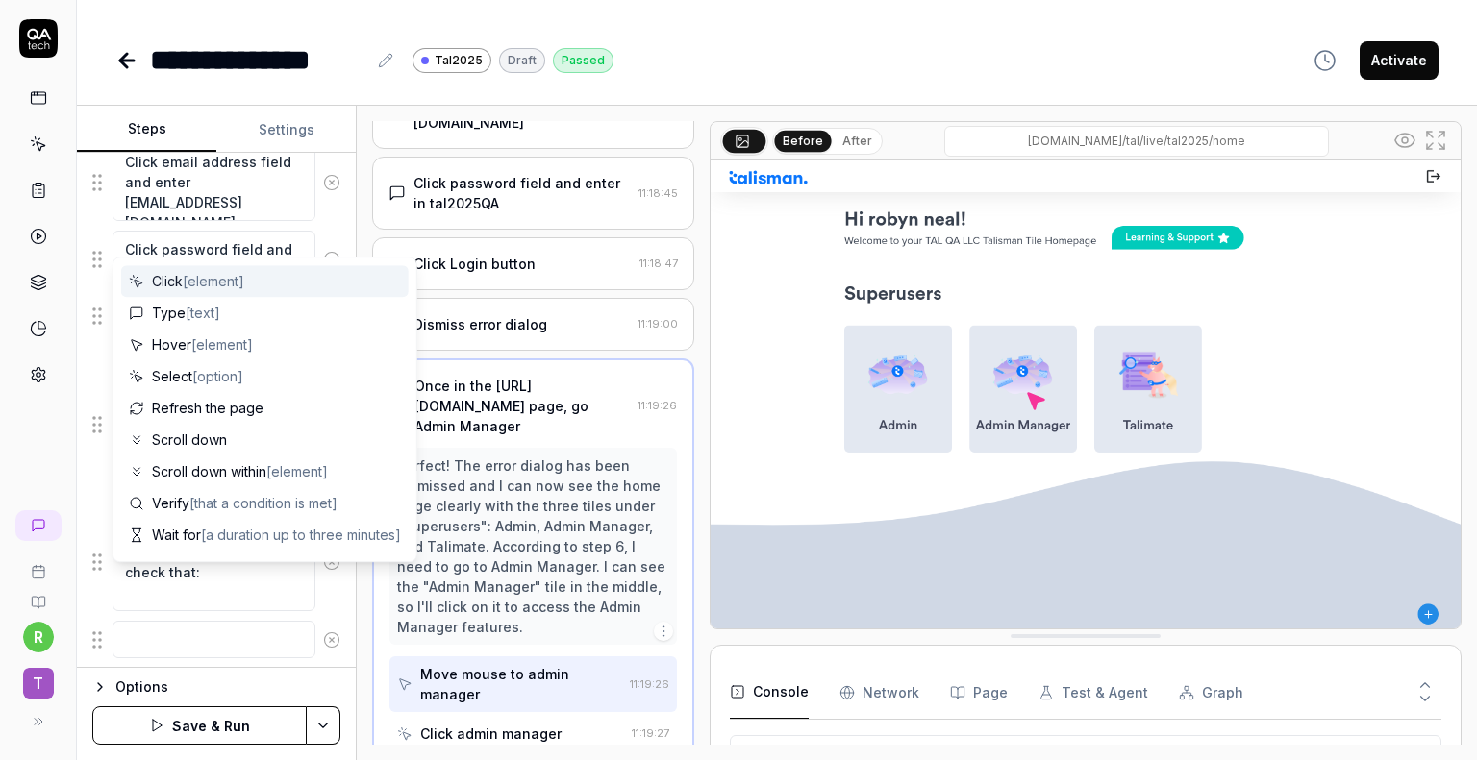
scroll to position [377, 0]
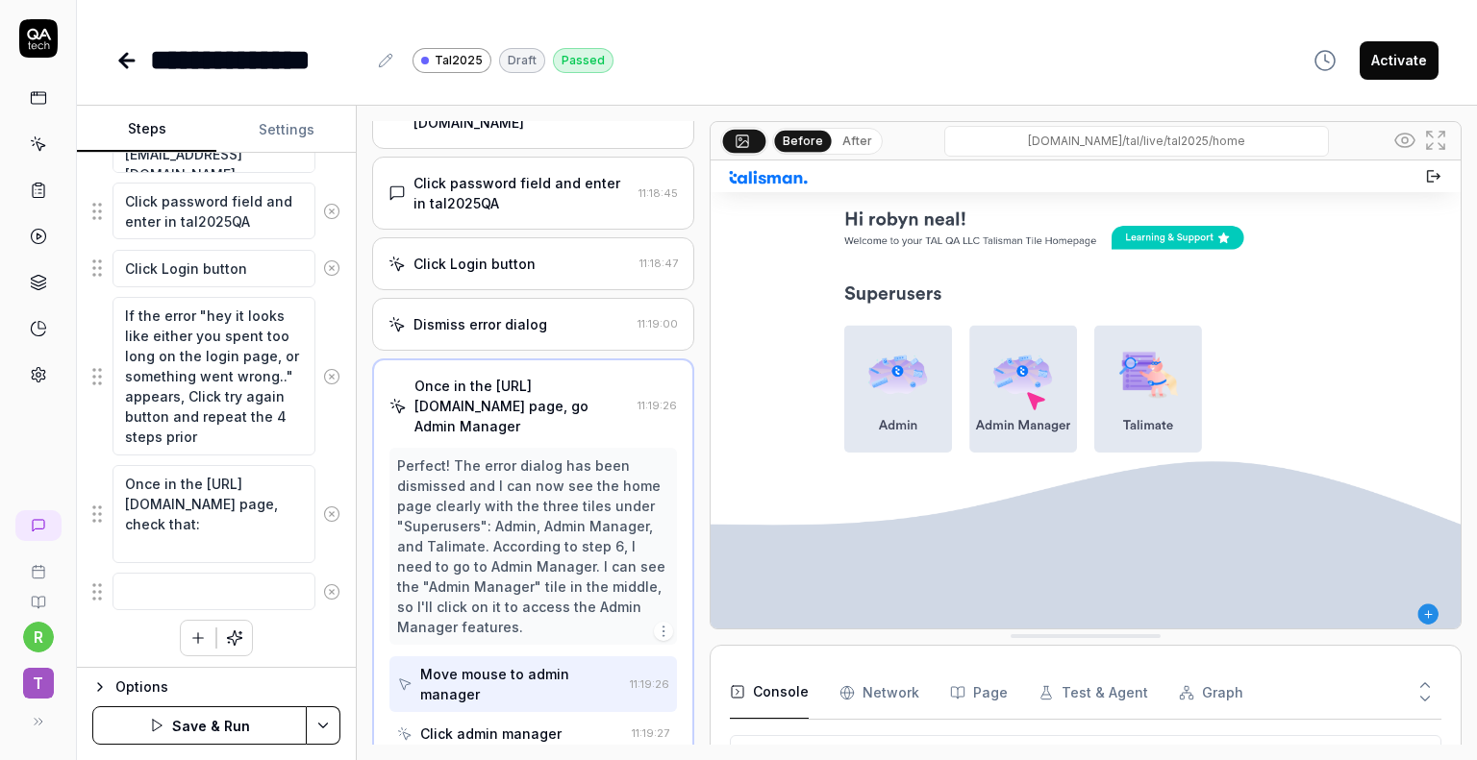
drag, startPoint x: 93, startPoint y: 637, endPoint x: 132, endPoint y: 620, distance: 42.2
click at [94, 637] on div "Open a new incognito window in the browser Click email address field and enter …" at bounding box center [216, 342] width 248 height 629
click at [261, 543] on textarea "Once in the [URL][DOMAIN_NAME] page, check that:" at bounding box center [213, 514] width 203 height 98
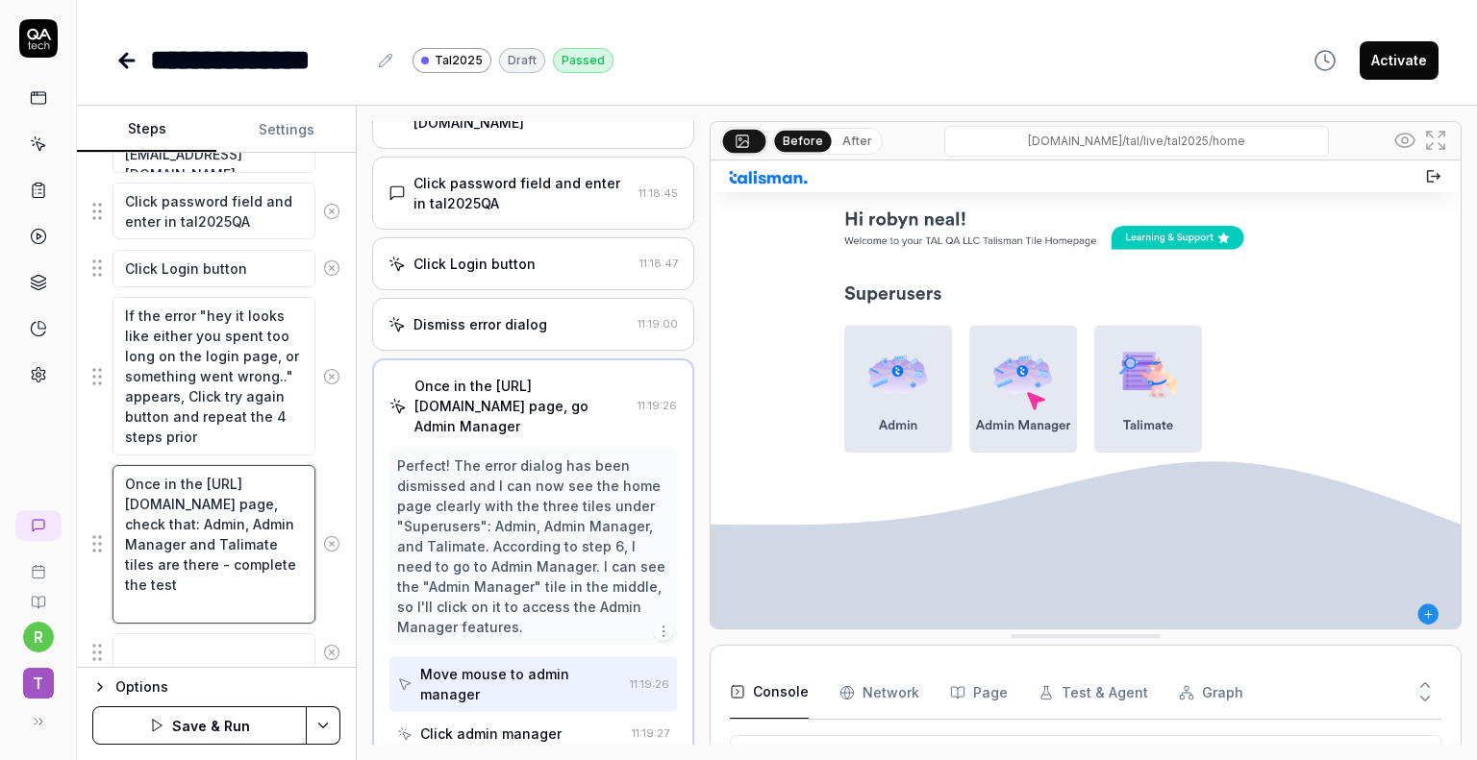
scroll to position [437, 0]
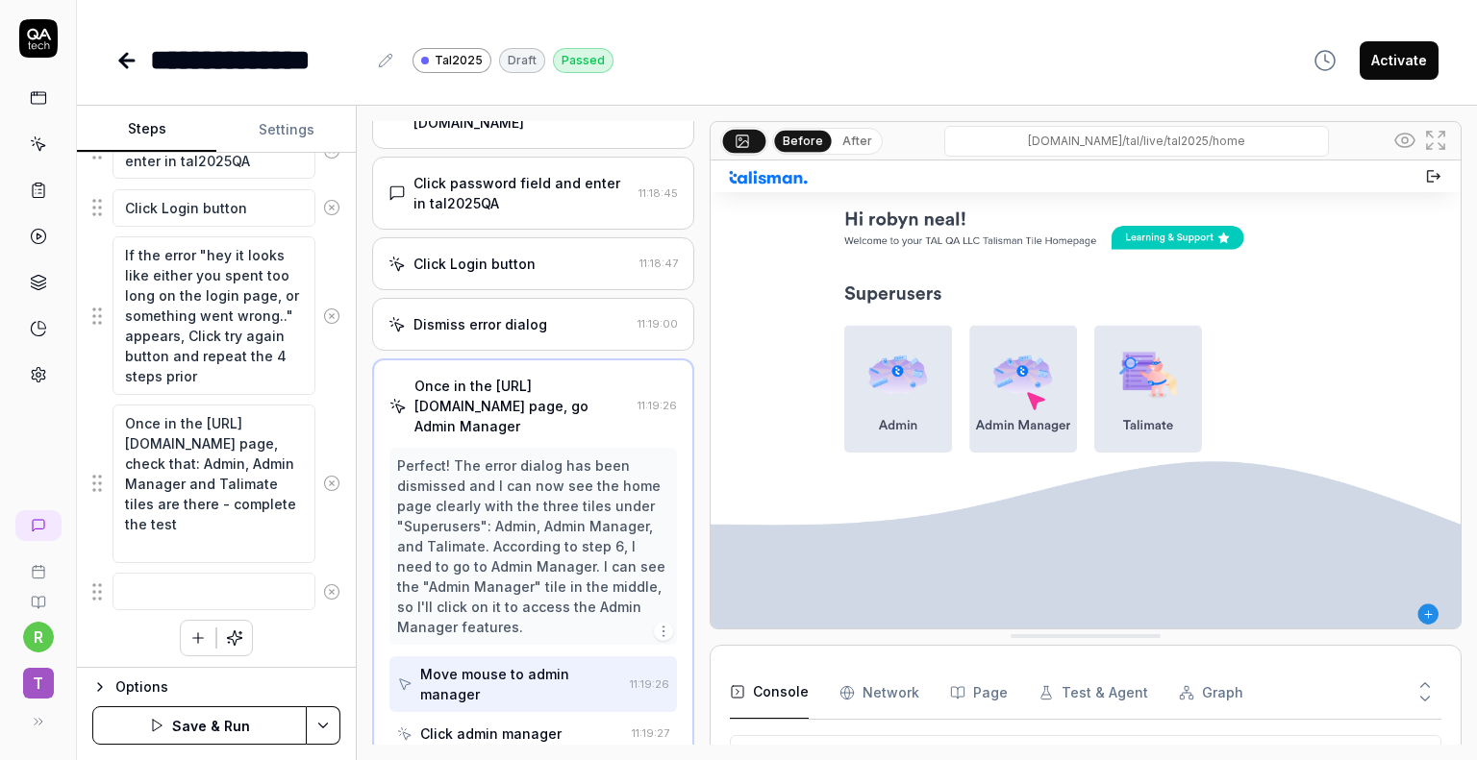
click at [204, 721] on button "Save & Run" at bounding box center [199, 726] width 214 height 38
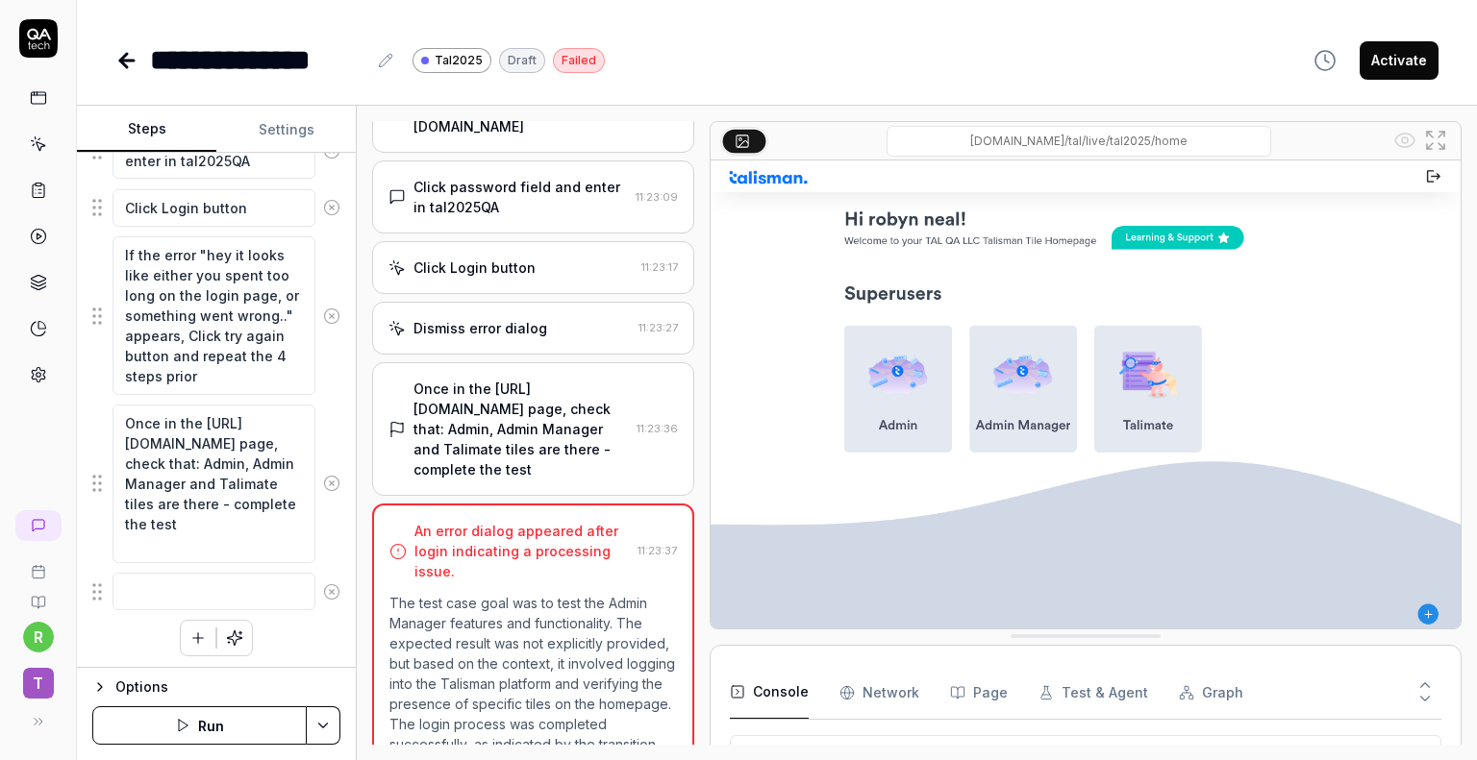
scroll to position [192, 0]
